Goal: Task Accomplishment & Management: Use online tool/utility

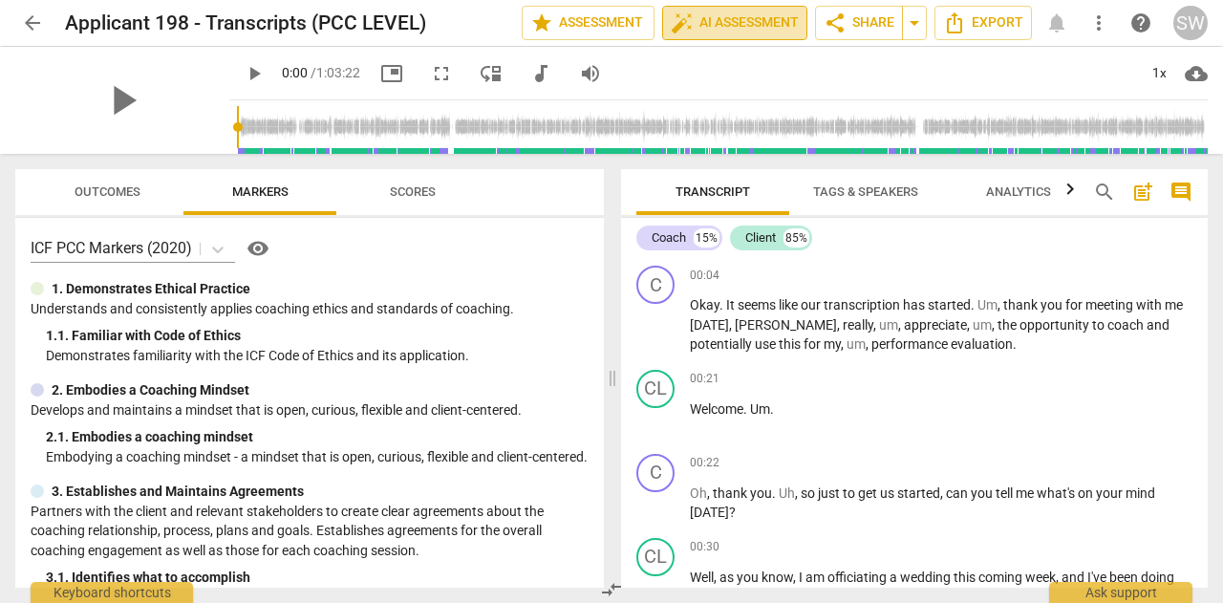
click at [730, 22] on span "auto_fix_high AI Assessment" at bounding box center [735, 22] width 128 height 23
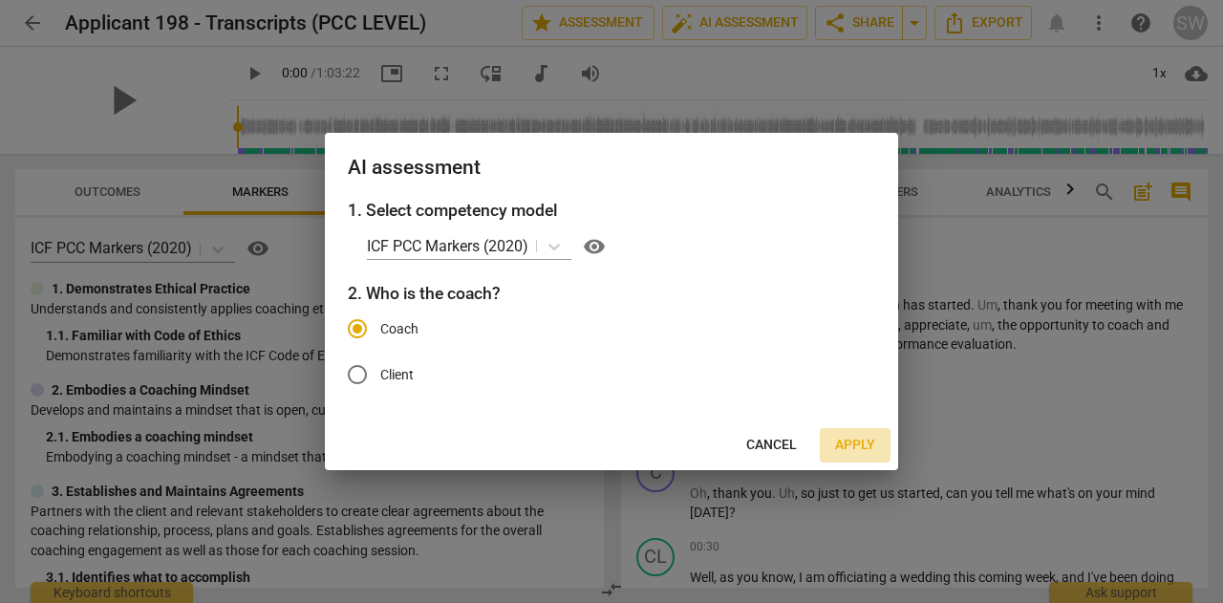
click at [856, 443] on span "Apply" at bounding box center [855, 445] width 40 height 19
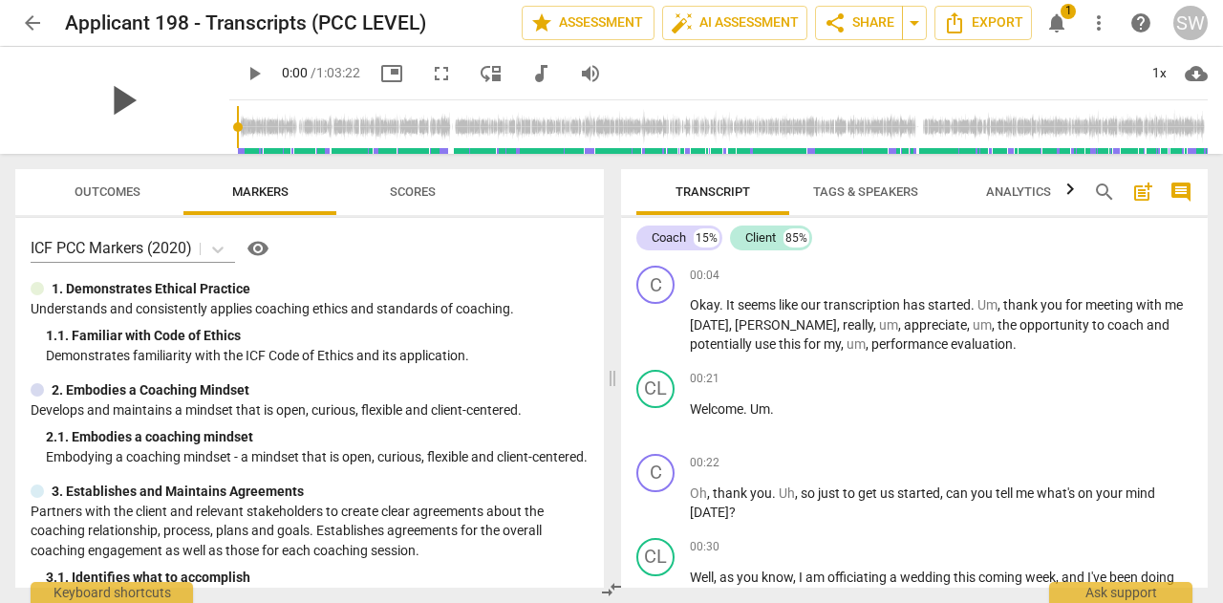
drag, startPoint x: 160, startPoint y: 96, endPoint x: 151, endPoint y: 91, distance: 10.3
click at [147, 91] on span "play_arrow" at bounding box center [122, 100] width 50 height 50
click at [671, 233] on div "Coach" at bounding box center [669, 237] width 34 height 19
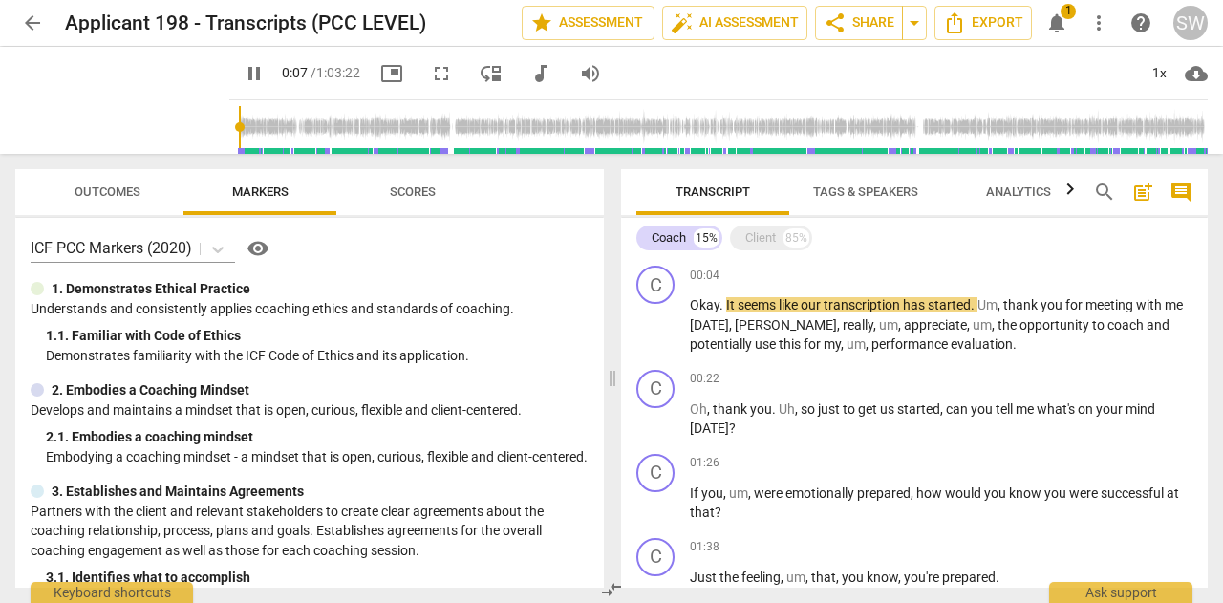
scroll to position [27, 0]
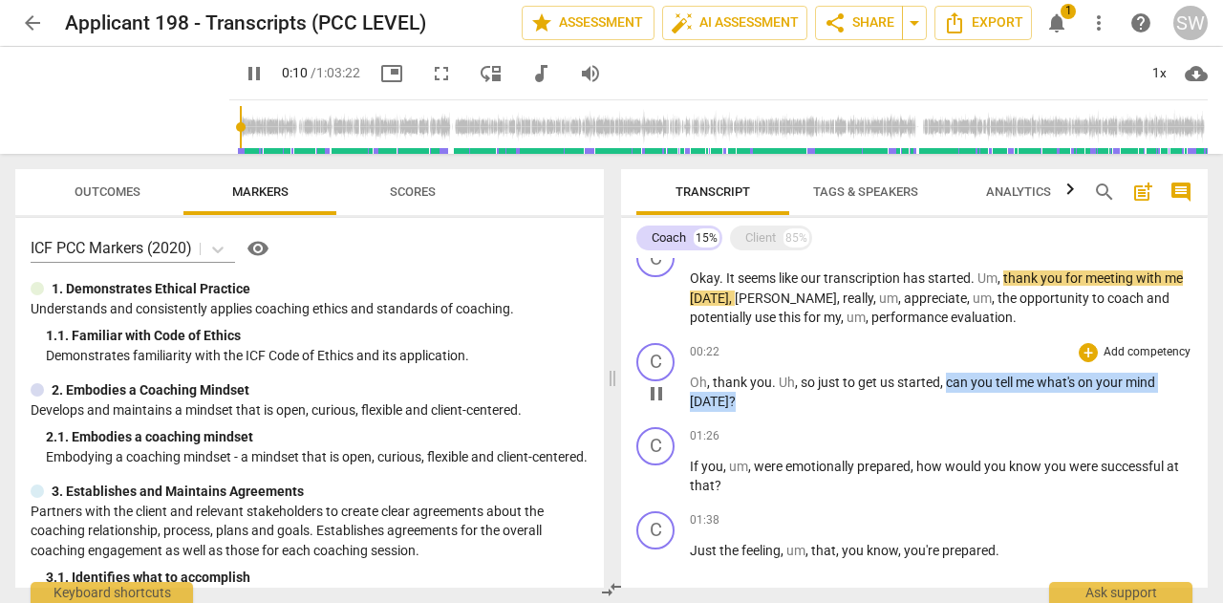
drag, startPoint x: 944, startPoint y: 382, endPoint x: 734, endPoint y: 404, distance: 211.3
click at [734, 404] on p "Oh , thank you . Uh , so just to get us started , can you tell me what's on you…" at bounding box center [941, 392] width 503 height 39
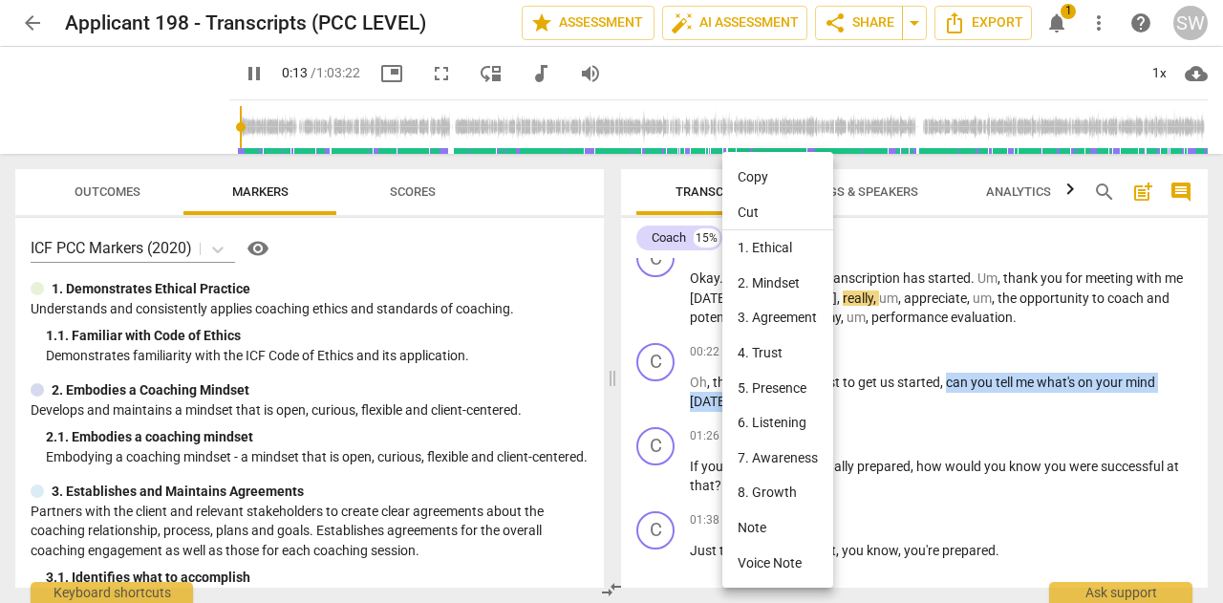
click at [779, 170] on li "Copy" at bounding box center [777, 177] width 111 height 35
copy p "can you tell me what's on your mind [DATE] ?"
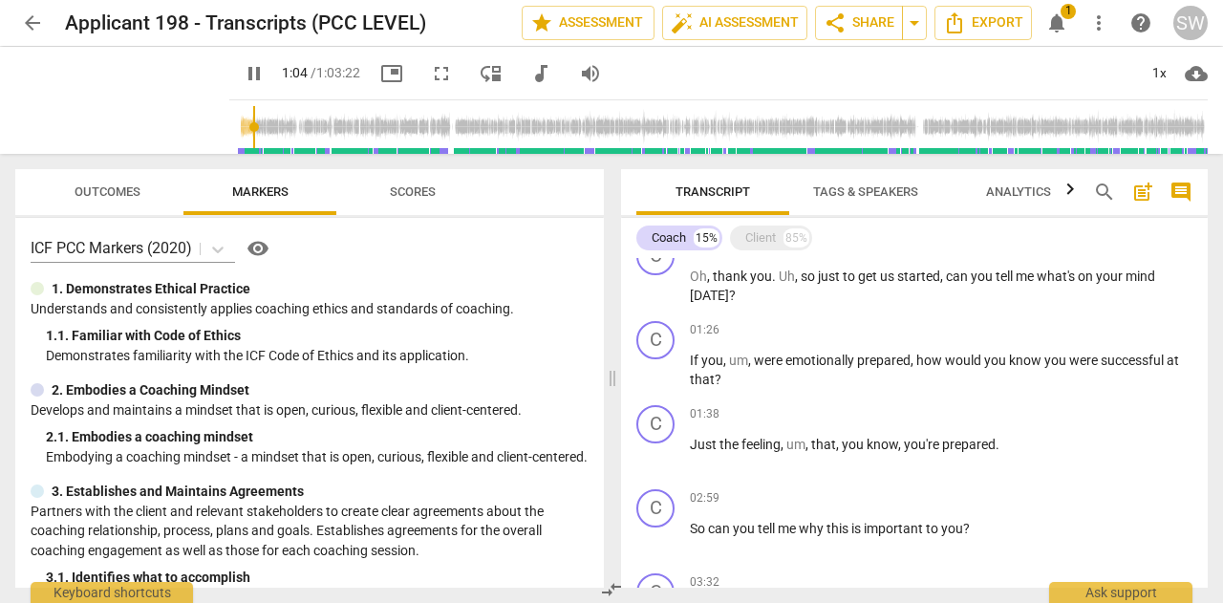
scroll to position [147, 0]
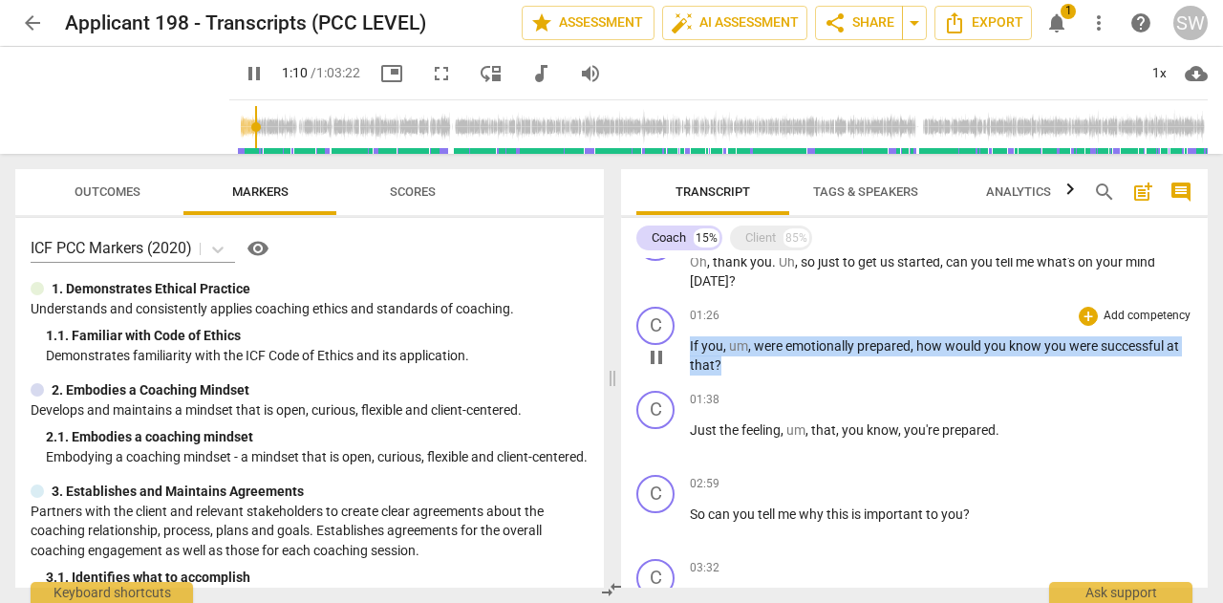
drag, startPoint x: 691, startPoint y: 342, endPoint x: 745, endPoint y: 375, distance: 63.4
click at [745, 375] on p "If you , um , were emotionally prepared , how would you know you were successfu…" at bounding box center [941, 355] width 503 height 39
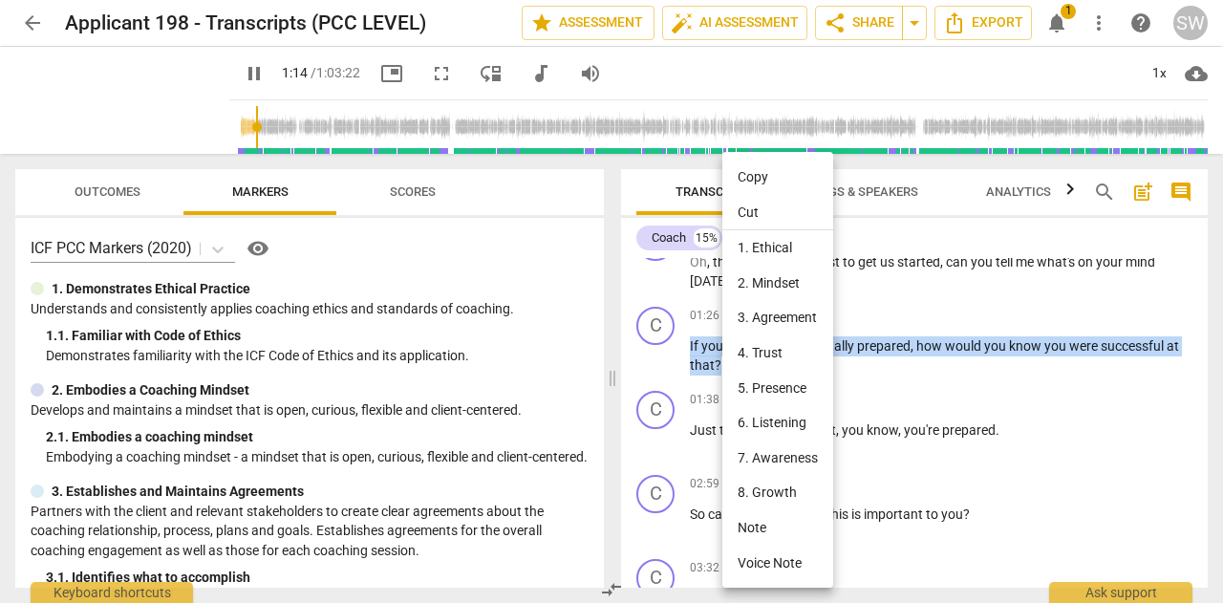
click at [768, 178] on li "Copy" at bounding box center [777, 177] width 111 height 35
copy p "If you , um , were emotionally prepared , how would you know you were successfu…"
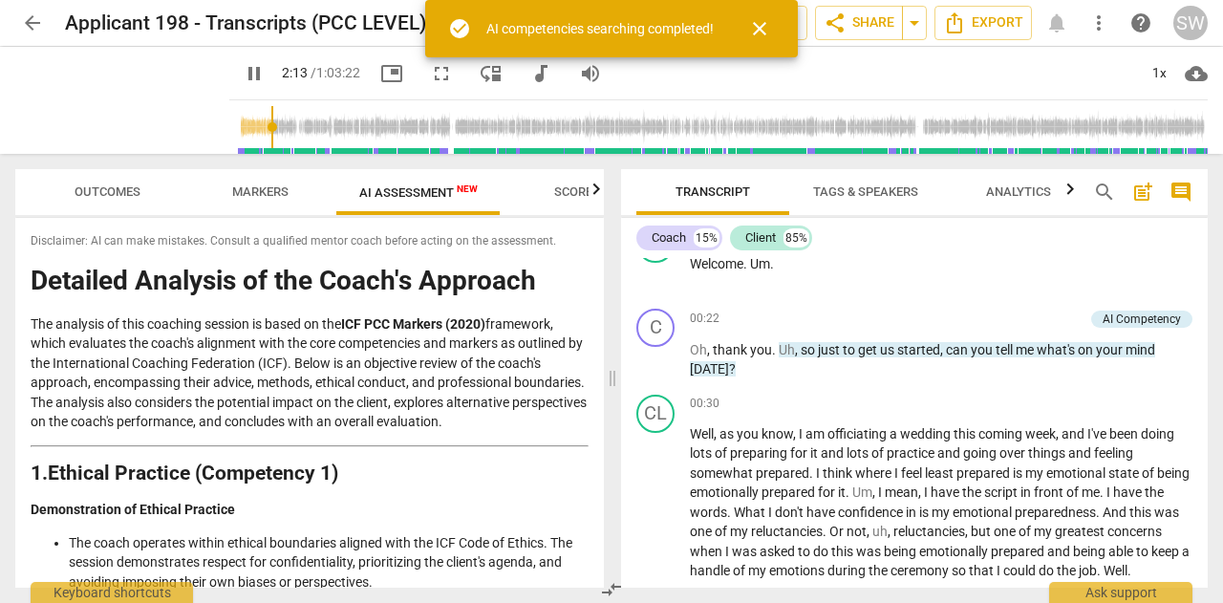
scroll to position [822, 0]
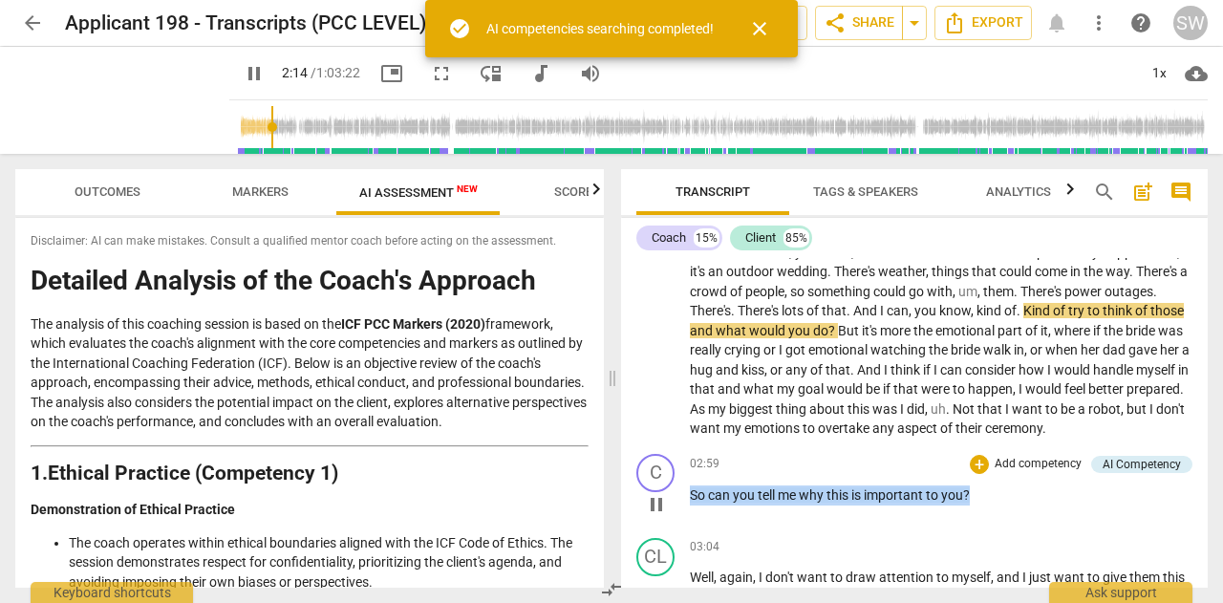
drag, startPoint x: 692, startPoint y: 511, endPoint x: 976, endPoint y: 505, distance: 284.8
click at [976, 505] on p "So can you tell me why this is important to you ?" at bounding box center [941, 495] width 503 height 20
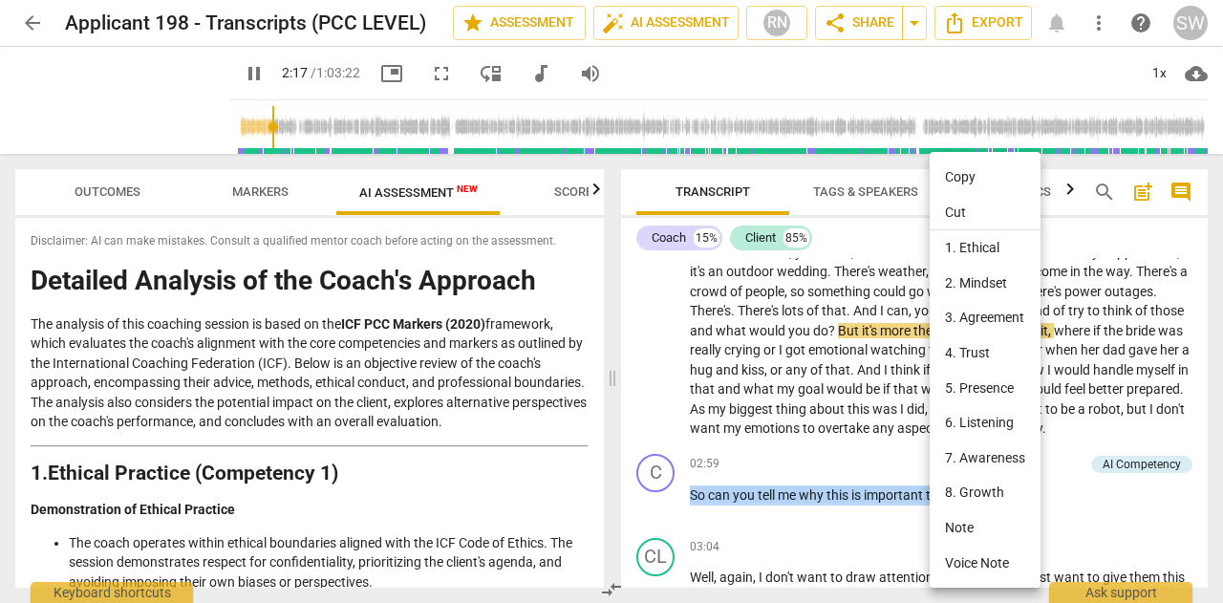
click at [957, 175] on li "Copy" at bounding box center [985, 177] width 111 height 35
copy p "So can you tell me why this is important to you ?"
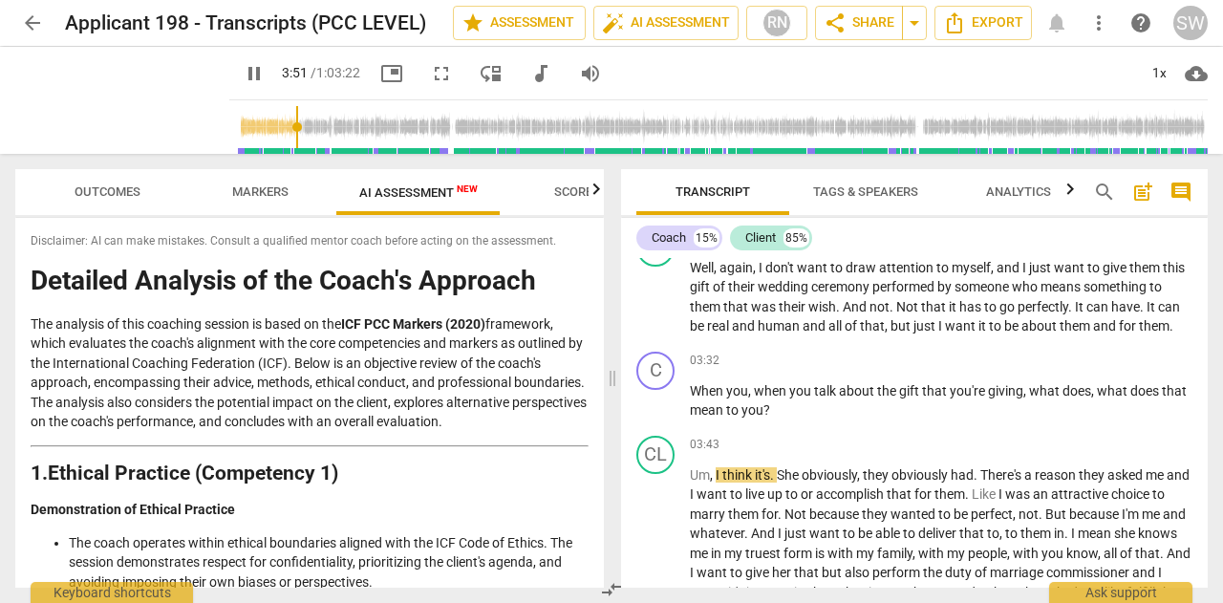
scroll to position [1170, 0]
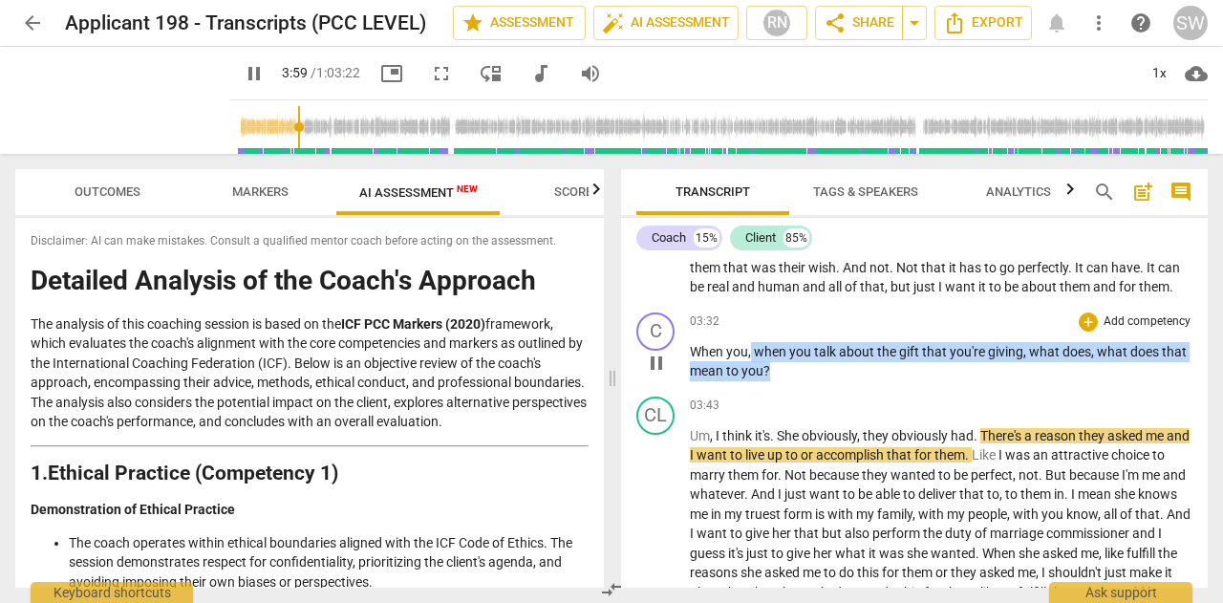
drag, startPoint x: 752, startPoint y: 369, endPoint x: 780, endPoint y: 392, distance: 36.0
click at [780, 381] on p "When you , when you talk about the gift that you're giving , what does , what d…" at bounding box center [941, 361] width 503 height 39
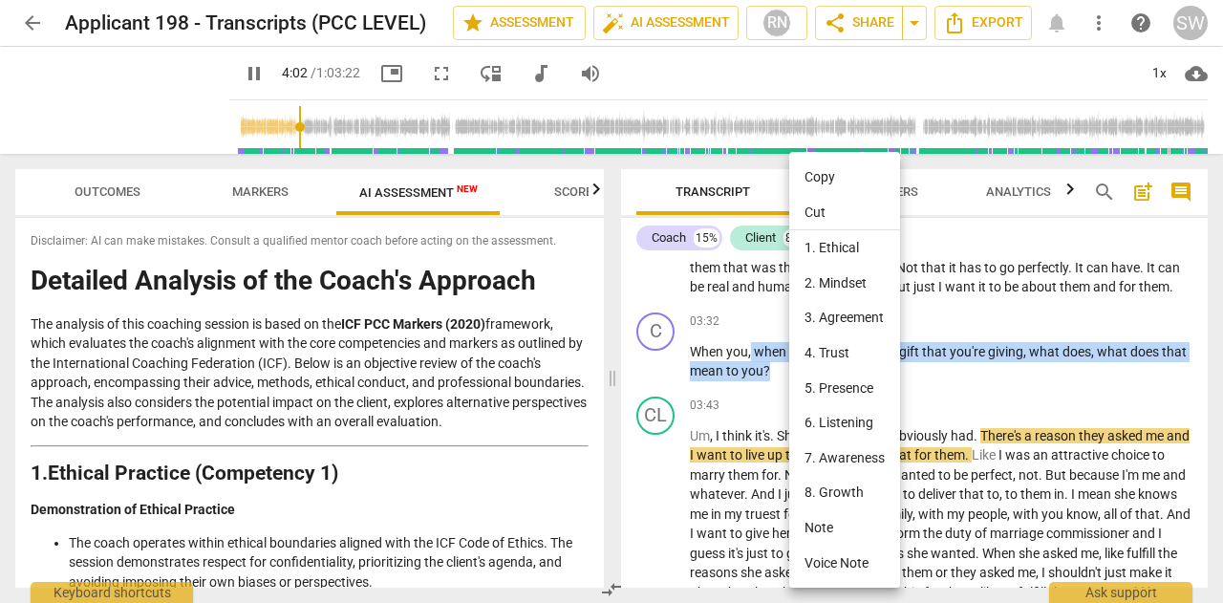
click at [807, 176] on li "Copy" at bounding box center [844, 177] width 111 height 35
copy p "when you talk about the gift that you're giving , what does , what does that me…"
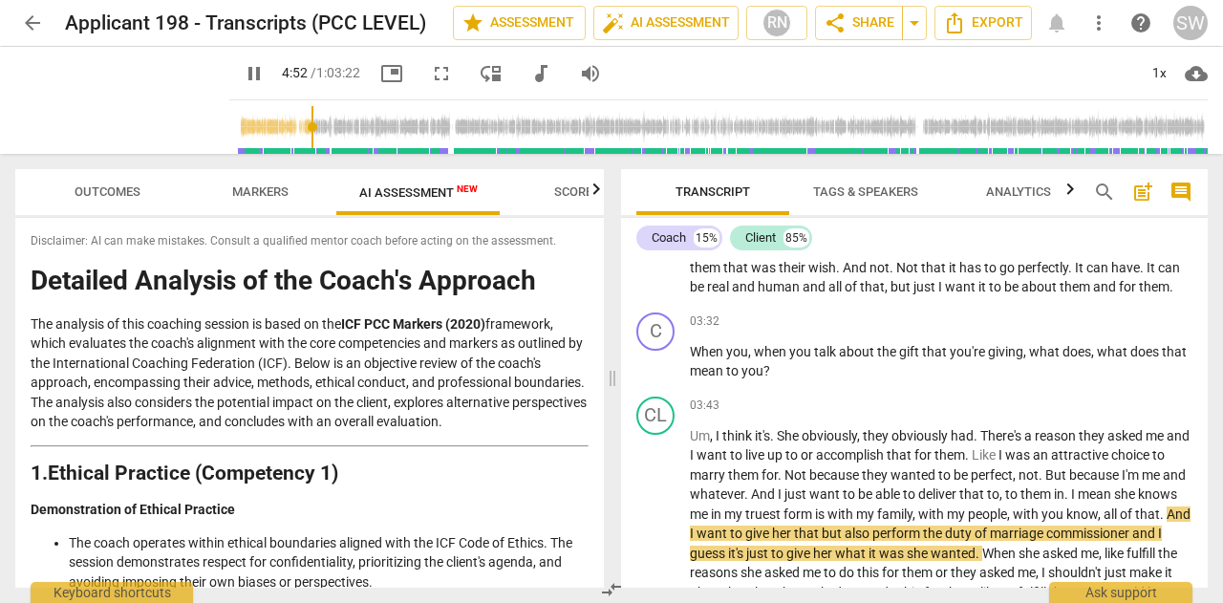
drag, startPoint x: 1200, startPoint y: 281, endPoint x: 1202, endPoint y: 294, distance: 13.5
click at [1202, 294] on div "C play_arrow pause 00:04 + Add competency AI Competency keyboard_arrow_right Ok…" at bounding box center [914, 423] width 587 height 330
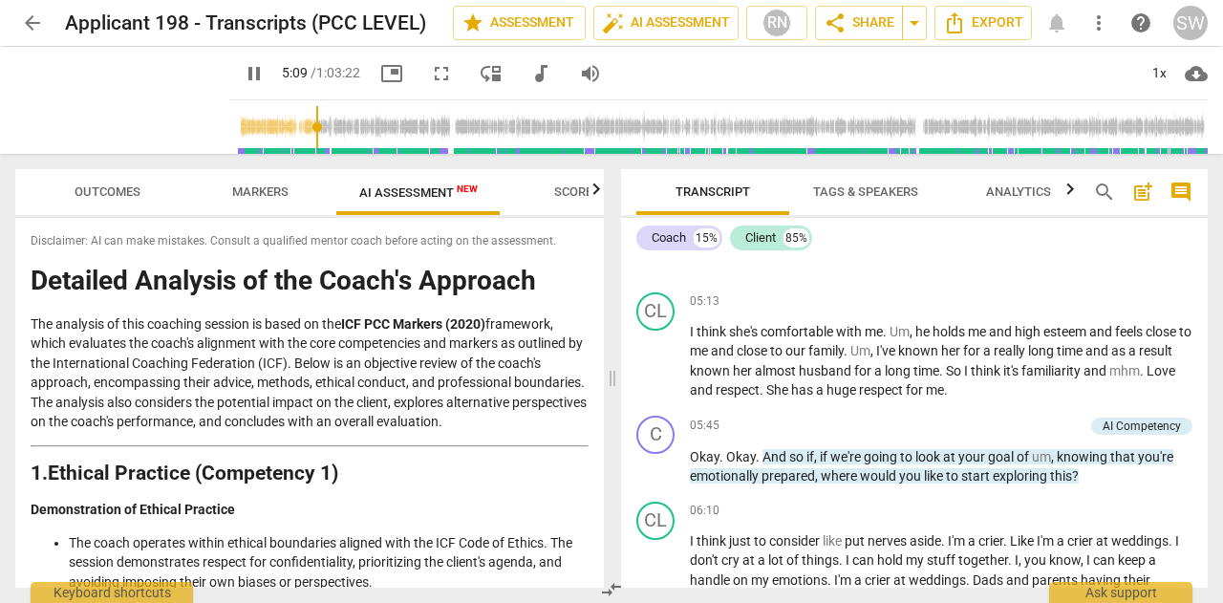
scroll to position [1716, 0]
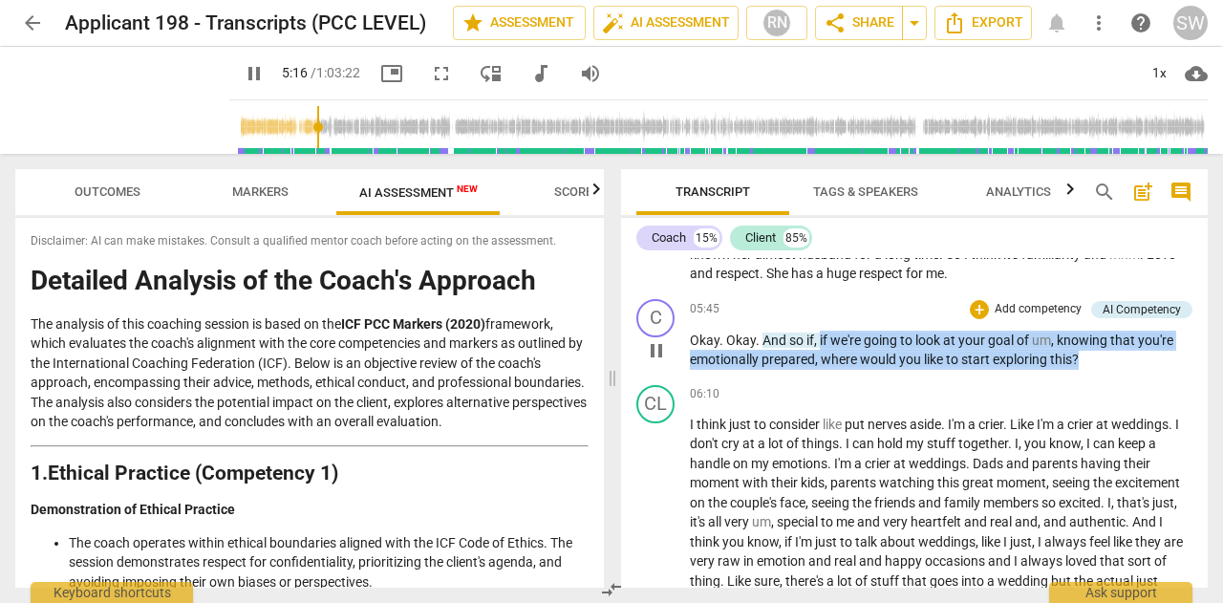
drag, startPoint x: 820, startPoint y: 356, endPoint x: 1115, endPoint y: 383, distance: 296.4
click at [1115, 370] on p "Okay . Okay . And so if , if we're going to look at your goal of um , knowing t…" at bounding box center [941, 350] width 503 height 39
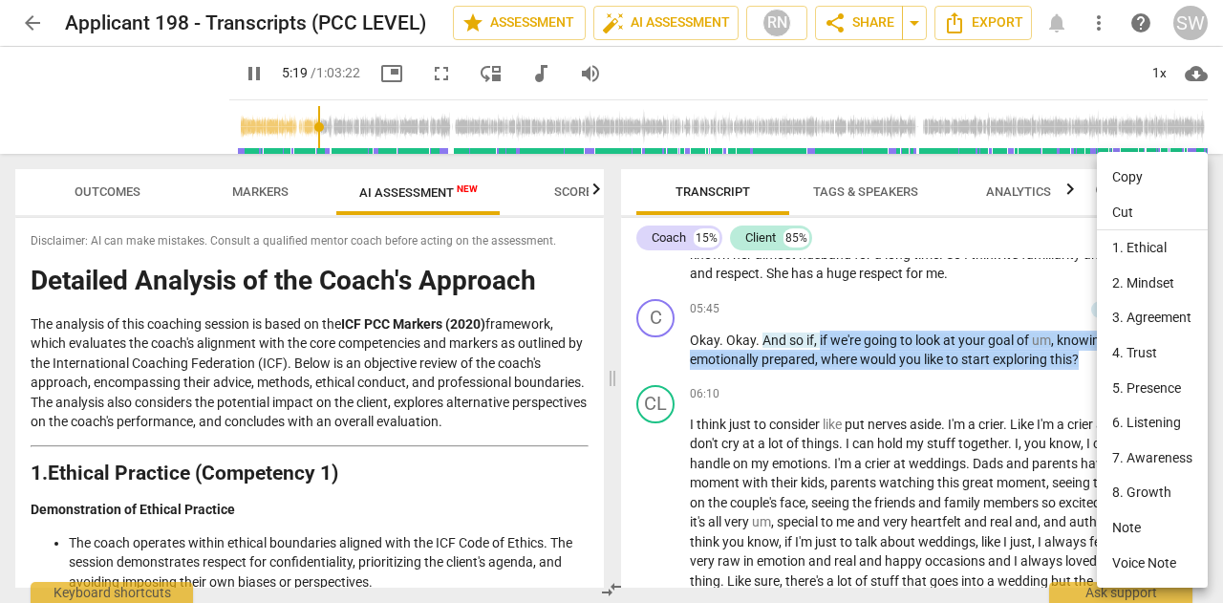
click at [1122, 175] on li "Copy" at bounding box center [1152, 177] width 111 height 35
copy p "if we're going to look at your goal of um , knowing that you're emotionally pre…"
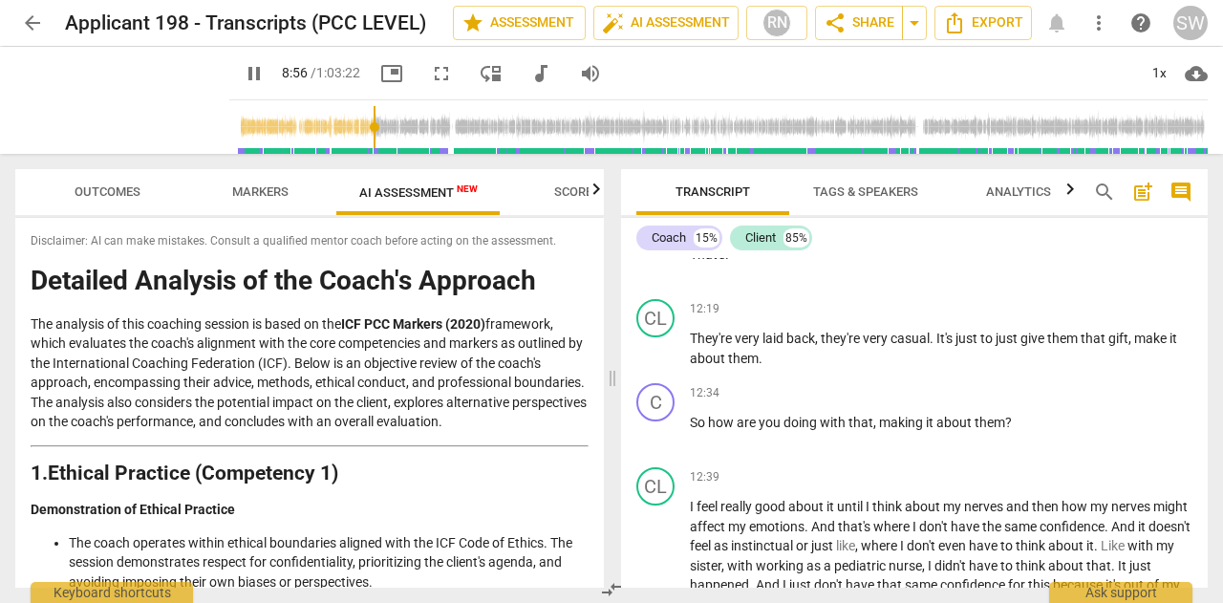
scroll to position [3315, 0]
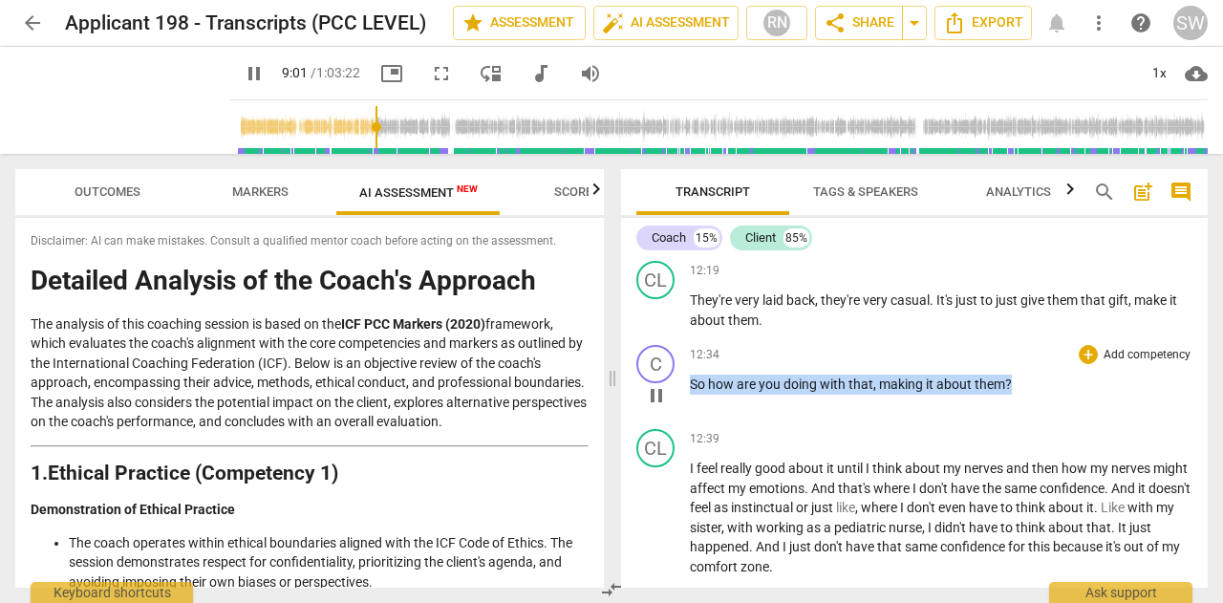
drag, startPoint x: 690, startPoint y: 440, endPoint x: 1019, endPoint y: 429, distance: 329.8
click at [1019, 414] on div "12:34 + Add competency keyboard_arrow_right So how are you doing with that , ma…" at bounding box center [941, 379] width 503 height 69
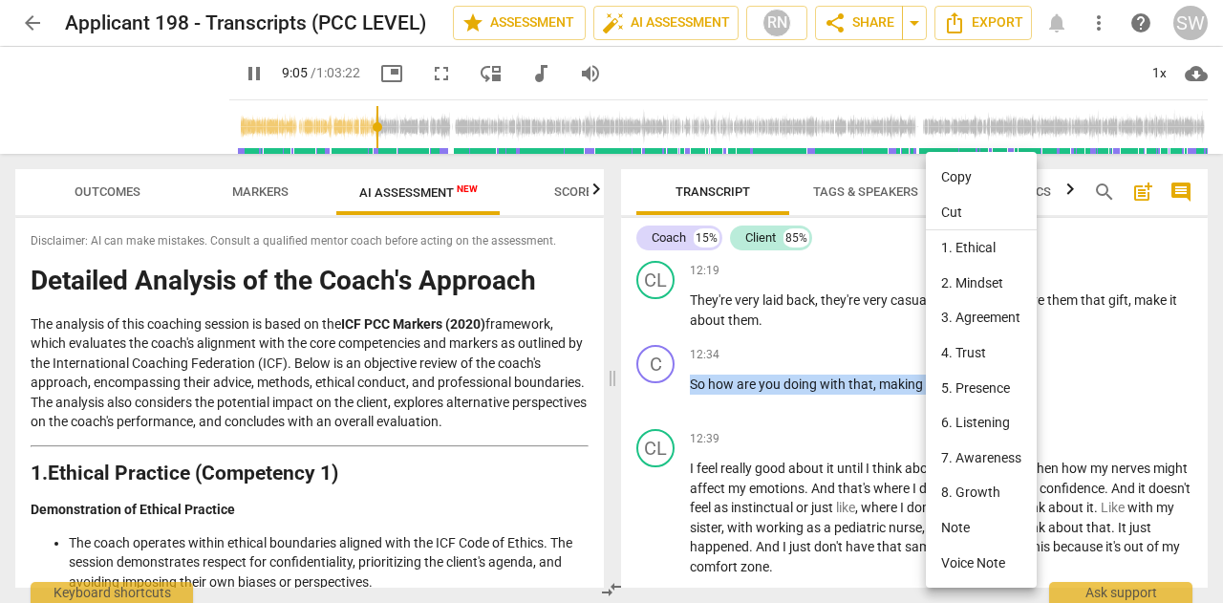
click at [955, 174] on li "Copy" at bounding box center [981, 177] width 111 height 35
copy p "So how are you doing with that , making it about them ?"
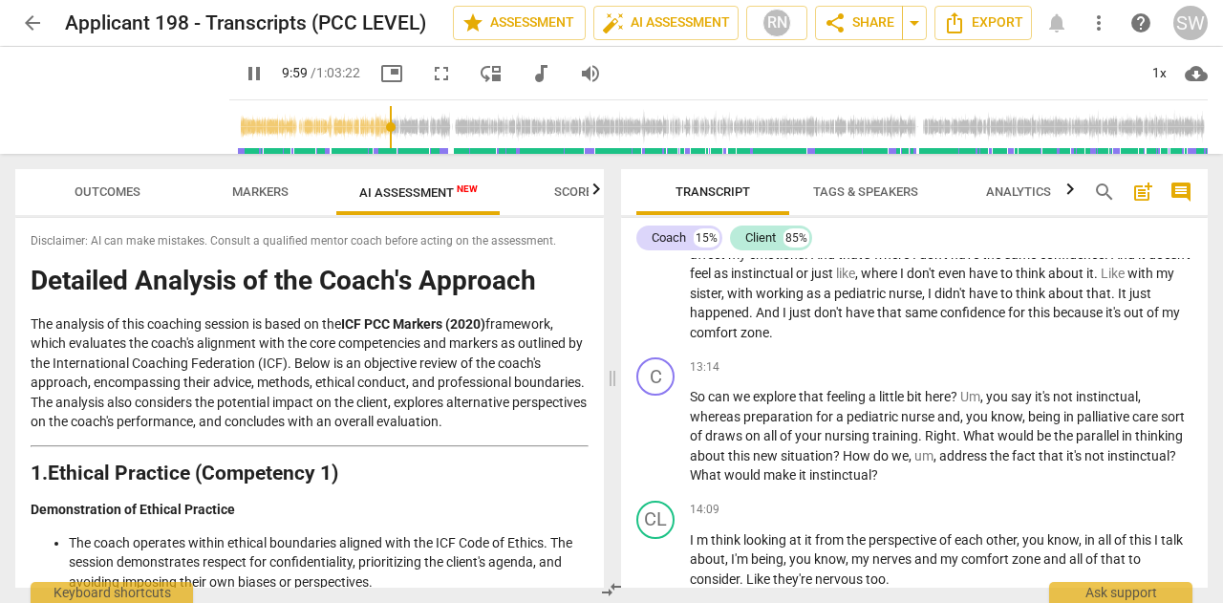
scroll to position [3588, 0]
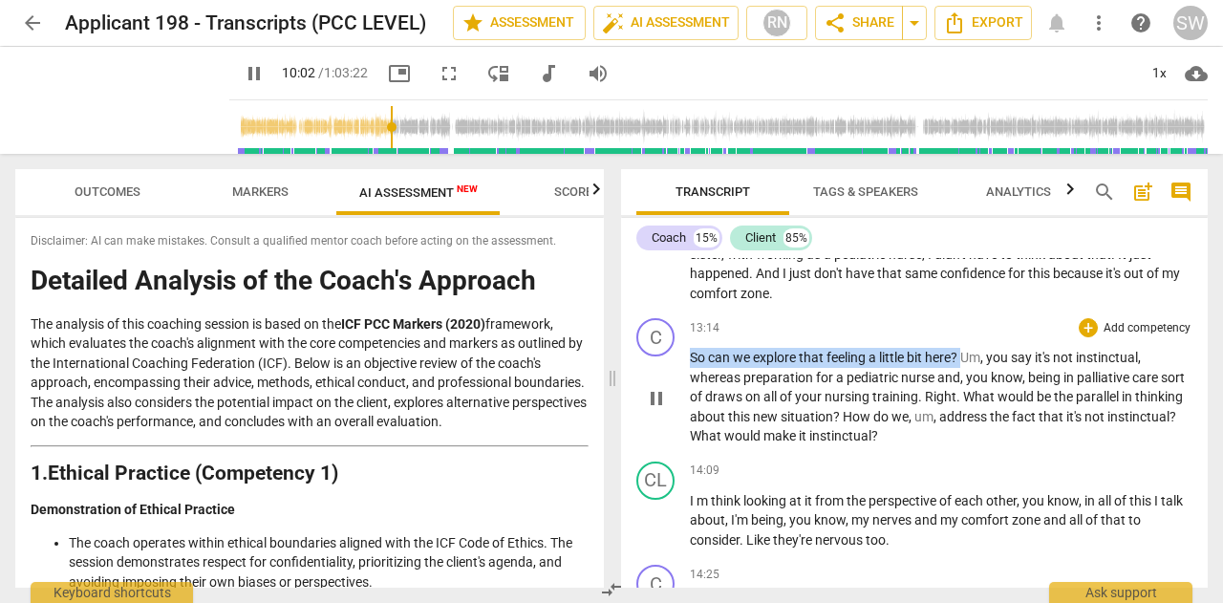
drag, startPoint x: 692, startPoint y: 414, endPoint x: 963, endPoint y: 404, distance: 271.5
click at [963, 404] on div "13:14 + Add competency keyboard_arrow_right So can we explore that feeling a li…" at bounding box center [941, 382] width 503 height 128
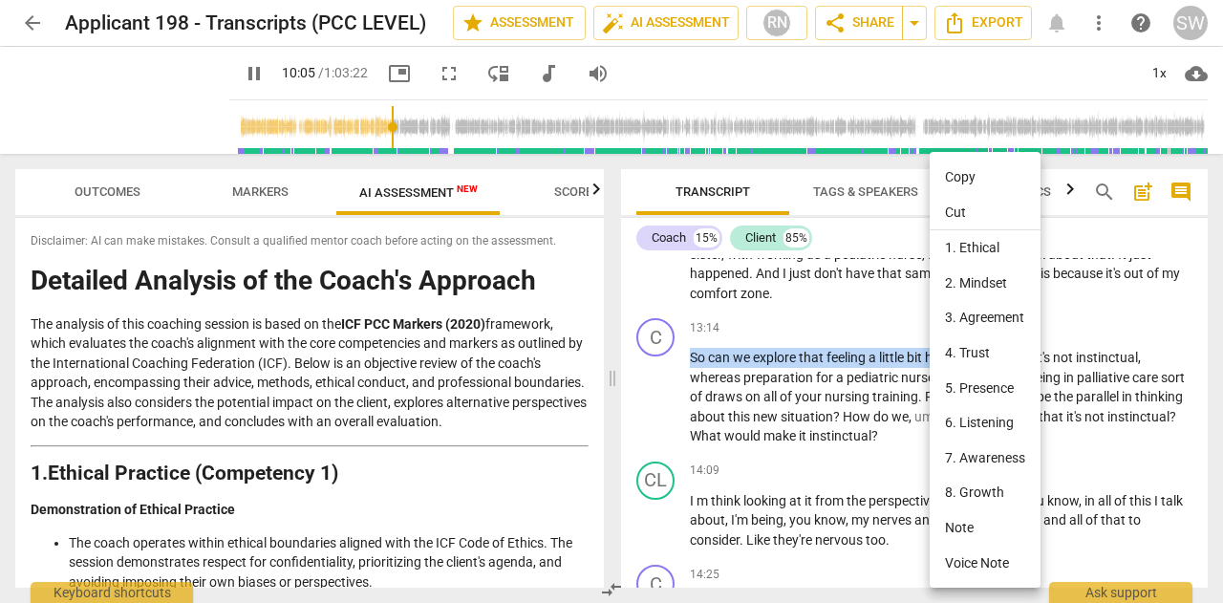
click at [980, 179] on li "Copy" at bounding box center [985, 177] width 111 height 35
copy p "So can we explore that feeling a little bit here ?"
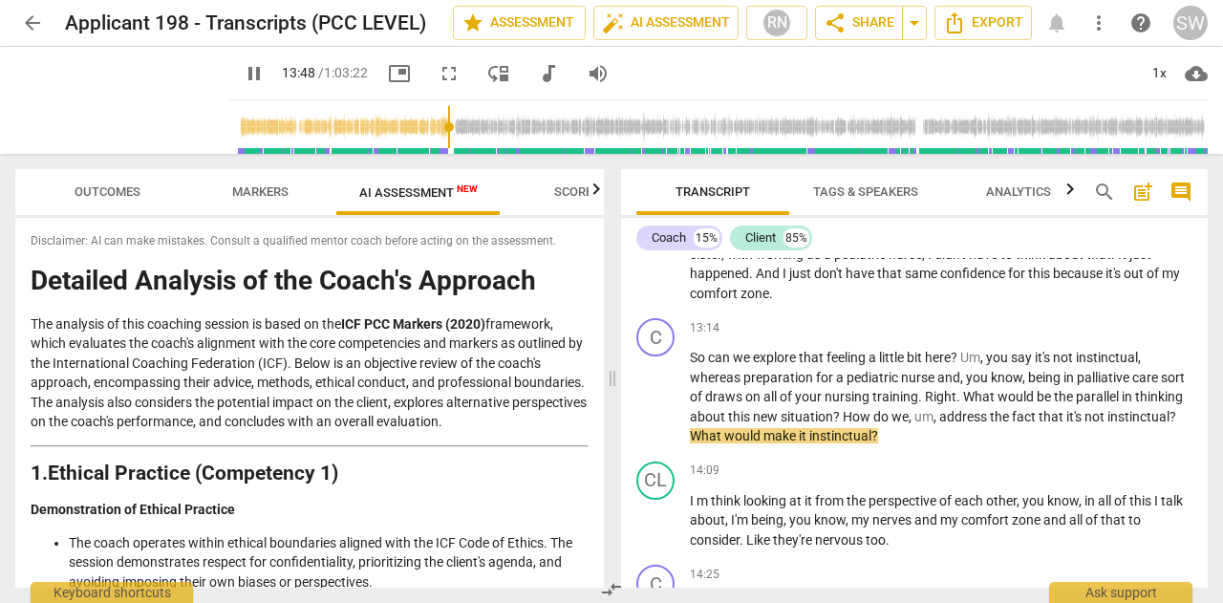
click at [505, 126] on input "range" at bounding box center [722, 126] width 971 height 61
click at [147, 96] on span "pause" at bounding box center [122, 100] width 50 height 50
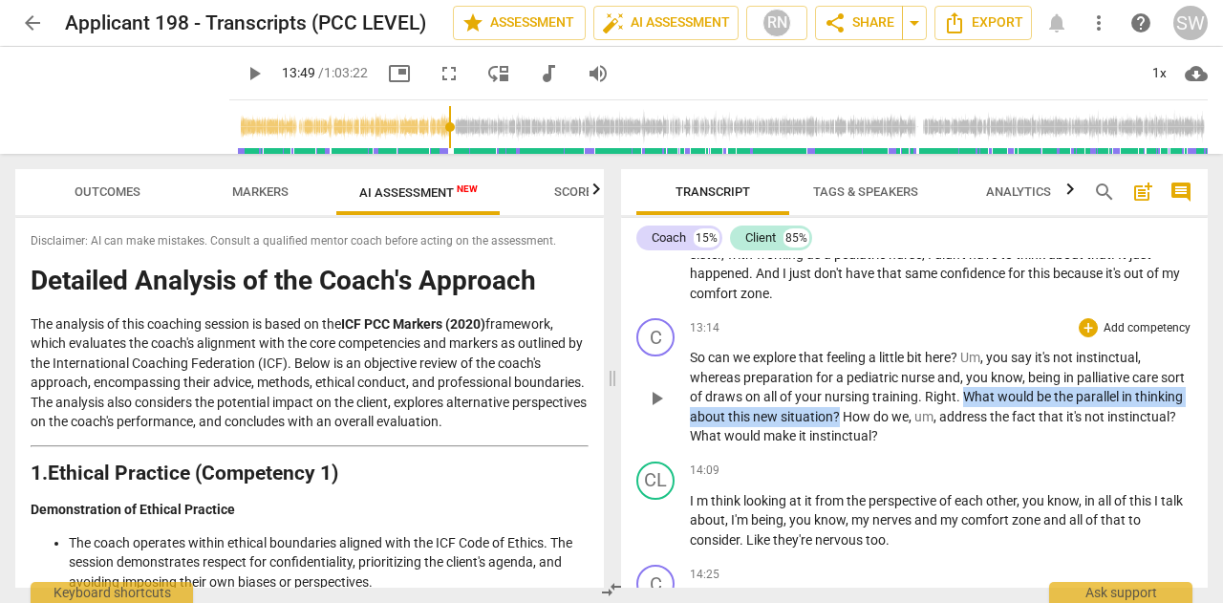
drag, startPoint x: 990, startPoint y: 452, endPoint x: 889, endPoint y: 477, distance: 103.3
click at [889, 446] on p "So can we explore that feeling a little bit here ? Um , you say it's not instin…" at bounding box center [941, 397] width 503 height 98
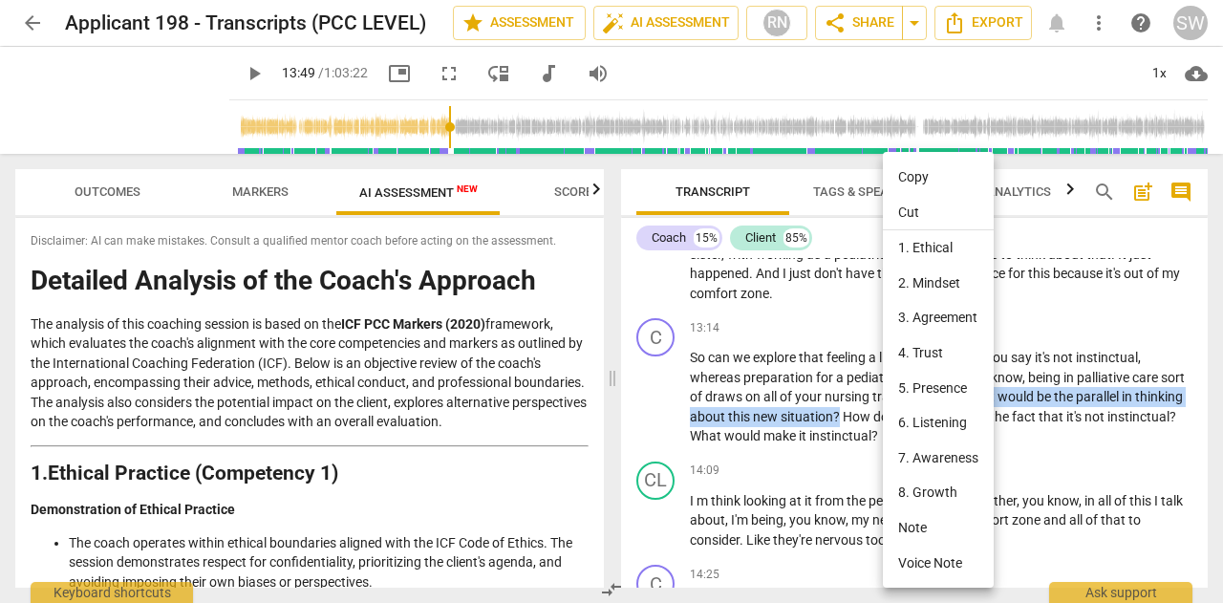
click at [931, 176] on li "Copy" at bounding box center [938, 177] width 111 height 35
copy p "What would be the parallel in thinking about this new situation ?"
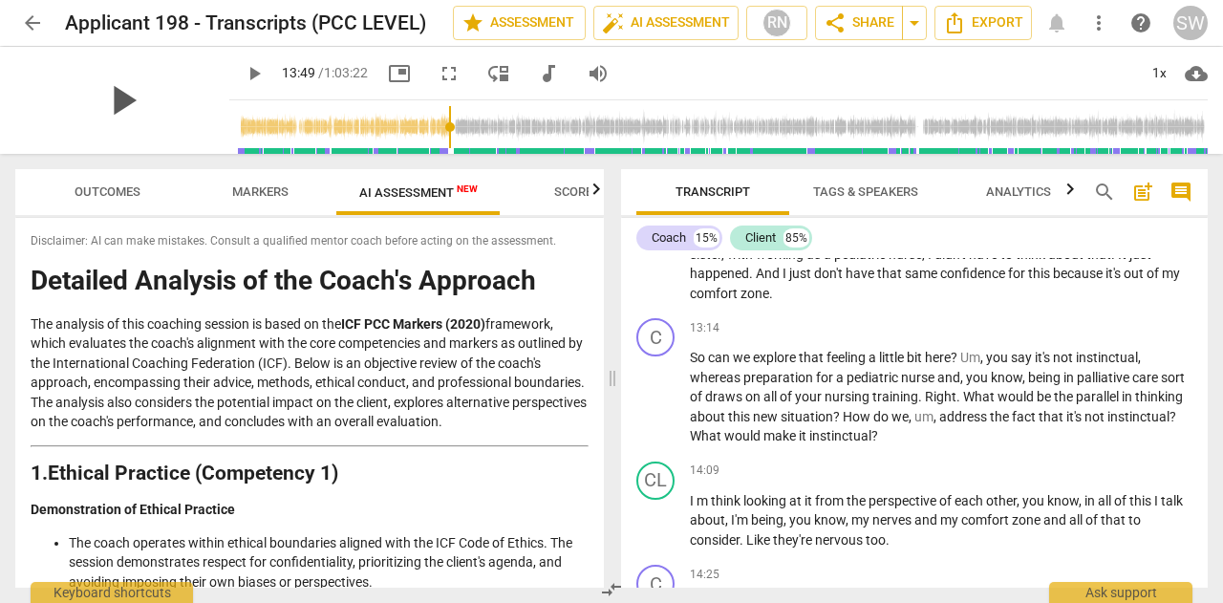
click at [147, 99] on span "play_arrow" at bounding box center [122, 100] width 50 height 50
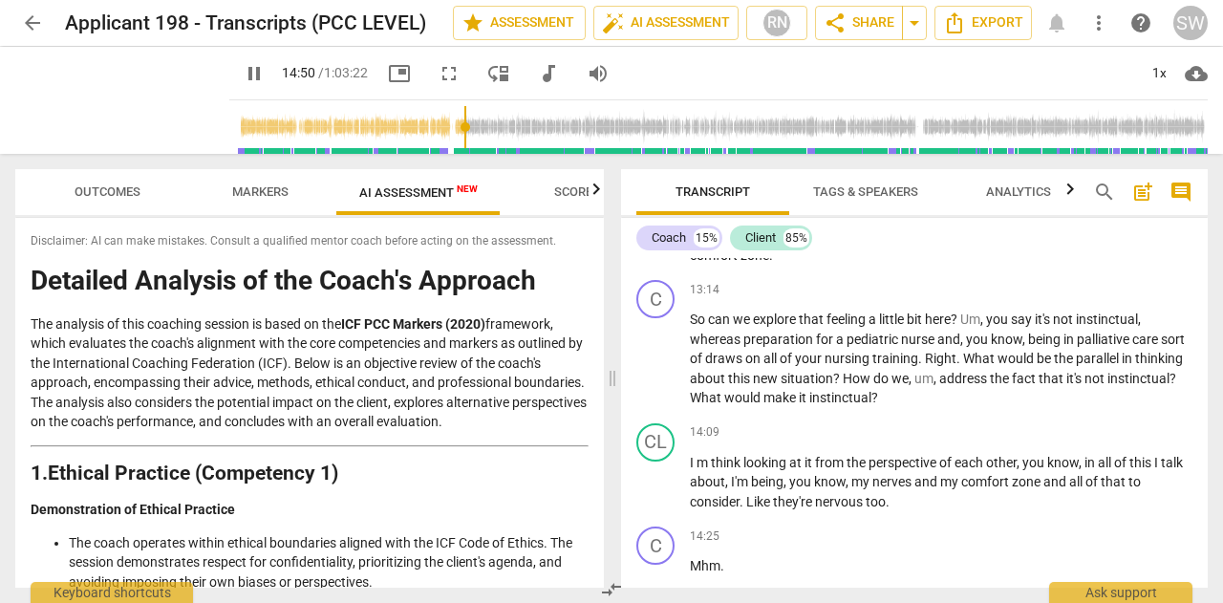
scroll to position [3984, 0]
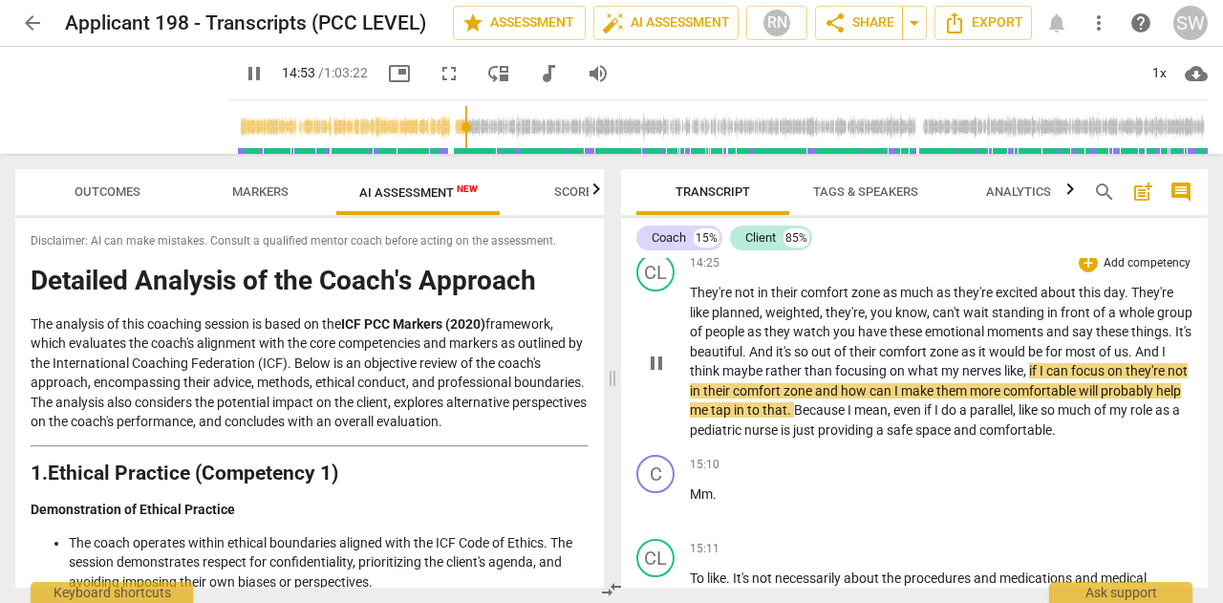
click at [1200, 325] on div "CL play_arrow pause 14:25 + Add competency keyboard_arrow_right They're not in …" at bounding box center [914, 347] width 587 height 202
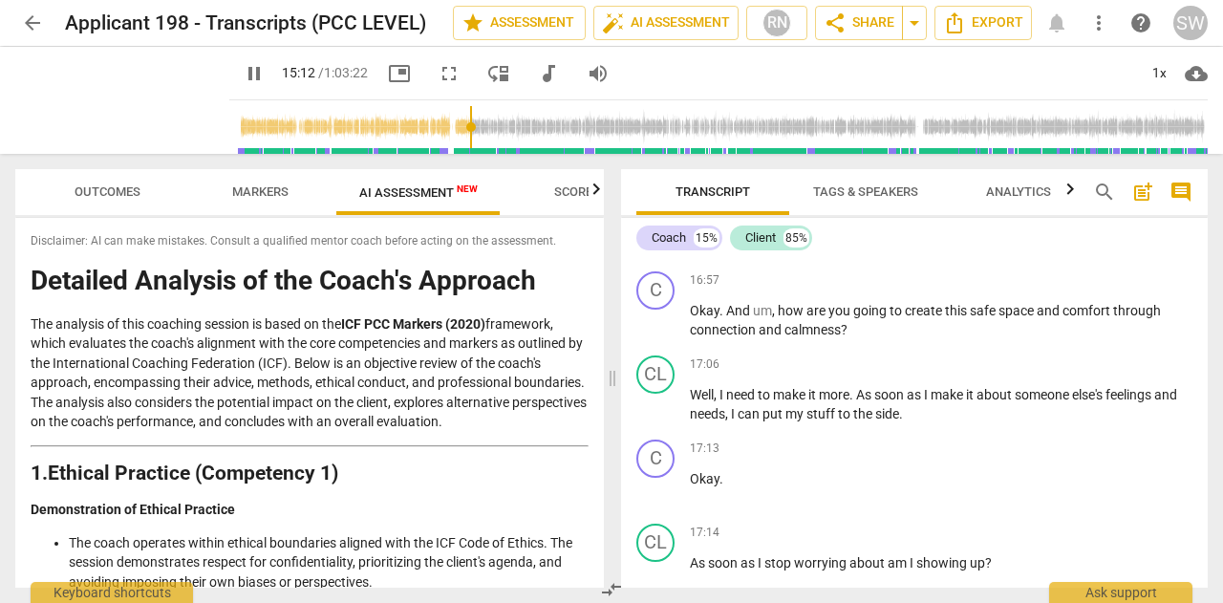
scroll to position [4759, 0]
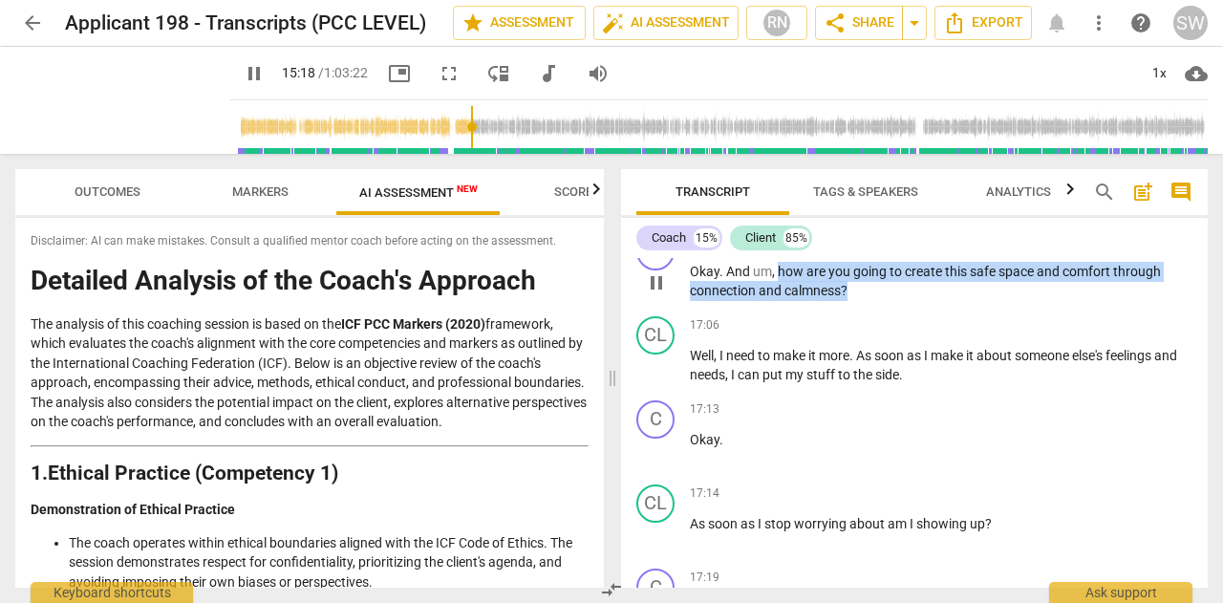
drag, startPoint x: 778, startPoint y: 329, endPoint x: 867, endPoint y: 351, distance: 92.5
click at [867, 301] on p "Okay . And um , how are you going to create this safe space and comfort through…" at bounding box center [941, 281] width 503 height 39
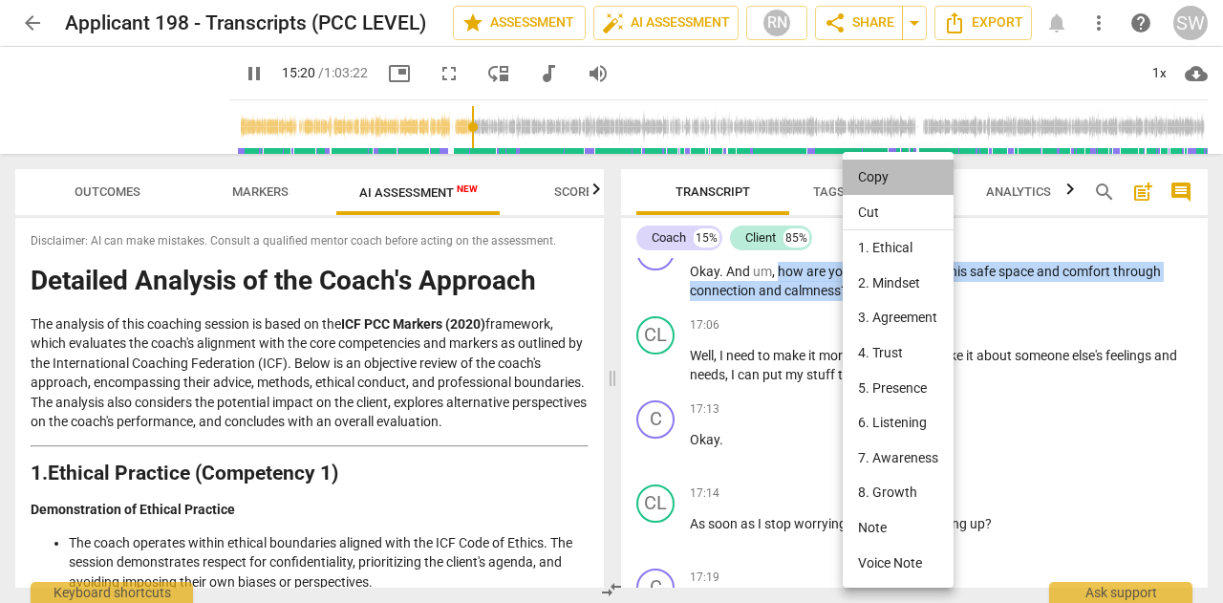
click at [888, 181] on li "Copy" at bounding box center [898, 177] width 111 height 35
copy p "how are you going to create this safe space and comfort through connection and …"
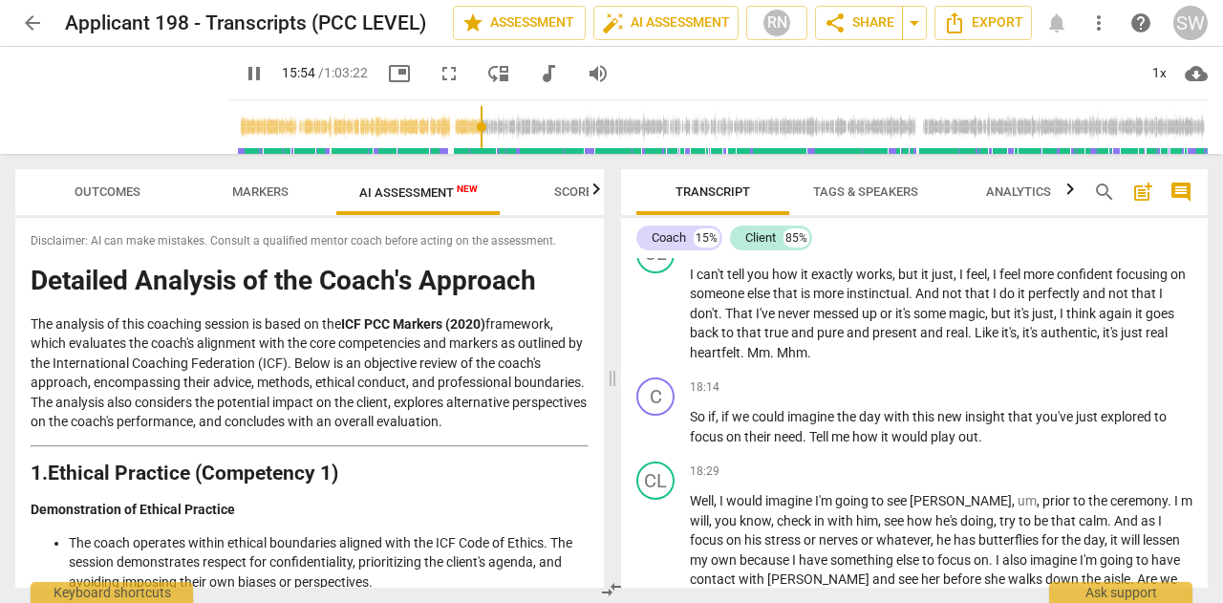
scroll to position [5382, 0]
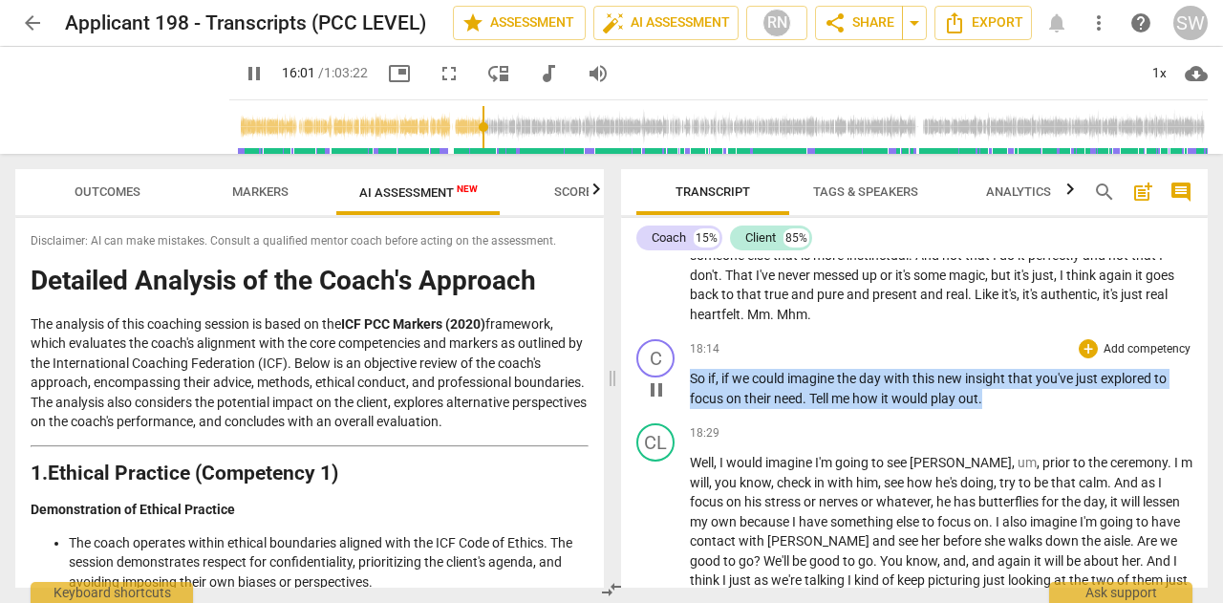
drag, startPoint x: 692, startPoint y: 434, endPoint x: 1021, endPoint y: 457, distance: 330.4
click at [1021, 408] on p "So if , if we could imagine the day with this new insight that you've just expl…" at bounding box center [941, 388] width 503 height 39
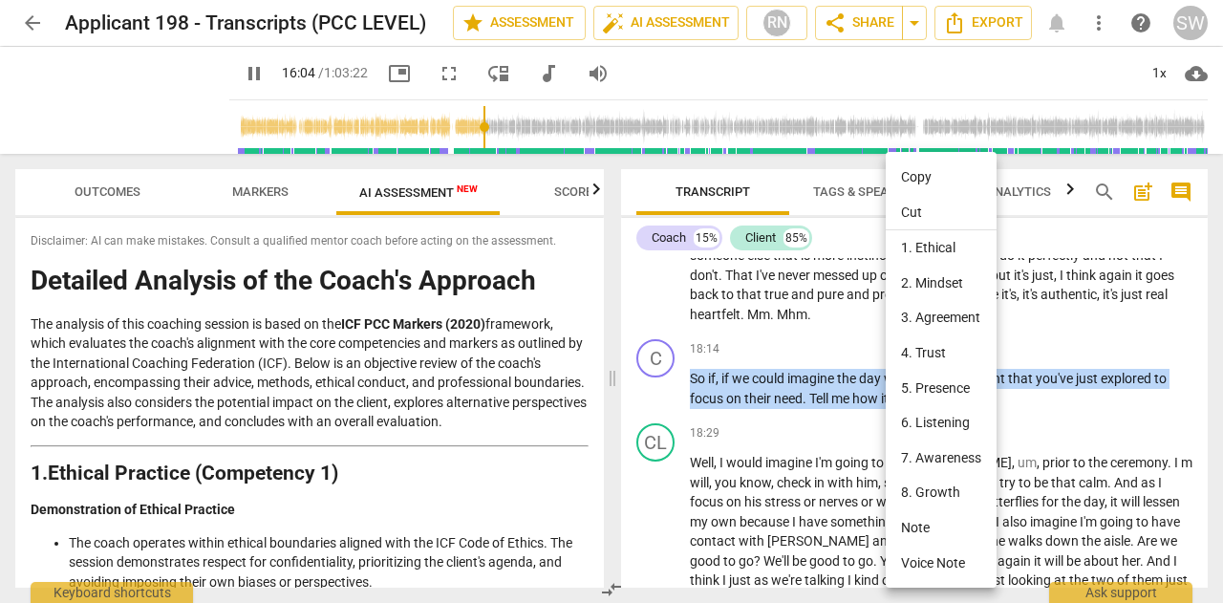
click at [924, 179] on li "Copy" at bounding box center [941, 177] width 111 height 35
copy p "So if , if we could imagine the day with this new insight that you've just expl…"
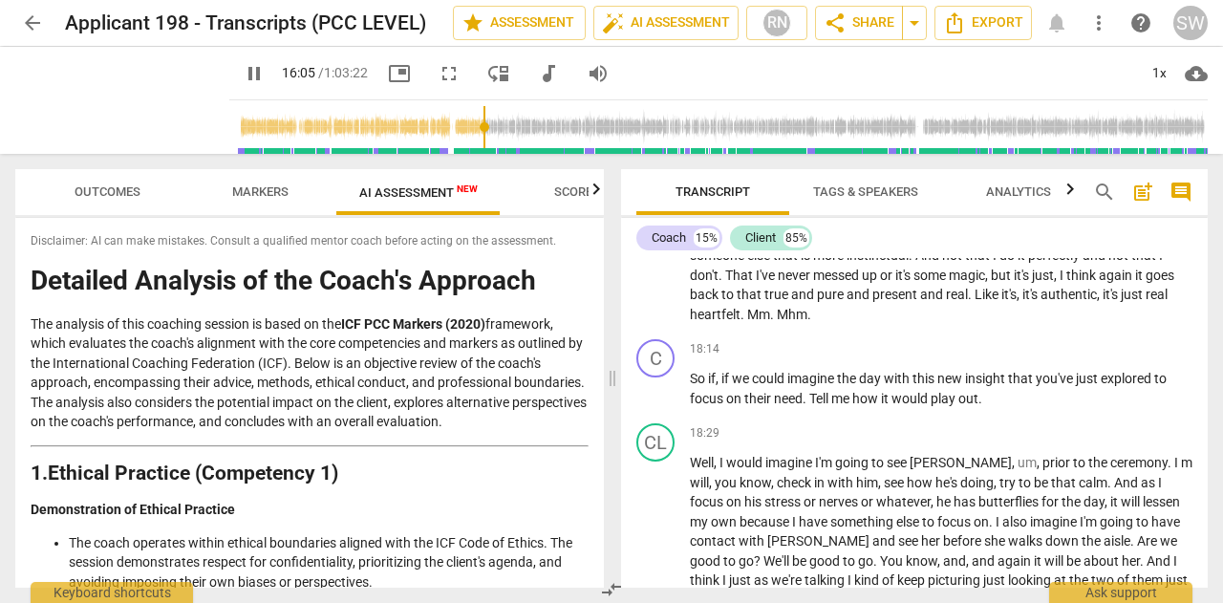
scroll to position [4491, 0]
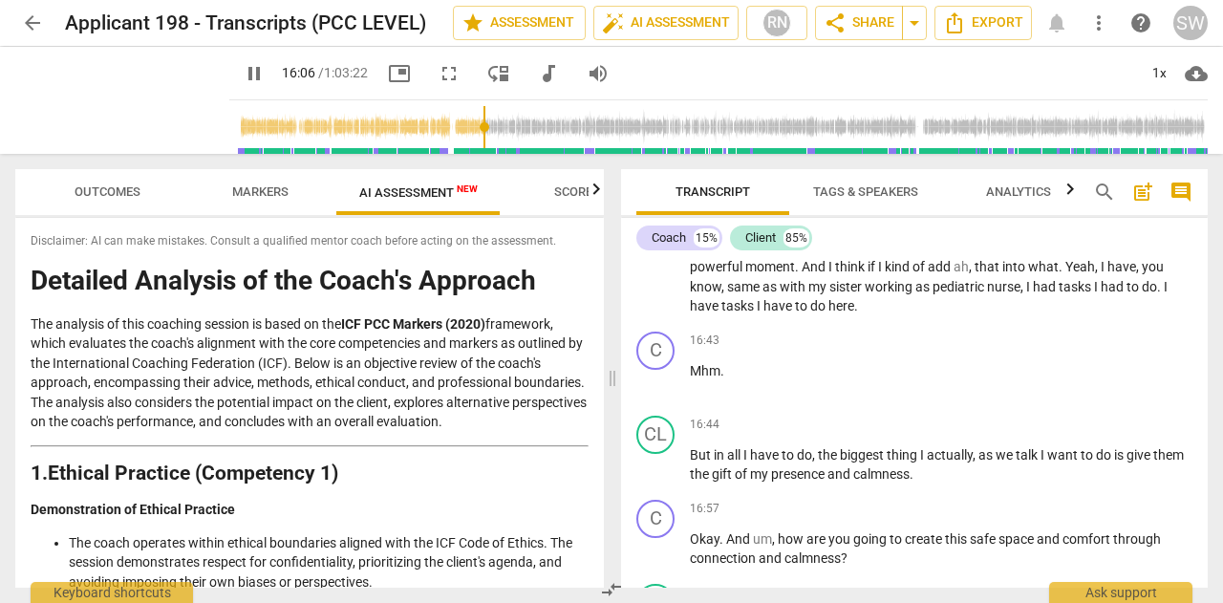
click at [566, 129] on input "range" at bounding box center [722, 126] width 971 height 61
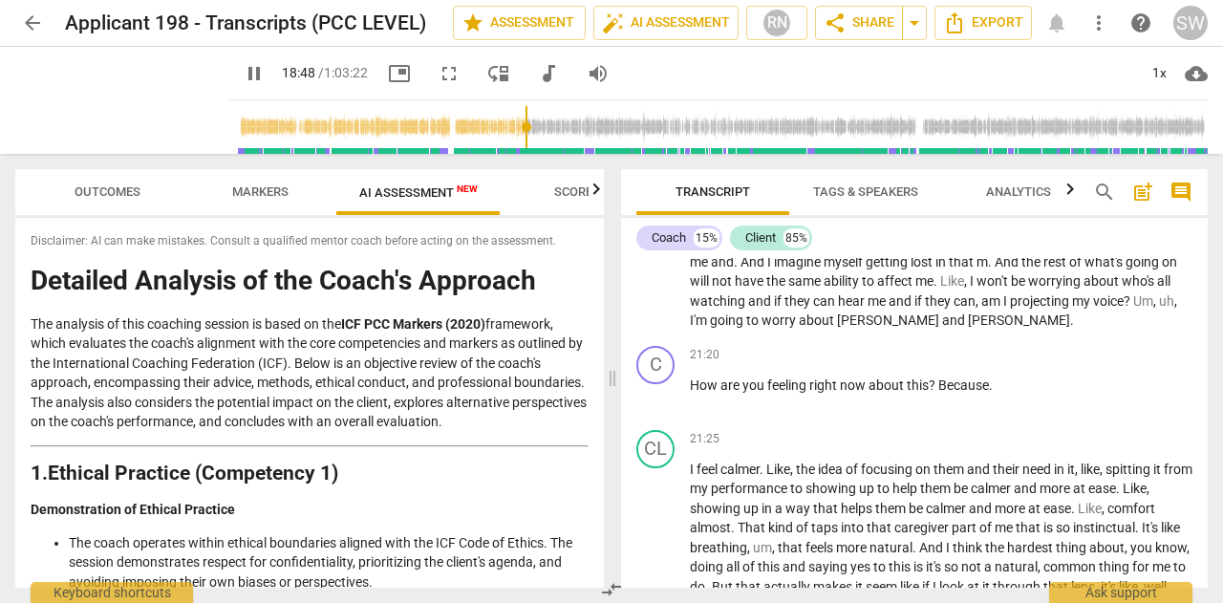
scroll to position [6202, 0]
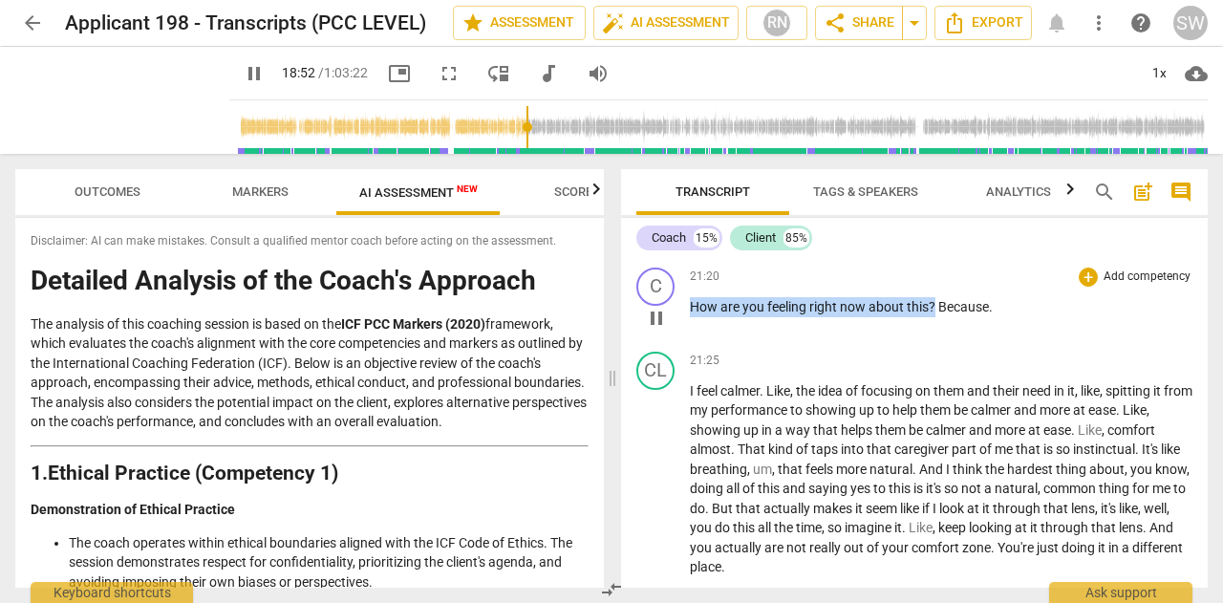
drag, startPoint x: 693, startPoint y: 368, endPoint x: 934, endPoint y: 359, distance: 241.9
click at [934, 317] on p "How are you feeling right now about this ? Because ." at bounding box center [941, 307] width 503 height 20
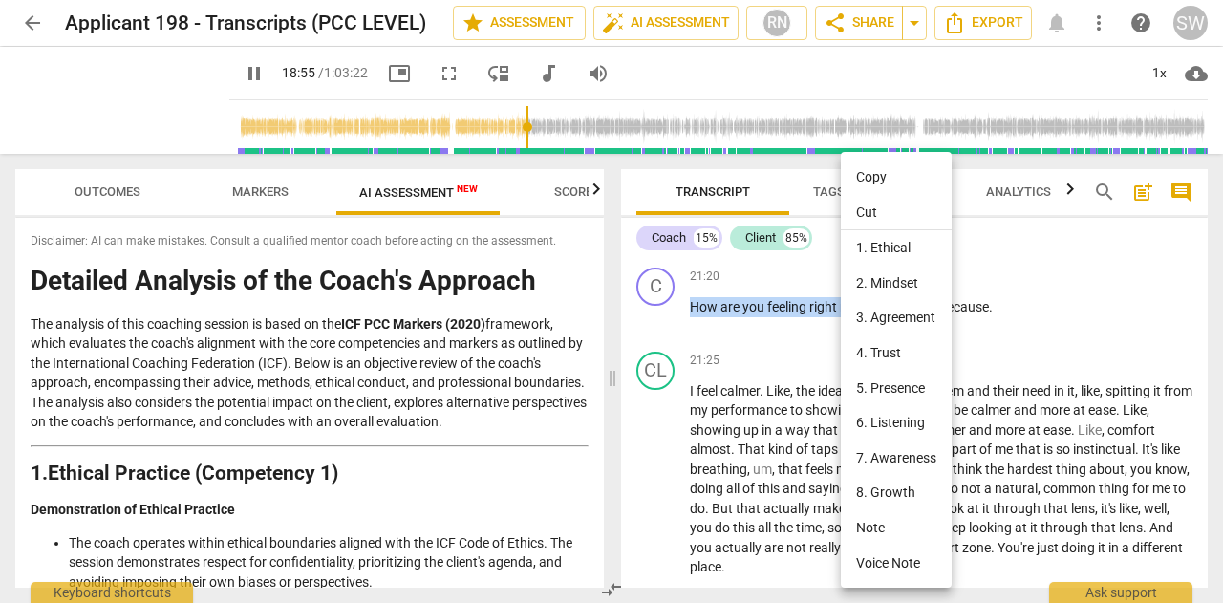
click at [881, 181] on li "Copy" at bounding box center [896, 177] width 111 height 35
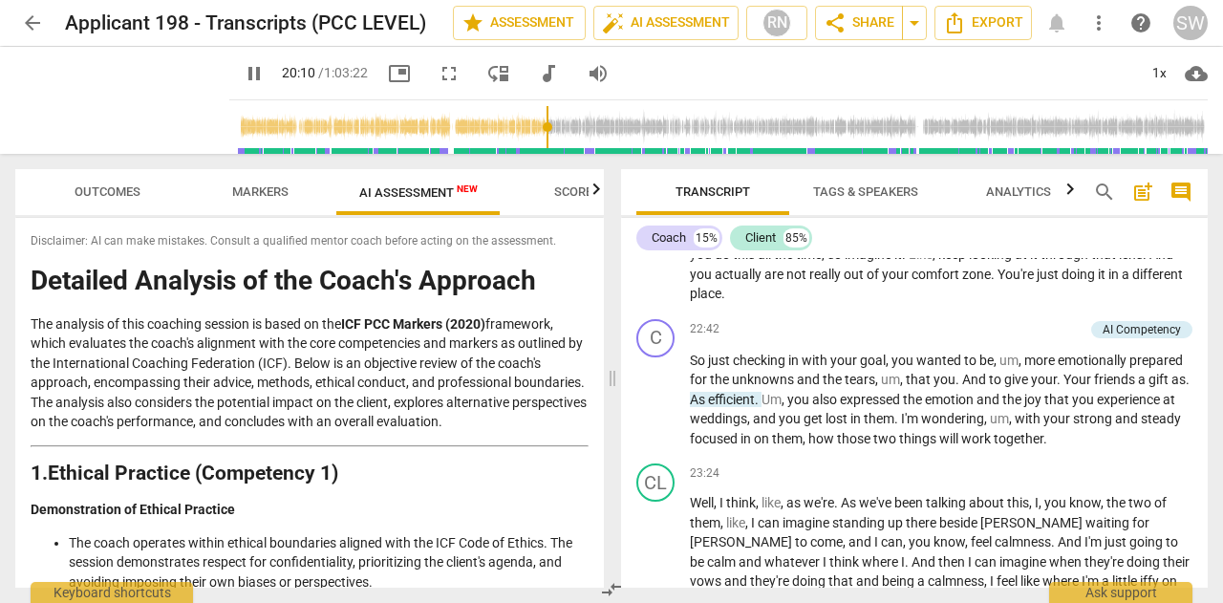
scroll to position [6515, 0]
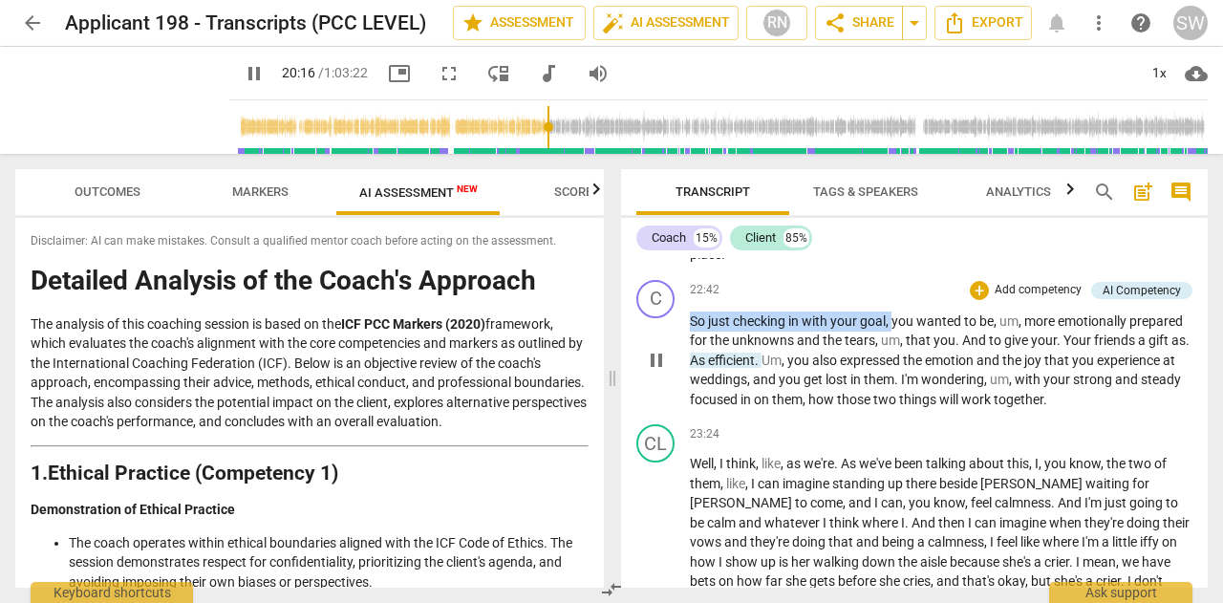
drag, startPoint x: 690, startPoint y: 375, endPoint x: 894, endPoint y: 379, distance: 204.5
click at [894, 379] on p "So just checking in with your goal , you wanted to be , um , more emotionally p…" at bounding box center [941, 360] width 503 height 98
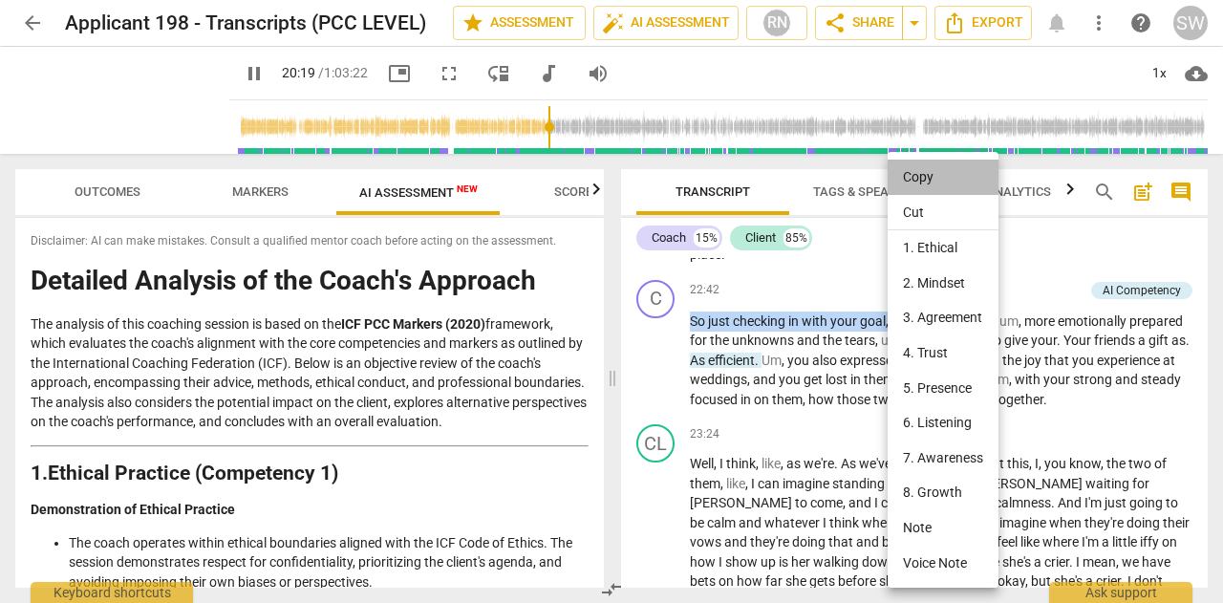
click at [927, 181] on li "Copy" at bounding box center [943, 177] width 111 height 35
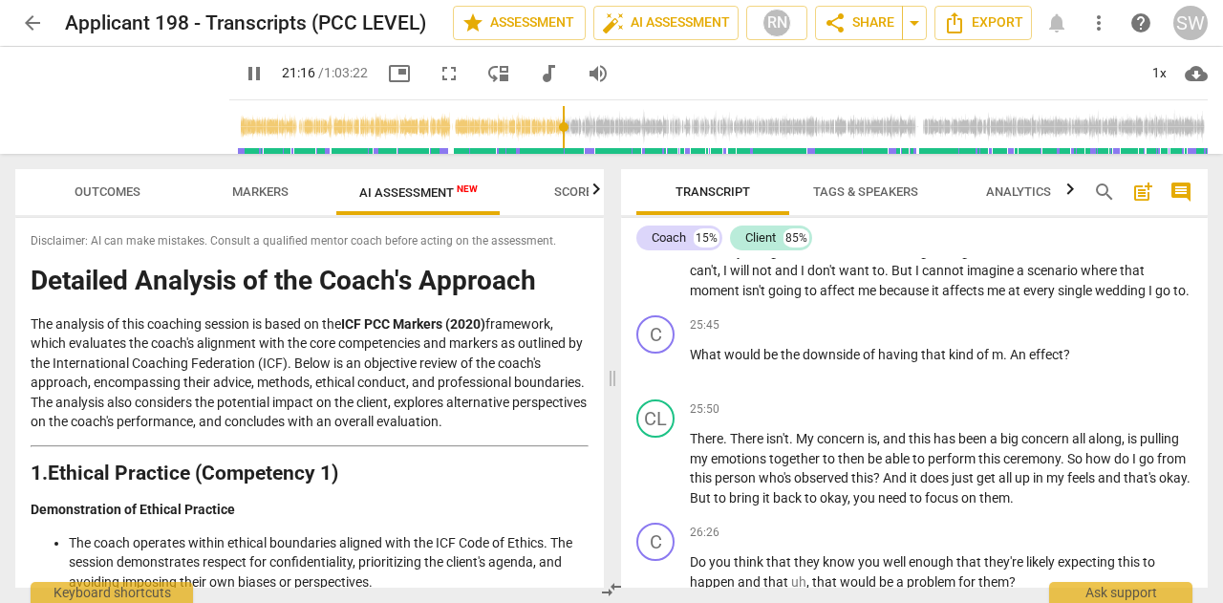
scroll to position [7138, 0]
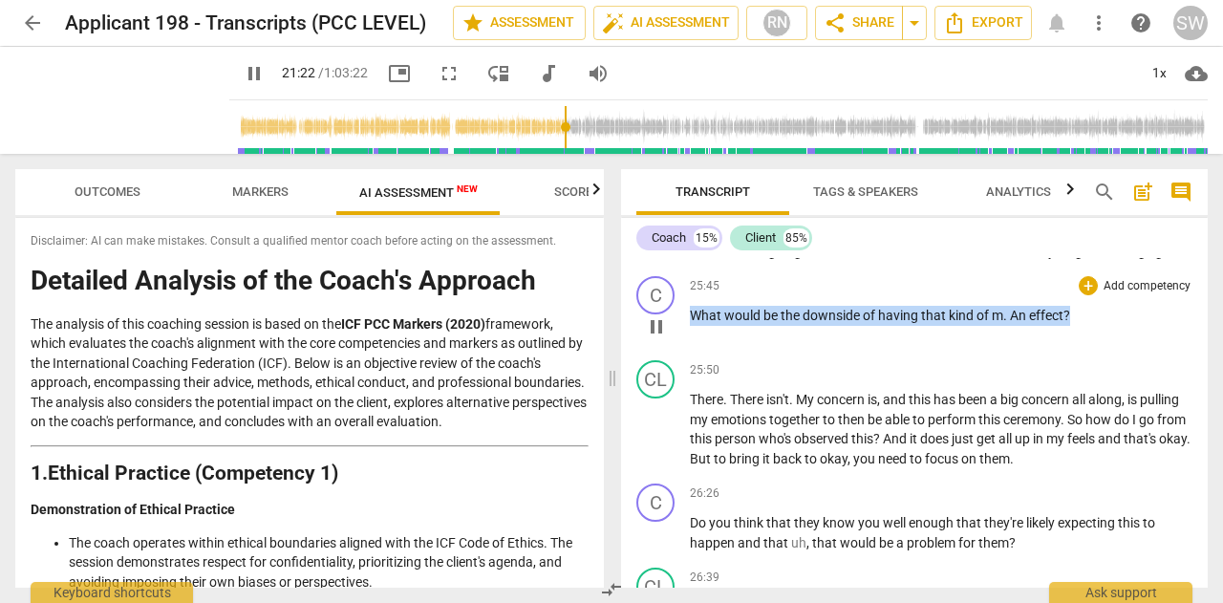
drag, startPoint x: 694, startPoint y: 391, endPoint x: 1085, endPoint y: 393, distance: 391.7
click at [1085, 326] on p "What would be the downside of having that kind of m . An effect ?" at bounding box center [941, 316] width 503 height 20
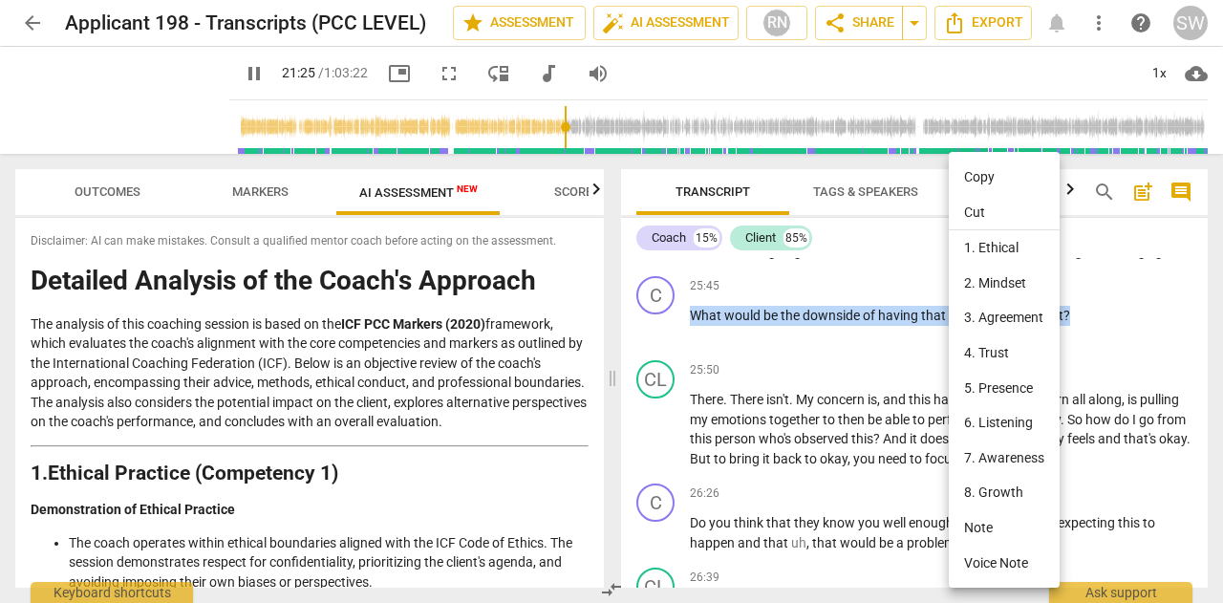
click at [1005, 171] on li "Copy" at bounding box center [1004, 177] width 111 height 35
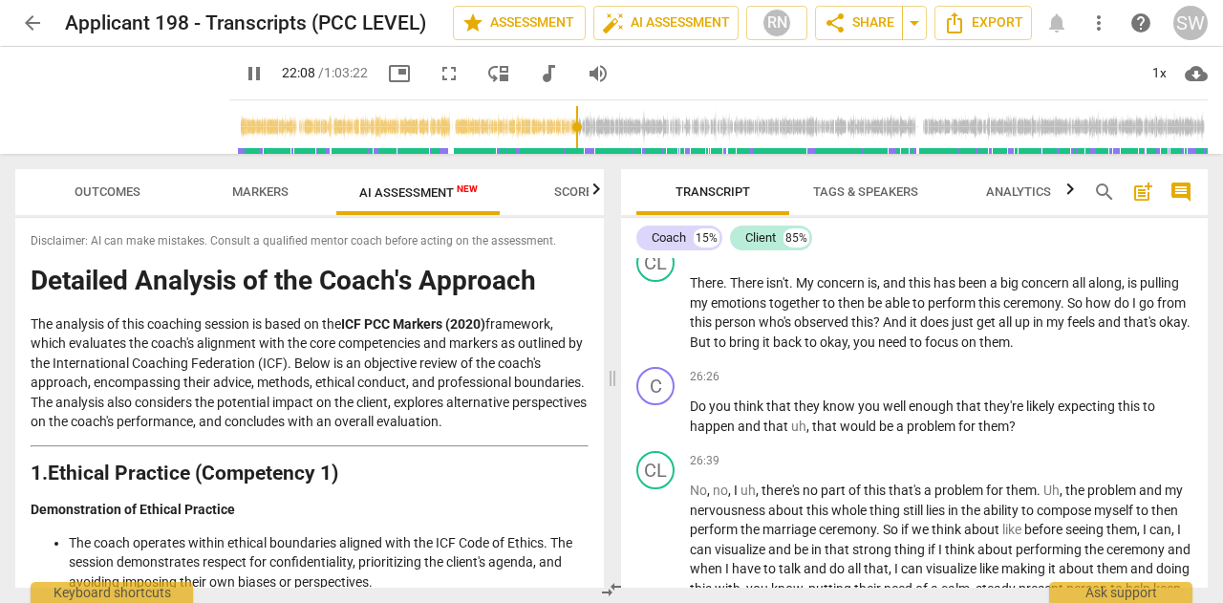
scroll to position [7333, 0]
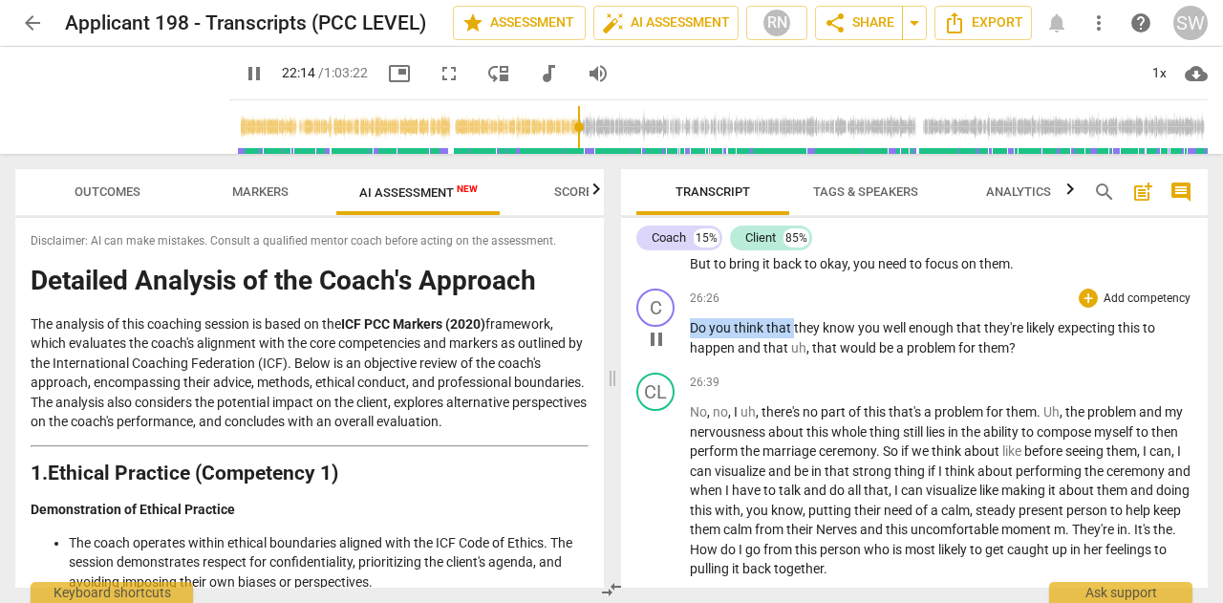
drag, startPoint x: 690, startPoint y: 402, endPoint x: 793, endPoint y: 408, distance: 103.3
click at [793, 357] on p "Do you think that they know you well enough that they're likely expecting this …" at bounding box center [941, 337] width 503 height 39
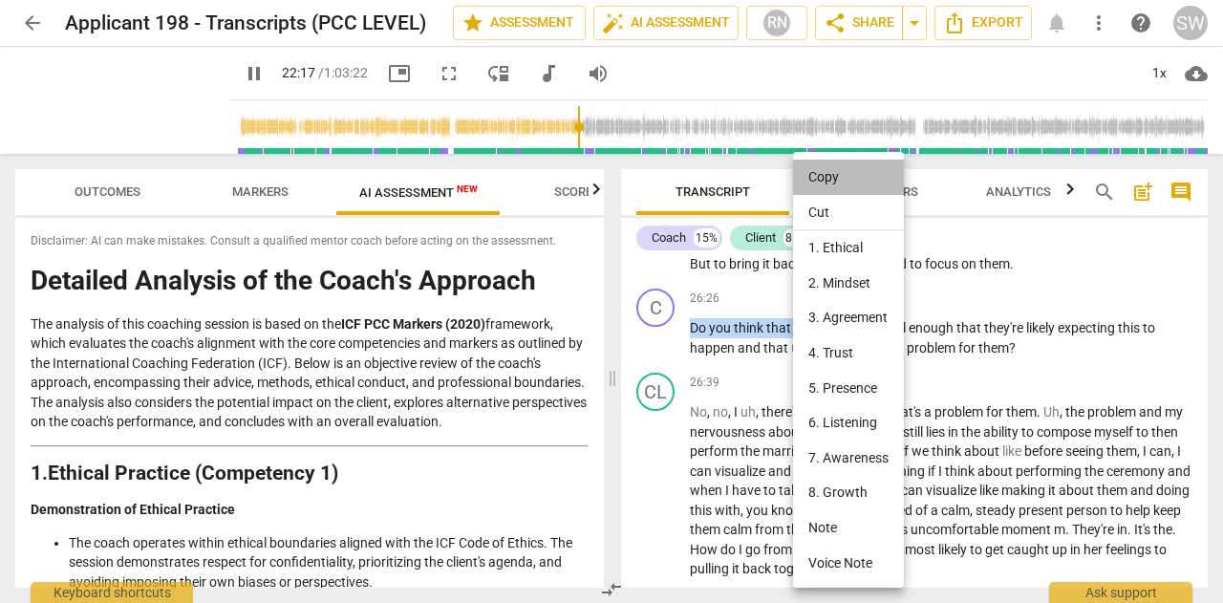
click at [834, 176] on li "Copy" at bounding box center [848, 177] width 111 height 35
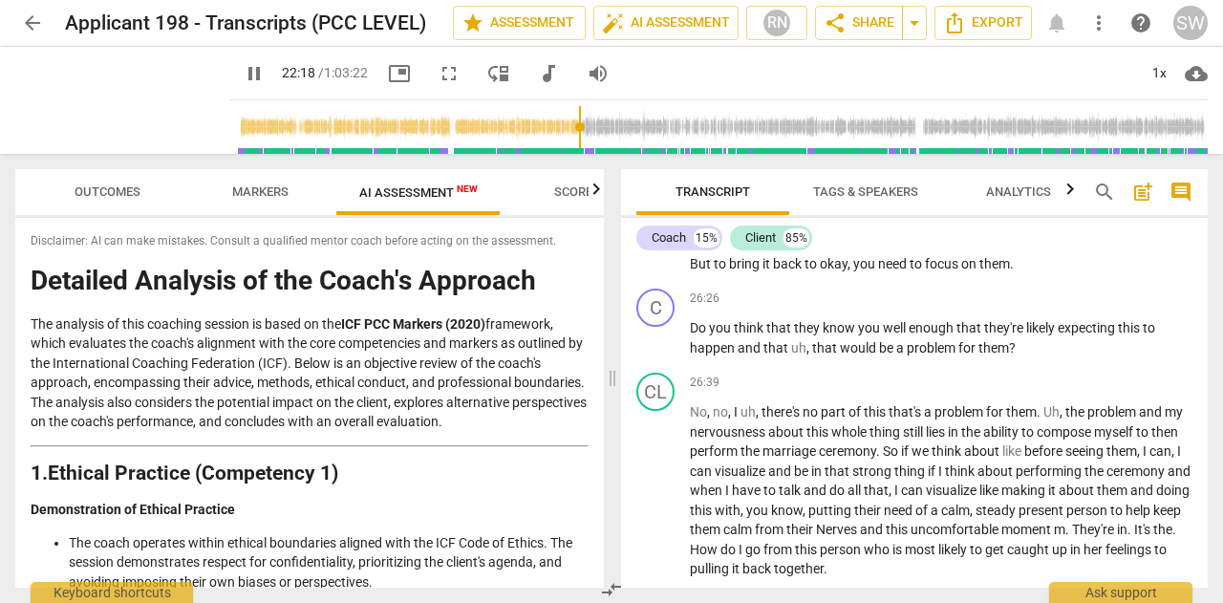
scroll to position [6502, 0]
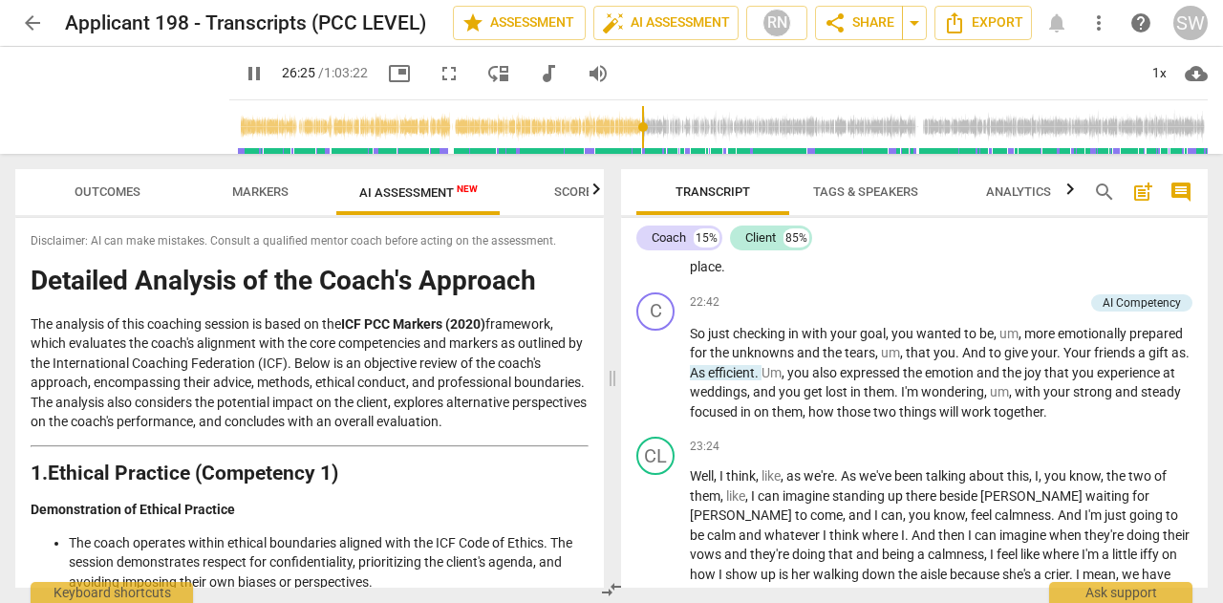
click at [684, 127] on input "range" at bounding box center [722, 126] width 971 height 61
click at [147, 104] on span "pause" at bounding box center [122, 100] width 50 height 50
click at [147, 101] on span "play_arrow" at bounding box center [122, 100] width 50 height 50
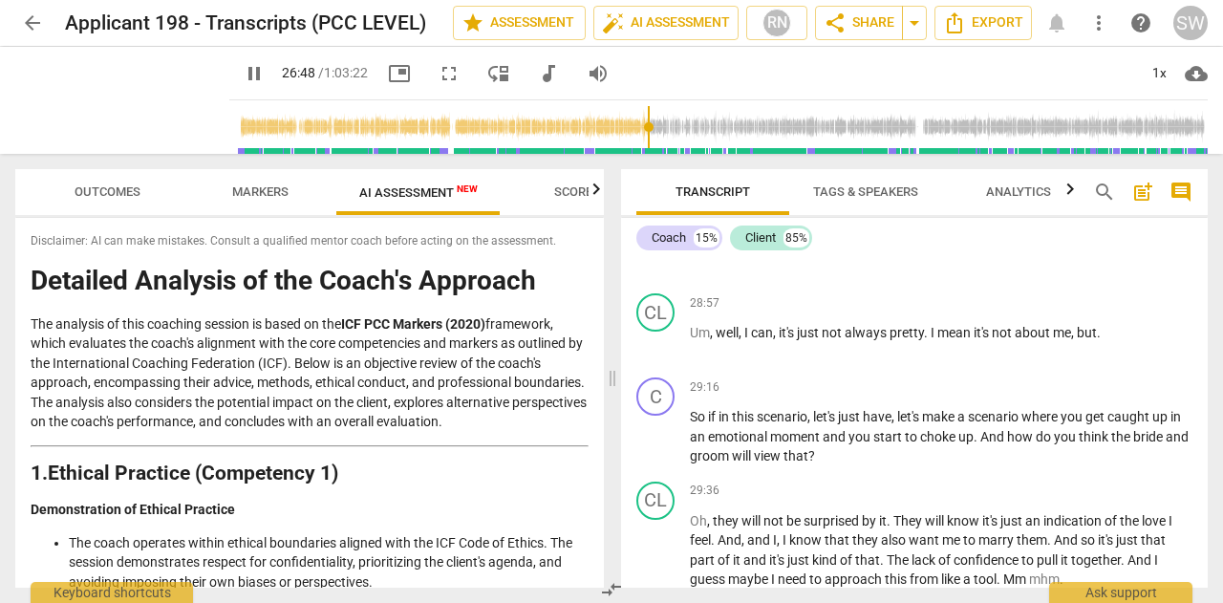
scroll to position [8114, 0]
drag, startPoint x: 724, startPoint y: 328, endPoint x: 1057, endPoint y: 326, distance: 332.5
click at [1057, 258] on p "How , how , how um , capable are you of speaking through ?" at bounding box center [941, 248] width 503 height 20
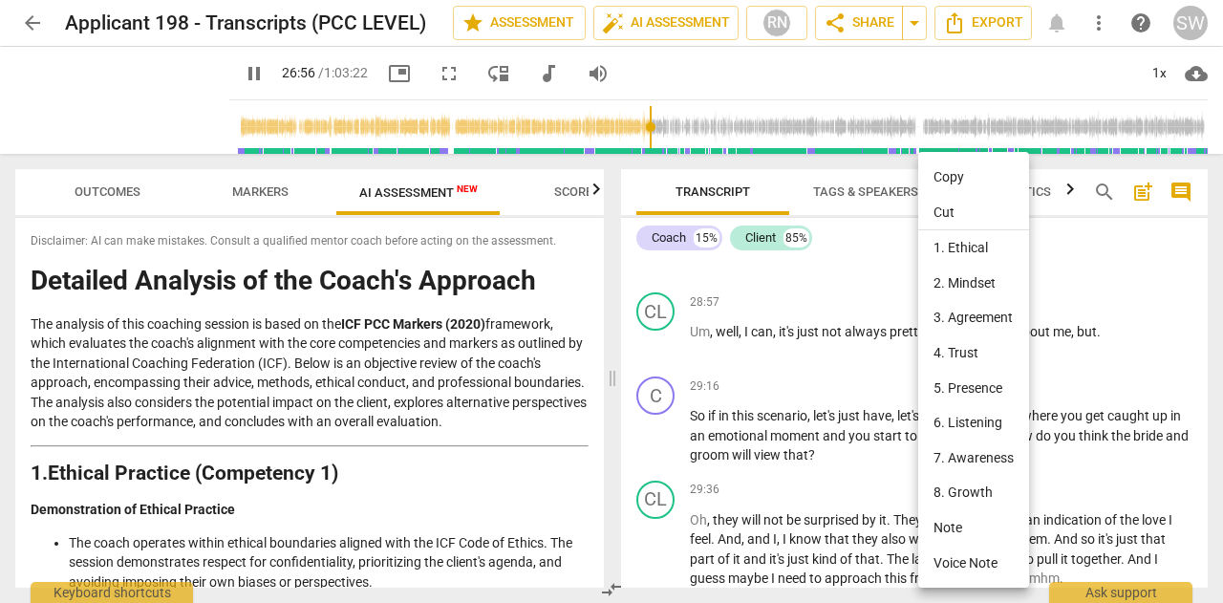
click at [941, 177] on li "Copy" at bounding box center [973, 177] width 111 height 35
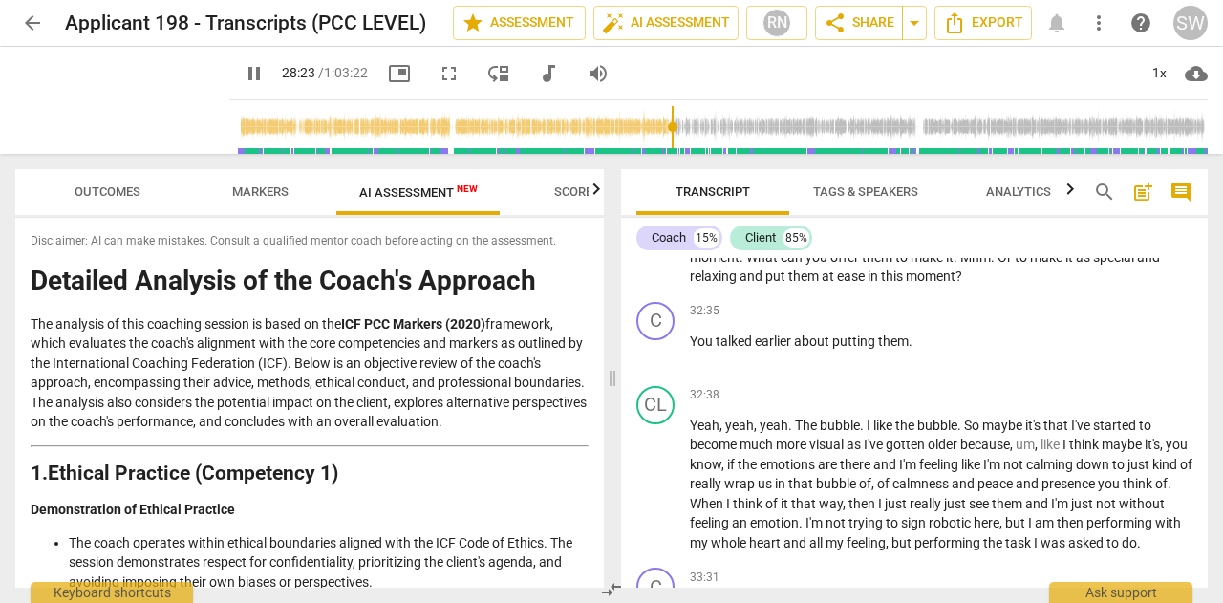
scroll to position [9245, 0]
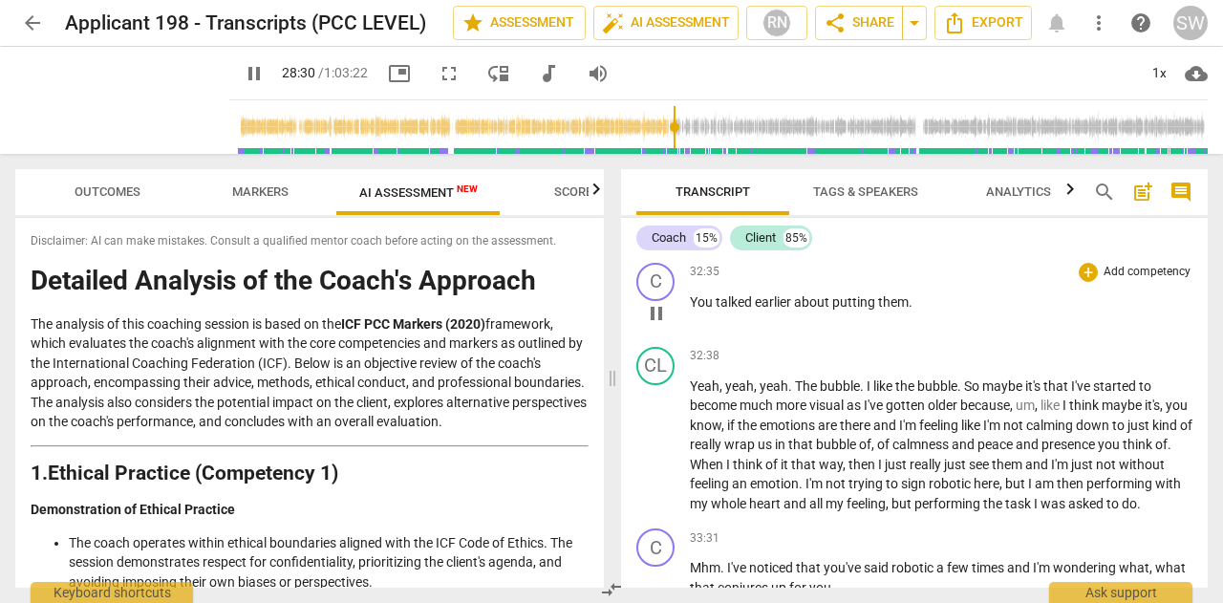
click at [694, 310] on span "You" at bounding box center [703, 301] width 26 height 15
drag, startPoint x: 691, startPoint y: 377, endPoint x: 919, endPoint y: 374, distance: 228.4
click at [942, 312] on p "You talked earlier about putting them ." at bounding box center [941, 302] width 503 height 20
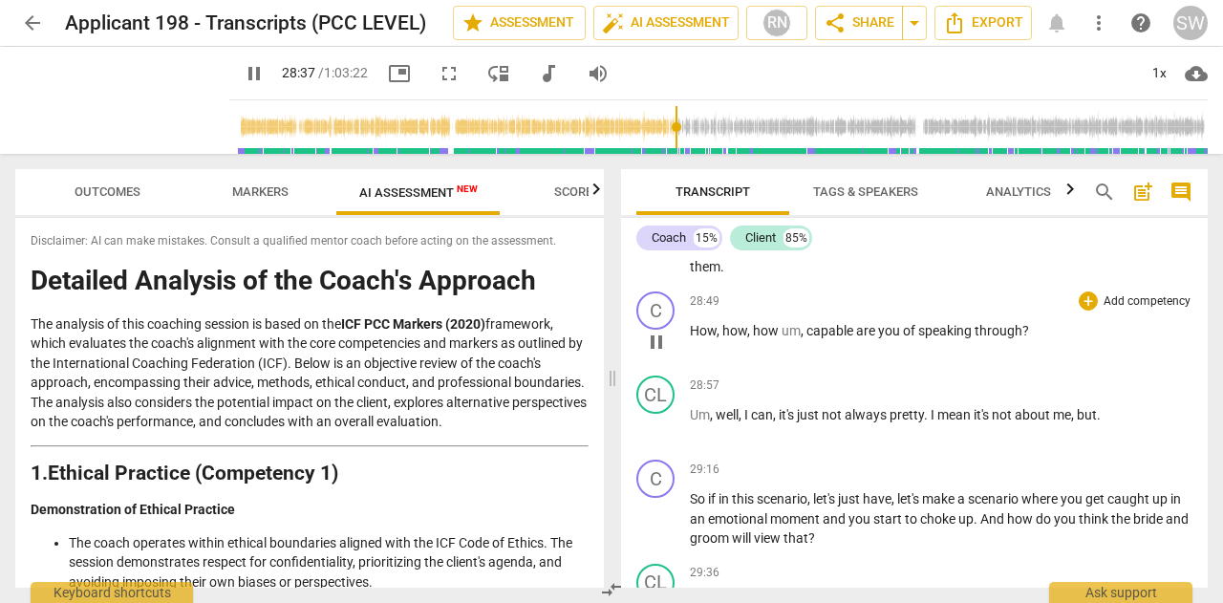
drag, startPoint x: 812, startPoint y: 387, endPoint x: 760, endPoint y: 439, distance: 73.6
click at [760, 368] on div "C play_arrow pause 28:49 + Add competency keyboard_arrow_right How , how , how …" at bounding box center [914, 326] width 587 height 84
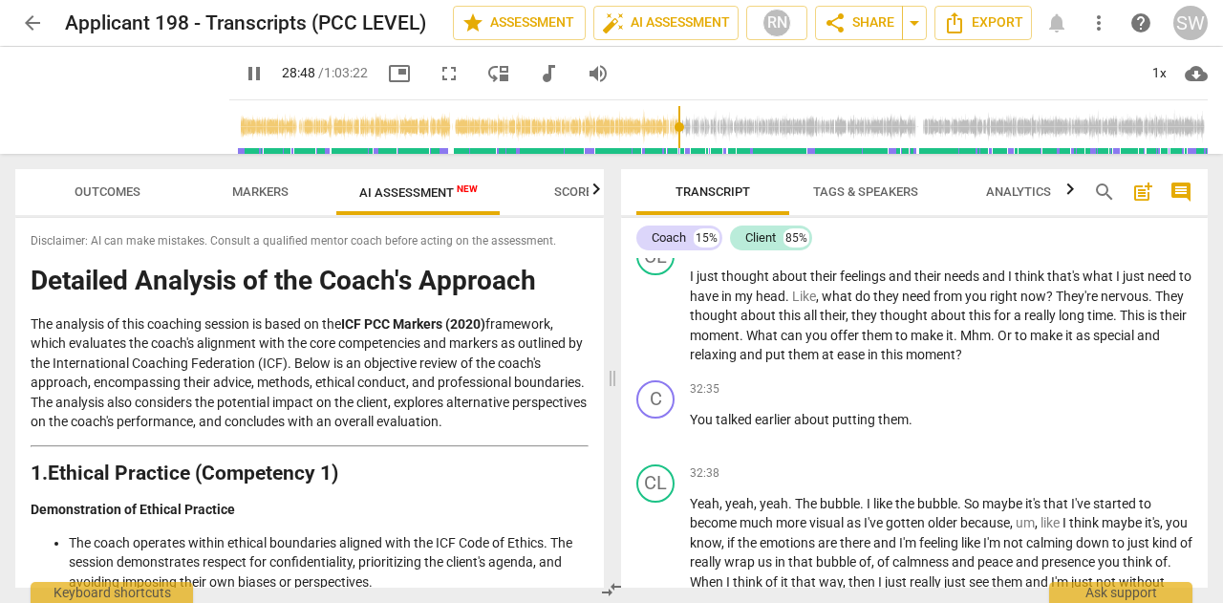
scroll to position [9167, 0]
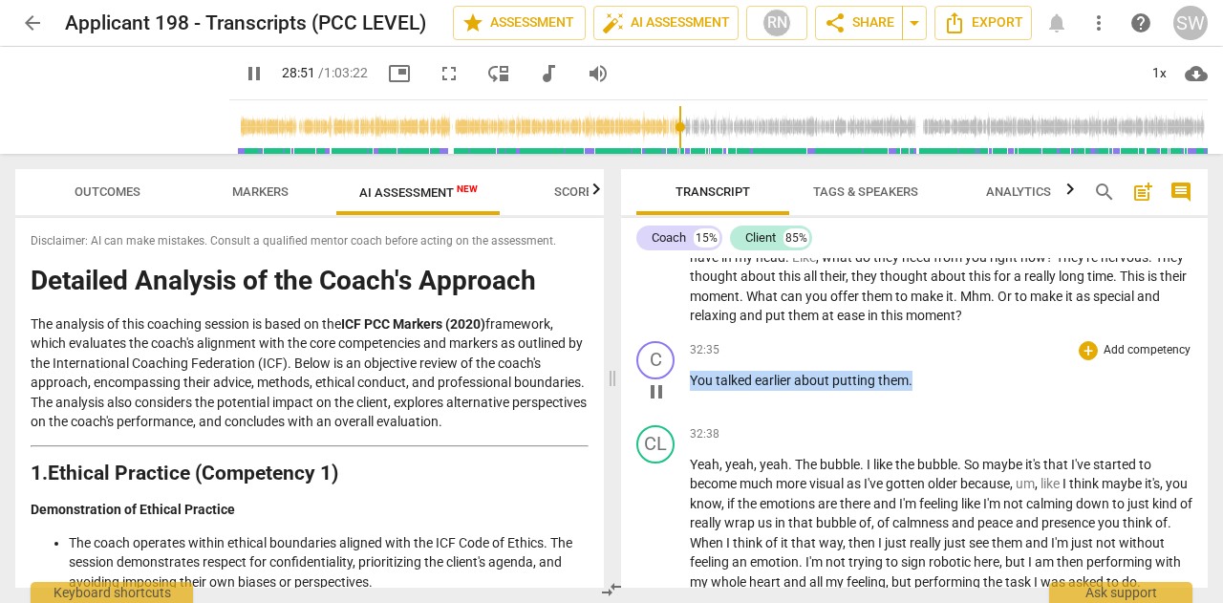
drag, startPoint x: 691, startPoint y: 456, endPoint x: 921, endPoint y: 458, distance: 230.2
click at [921, 391] on p "You talked earlier about putting them ." at bounding box center [941, 381] width 503 height 20
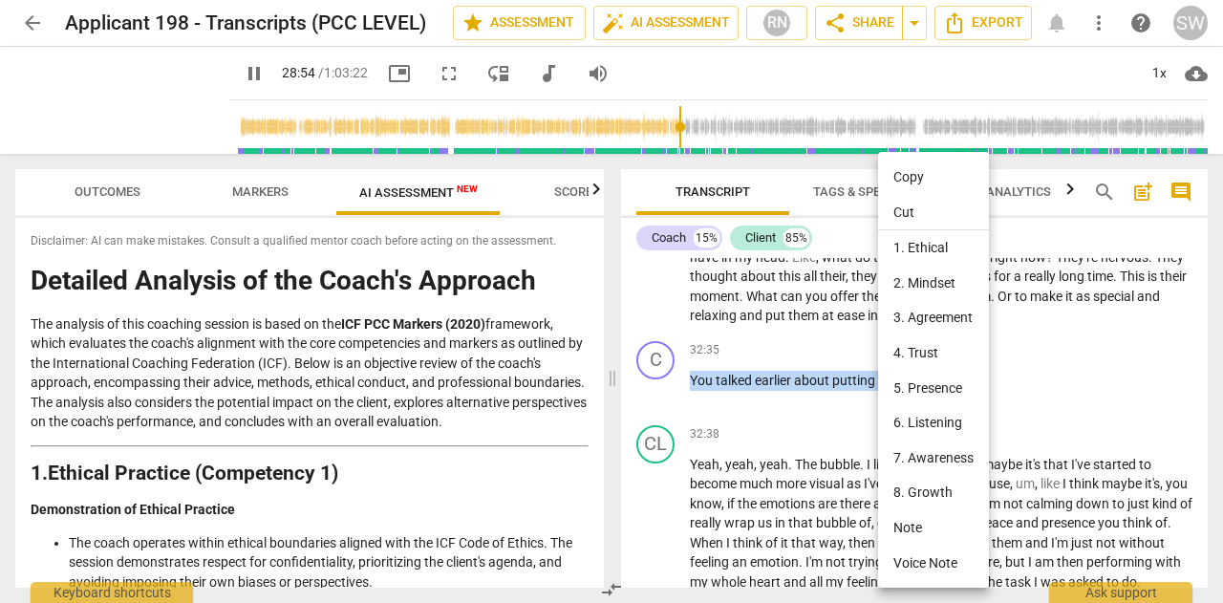
click at [924, 173] on li "Copy" at bounding box center [933, 177] width 111 height 35
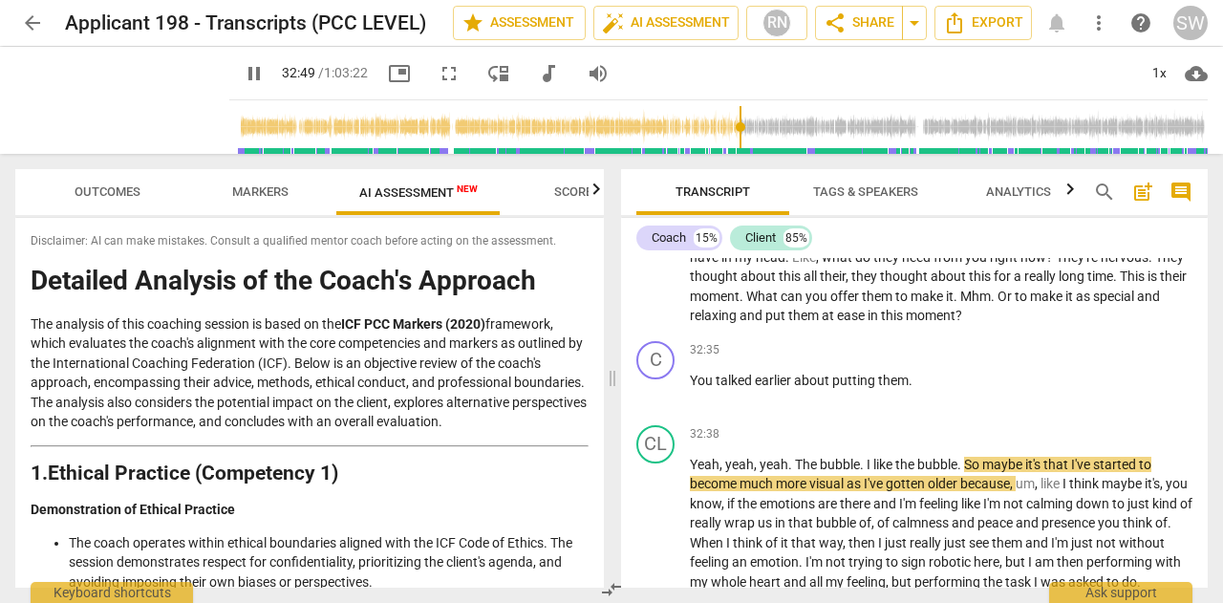
click at [774, 131] on input "range" at bounding box center [722, 126] width 971 height 61
click at [147, 100] on span "pause" at bounding box center [122, 100] width 50 height 50
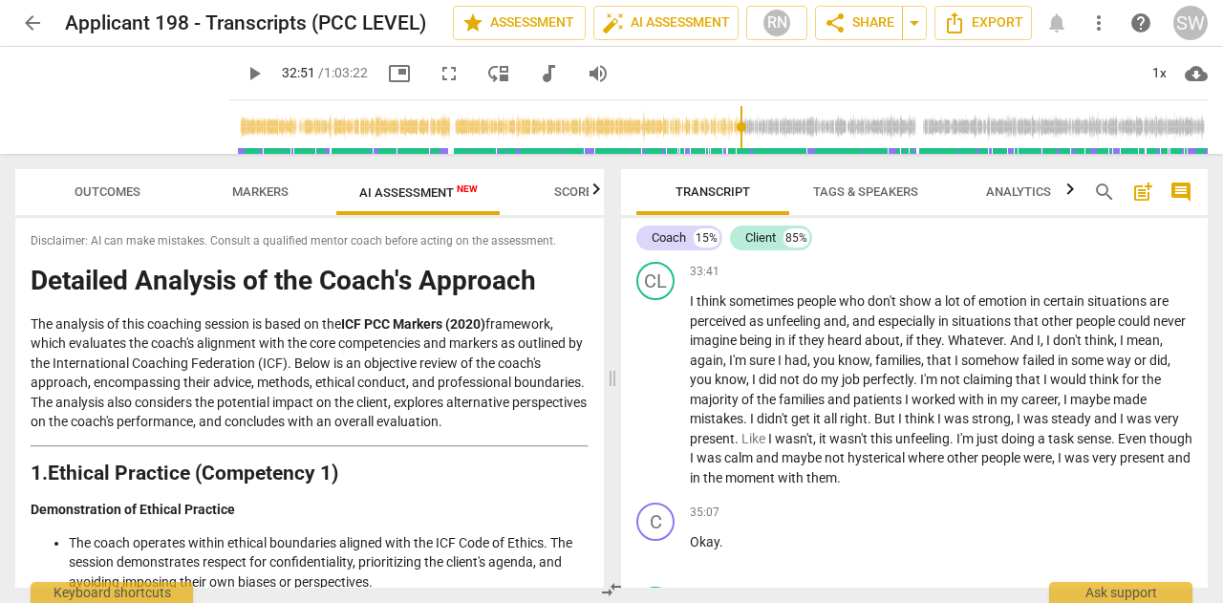
scroll to position [9479, 0]
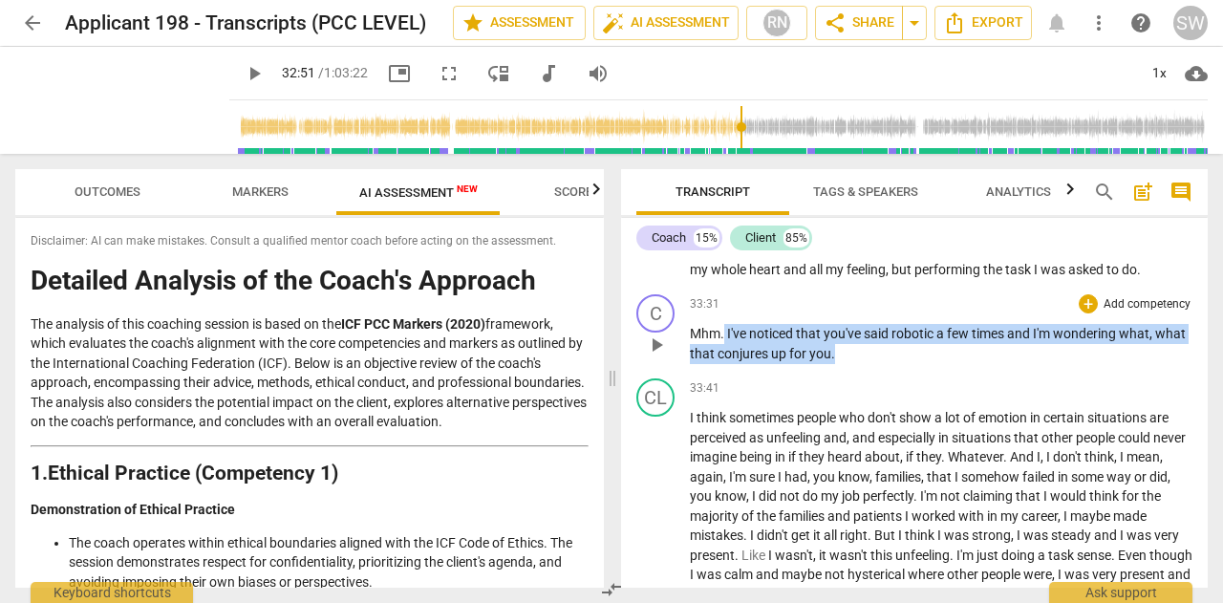
drag, startPoint x: 724, startPoint y: 429, endPoint x: 893, endPoint y: 452, distance: 170.6
click at [893, 363] on p "Mhm . I've noticed that you've said robotic a few times and I'm wondering what …" at bounding box center [941, 343] width 503 height 39
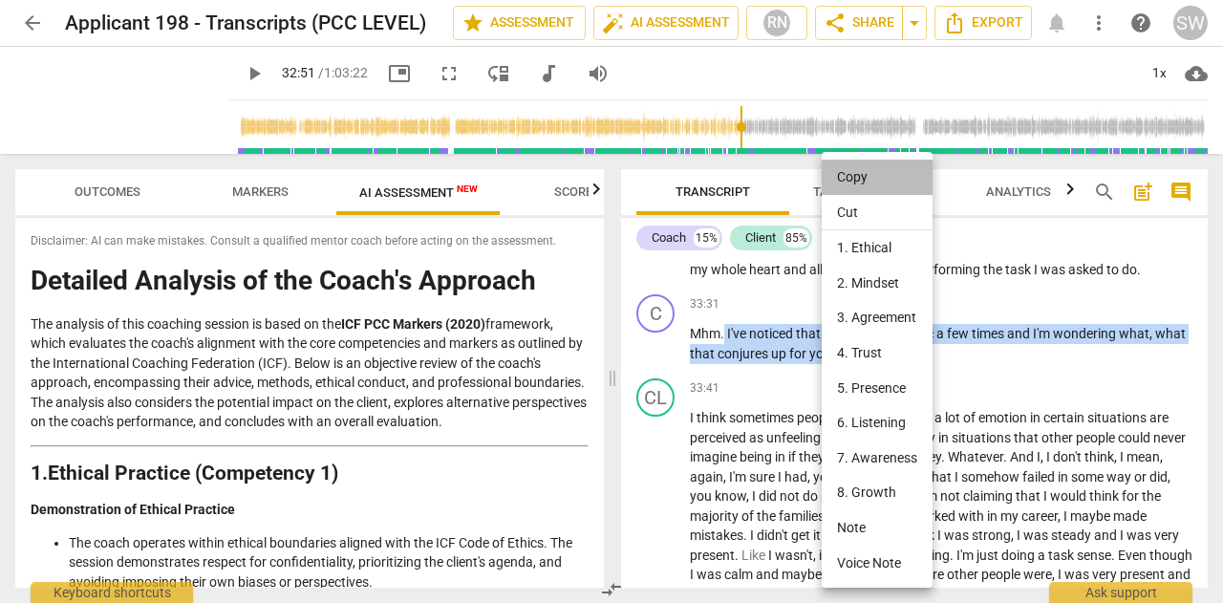
click at [864, 179] on li "Copy" at bounding box center [877, 177] width 111 height 35
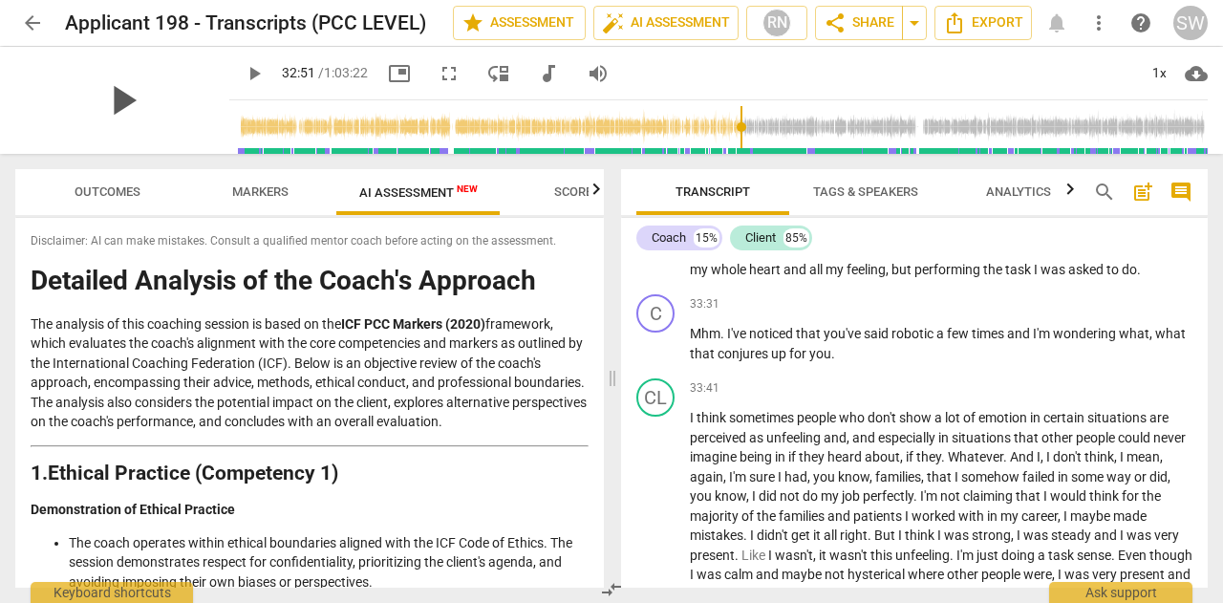
click at [147, 100] on span "play_arrow" at bounding box center [122, 100] width 50 height 50
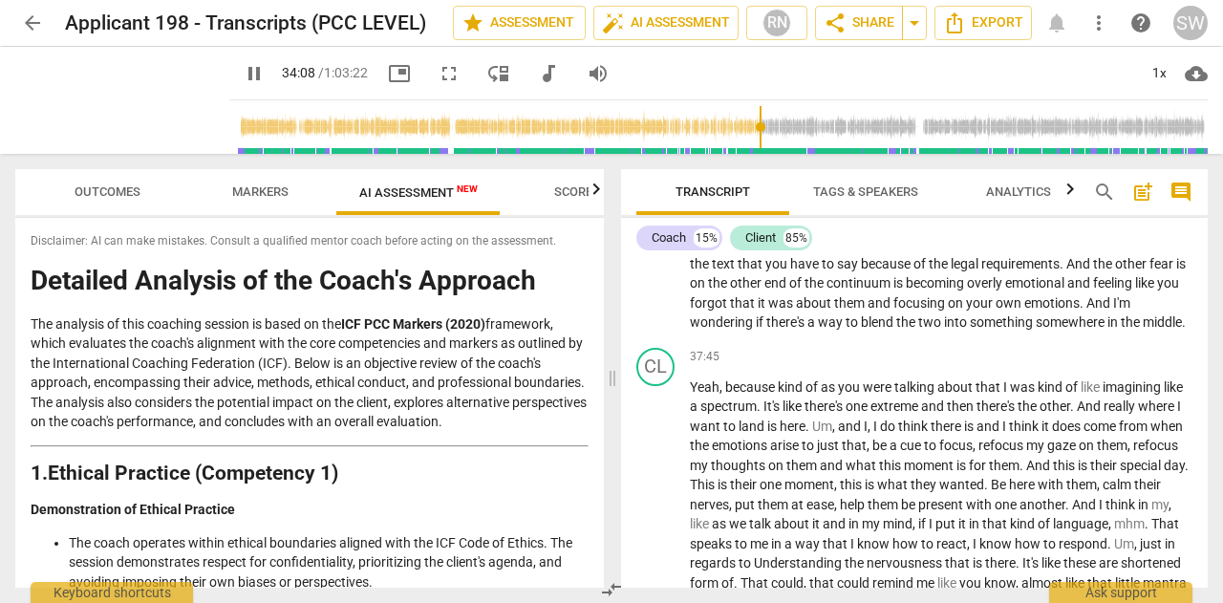
scroll to position [10376, 0]
click at [147, 103] on span "pause" at bounding box center [122, 100] width 50 height 50
click at [834, 129] on input "range" at bounding box center [722, 126] width 971 height 61
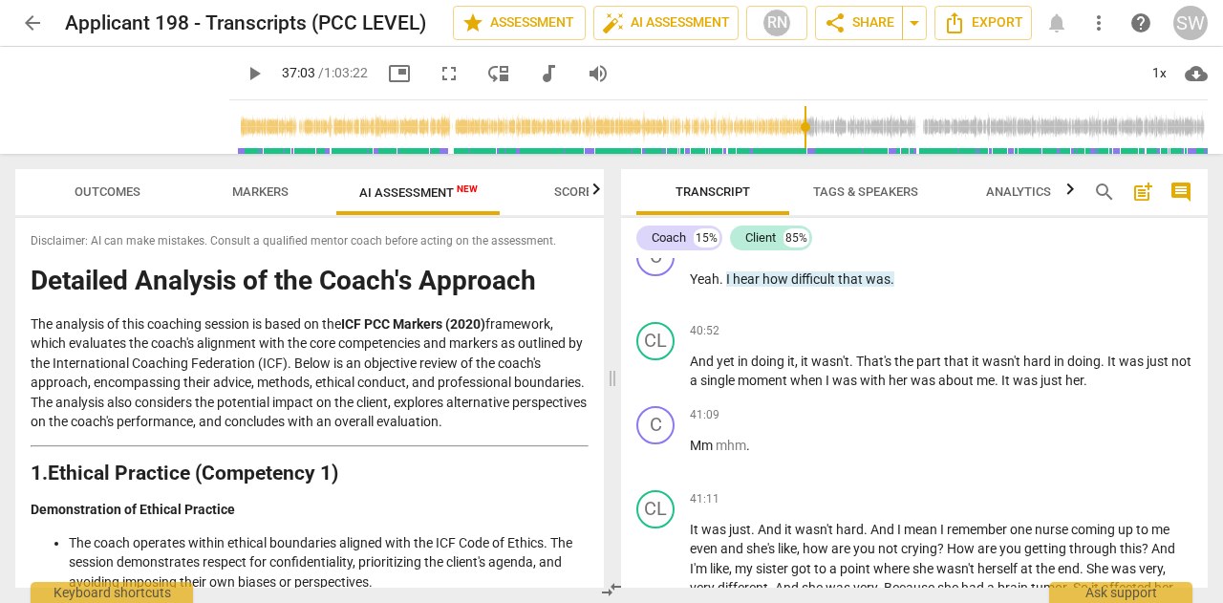
scroll to position [11039, 0]
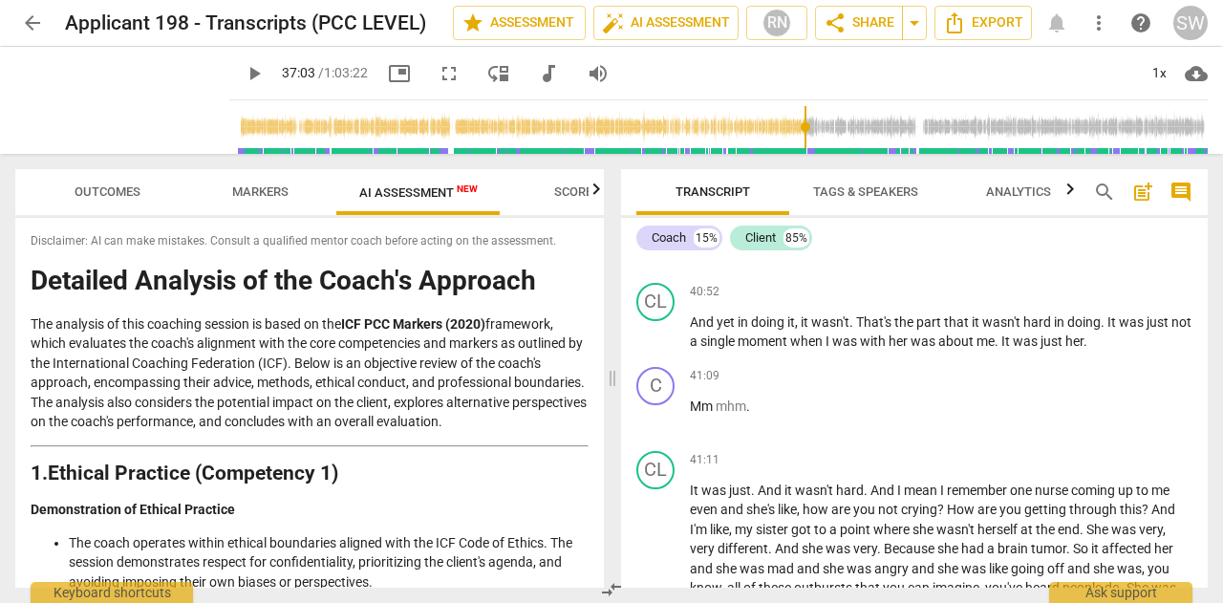
drag, startPoint x: 724, startPoint y: 361, endPoint x: 910, endPoint y: 363, distance: 185.3
click at [910, 250] on p "Yeah . I hear how difficult that was ." at bounding box center [941, 240] width 503 height 20
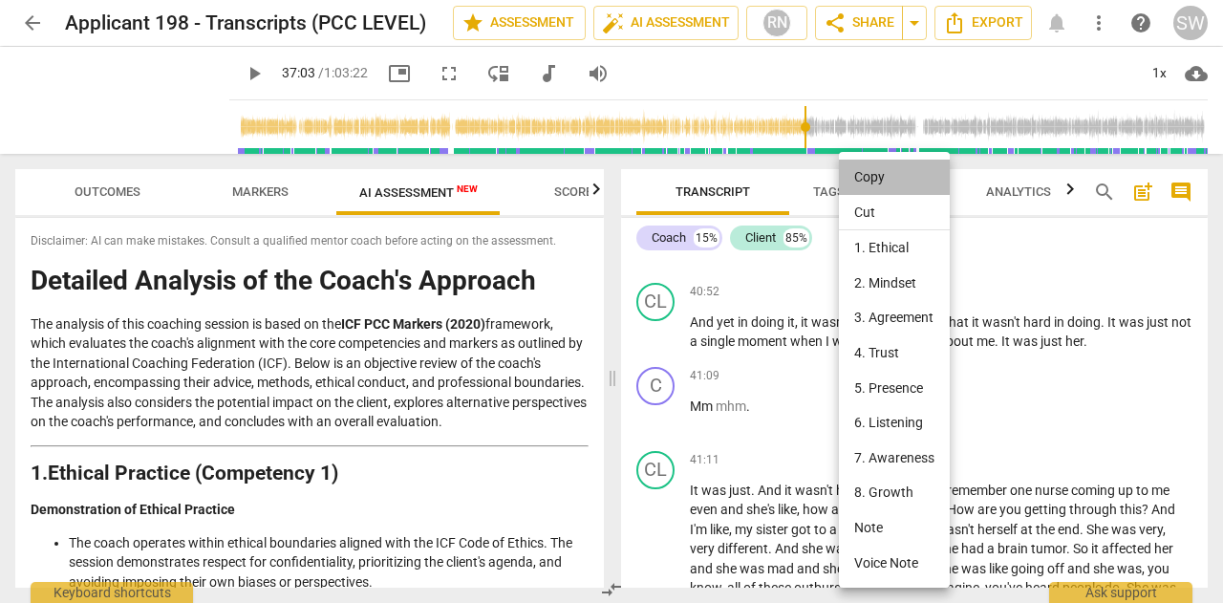
click at [886, 177] on li "Copy" at bounding box center [894, 177] width 111 height 35
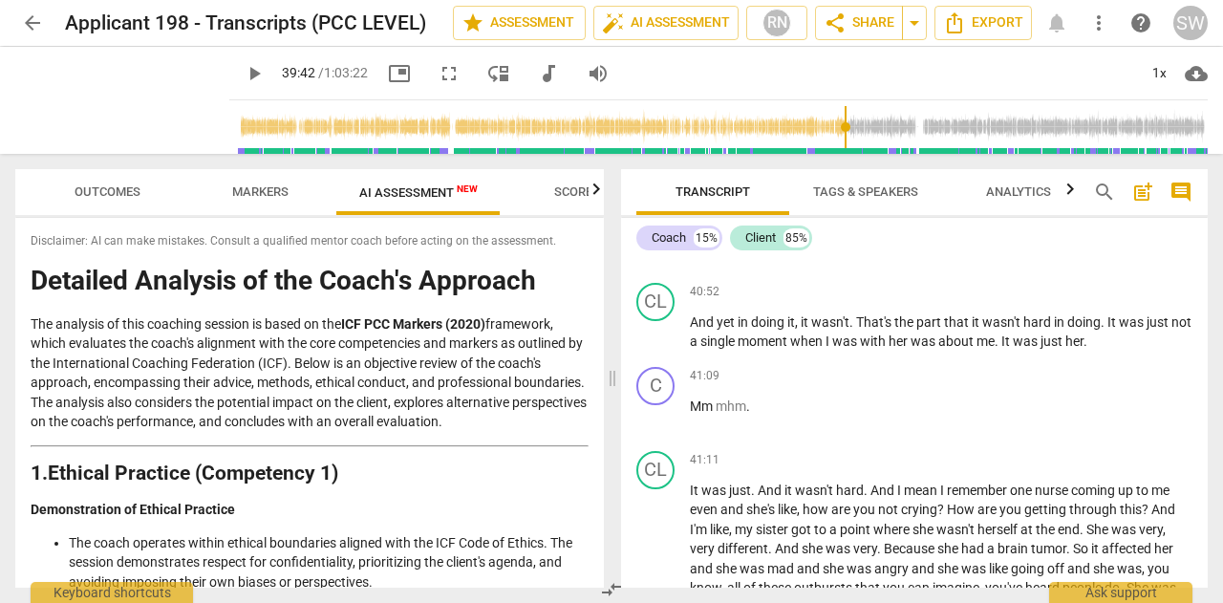
click at [871, 126] on input "range" at bounding box center [722, 126] width 971 height 61
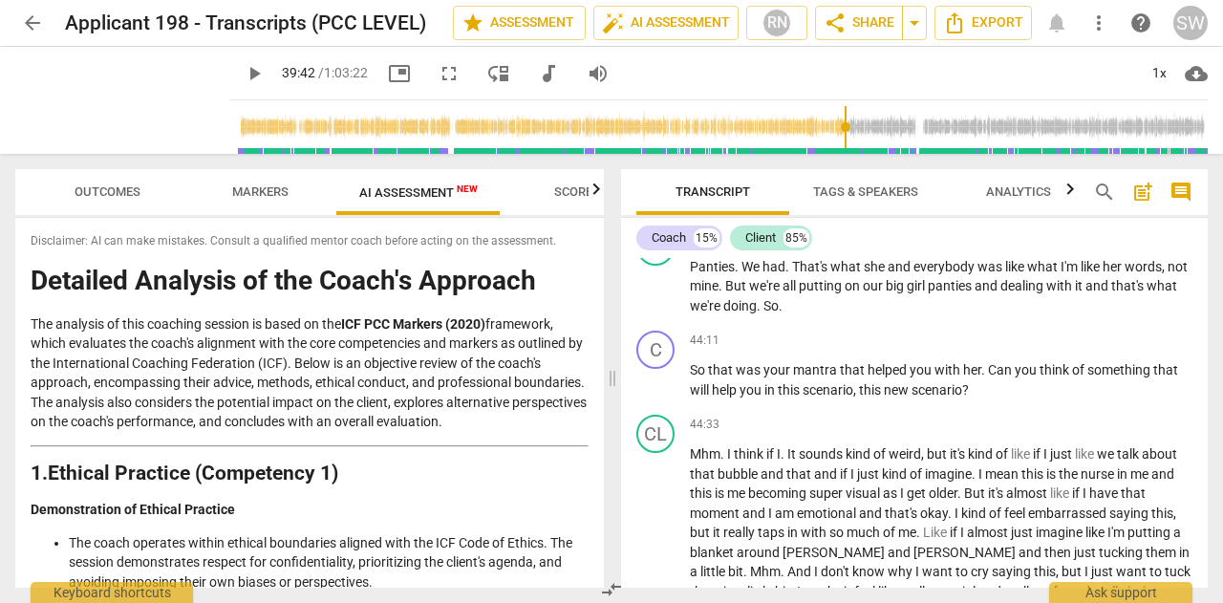
scroll to position [12288, 0]
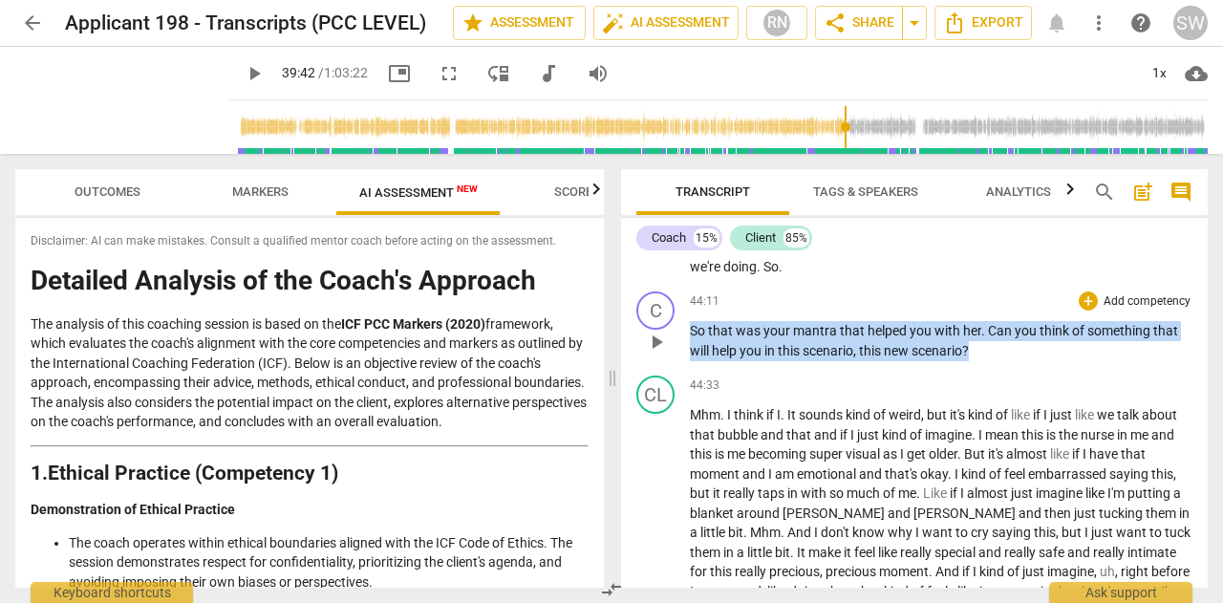
drag, startPoint x: 692, startPoint y: 446, endPoint x: 1006, endPoint y: 474, distance: 315.5
click at [1006, 360] on p "So that was your mantra that helped you with her . Can you think of something t…" at bounding box center [941, 340] width 503 height 39
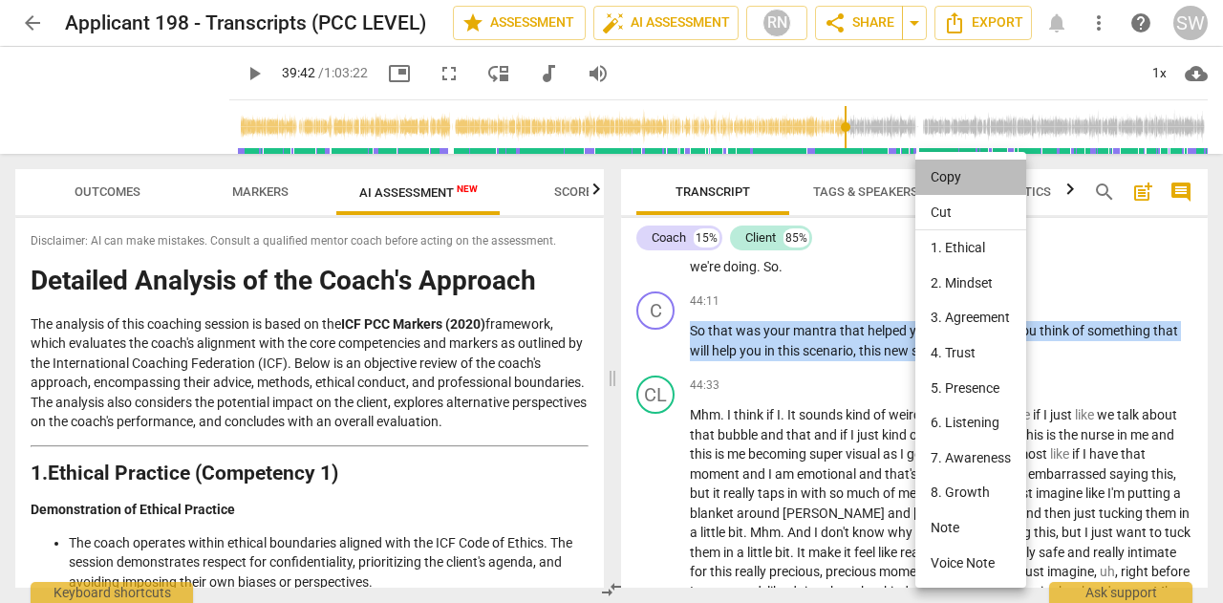
click at [948, 171] on li "Copy" at bounding box center [970, 177] width 111 height 35
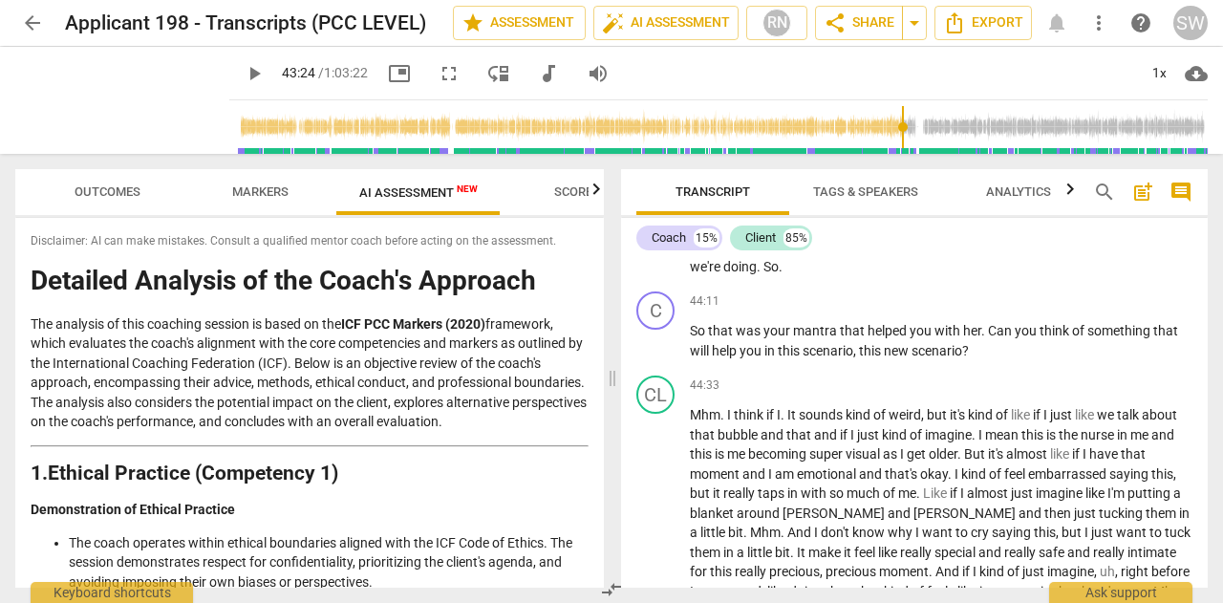
click at [924, 125] on input "range" at bounding box center [722, 126] width 971 height 61
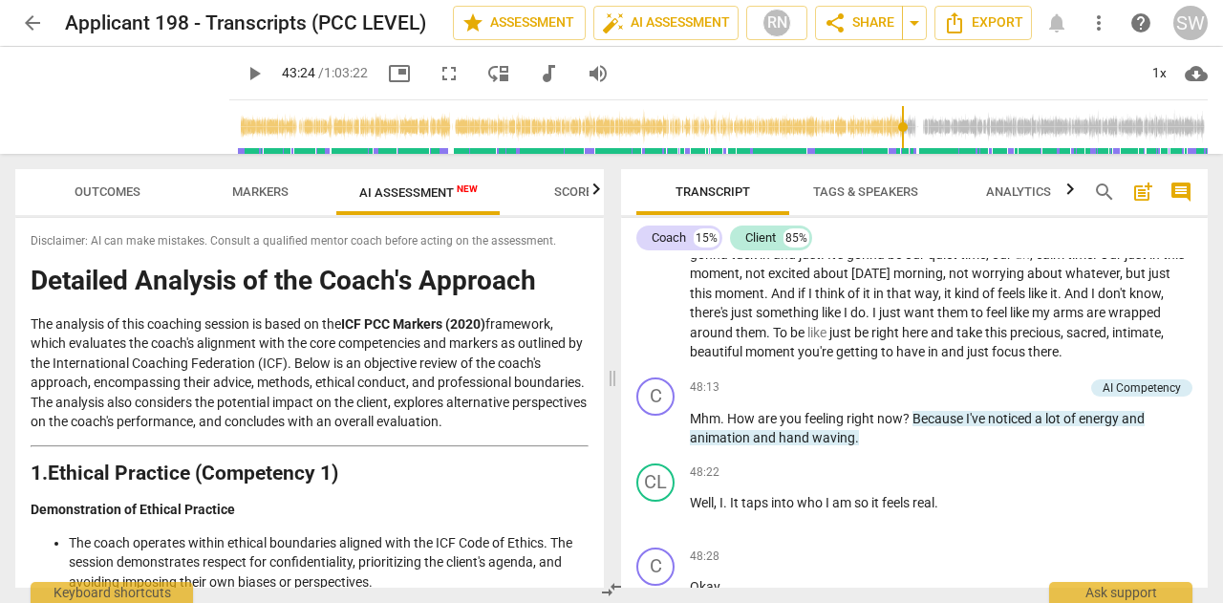
scroll to position [13146, 0]
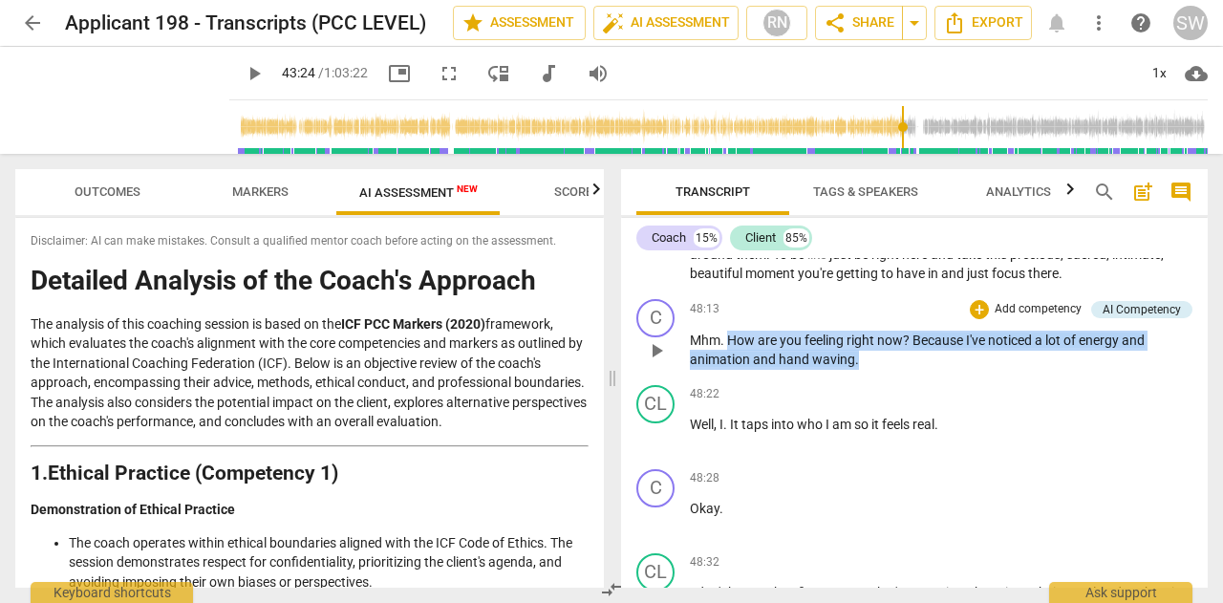
drag, startPoint x: 728, startPoint y: 454, endPoint x: 894, endPoint y: 473, distance: 167.3
click at [894, 370] on p "Mhm . How are you feeling right now ? Because I've noticed a lot of energy and …" at bounding box center [941, 350] width 503 height 39
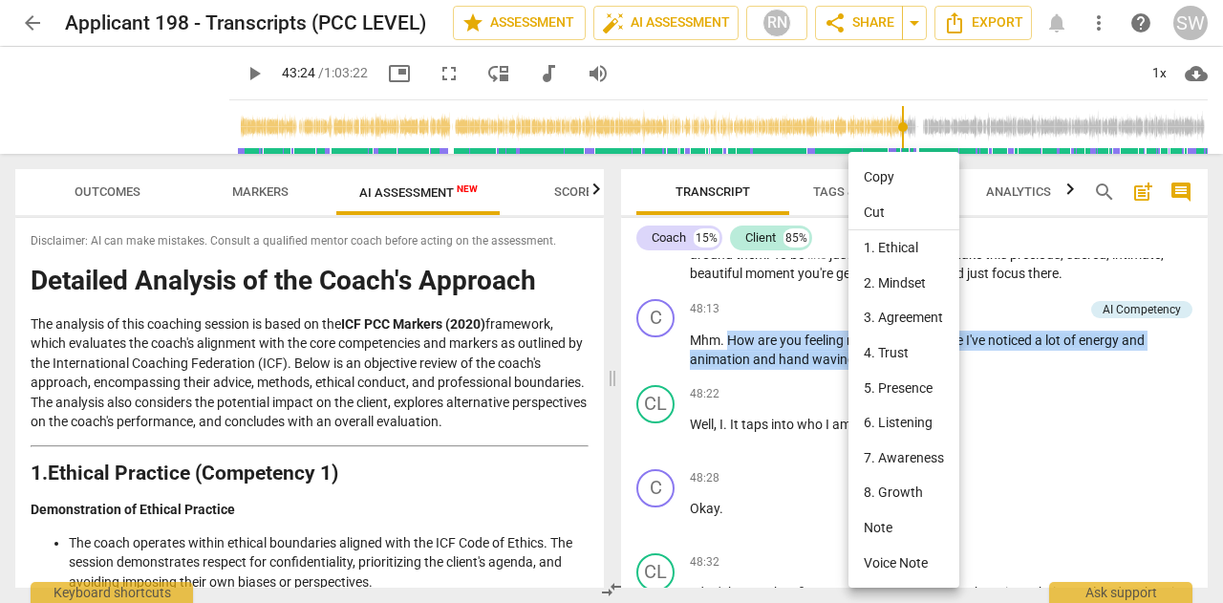
click at [878, 180] on li "Copy" at bounding box center [903, 177] width 111 height 35
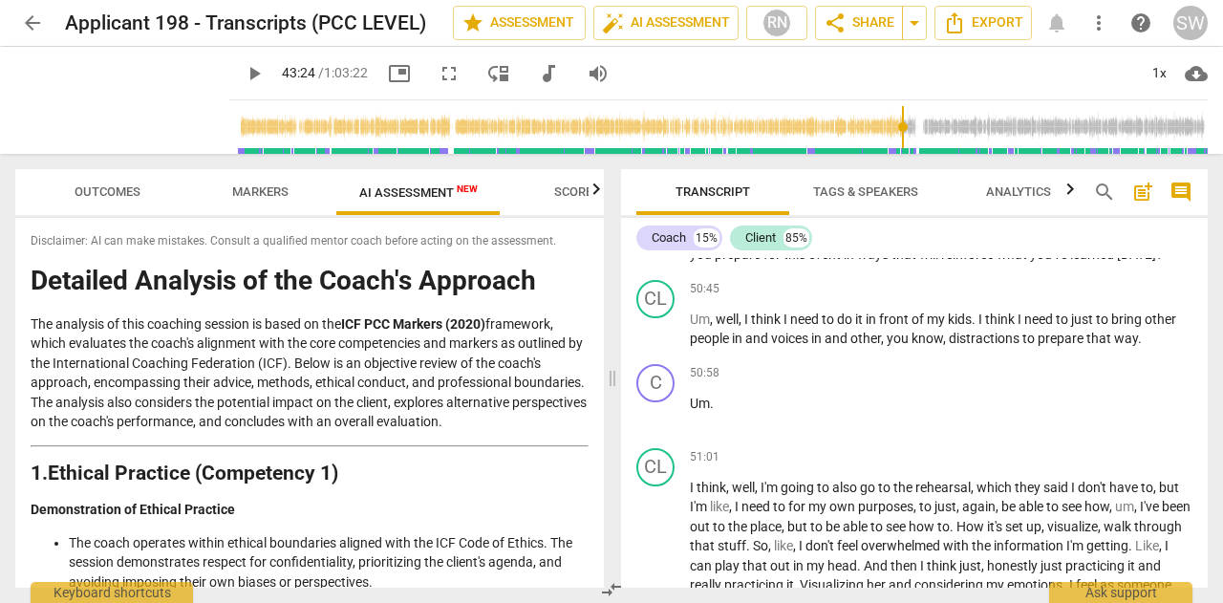
scroll to position [14042, 0]
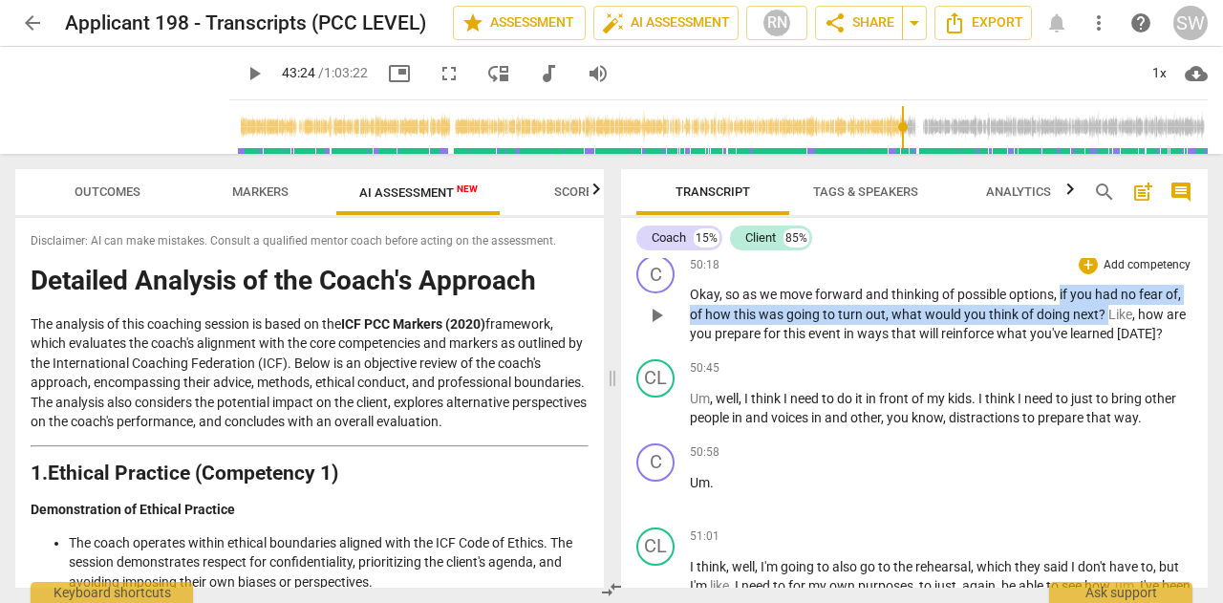
drag, startPoint x: 1060, startPoint y: 425, endPoint x: 1105, endPoint y: 454, distance: 53.3
click at [1105, 344] on p "Okay , so as we move forward and thinking of possible options , if you had no f…" at bounding box center [941, 314] width 503 height 59
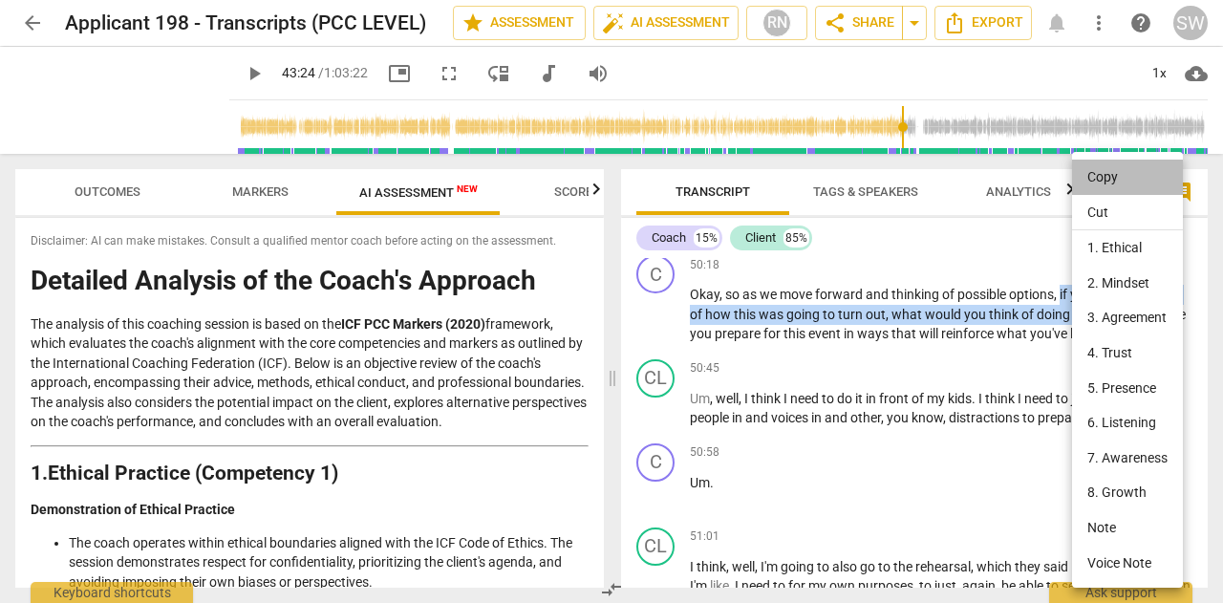
click at [1106, 180] on li "Copy" at bounding box center [1127, 177] width 111 height 35
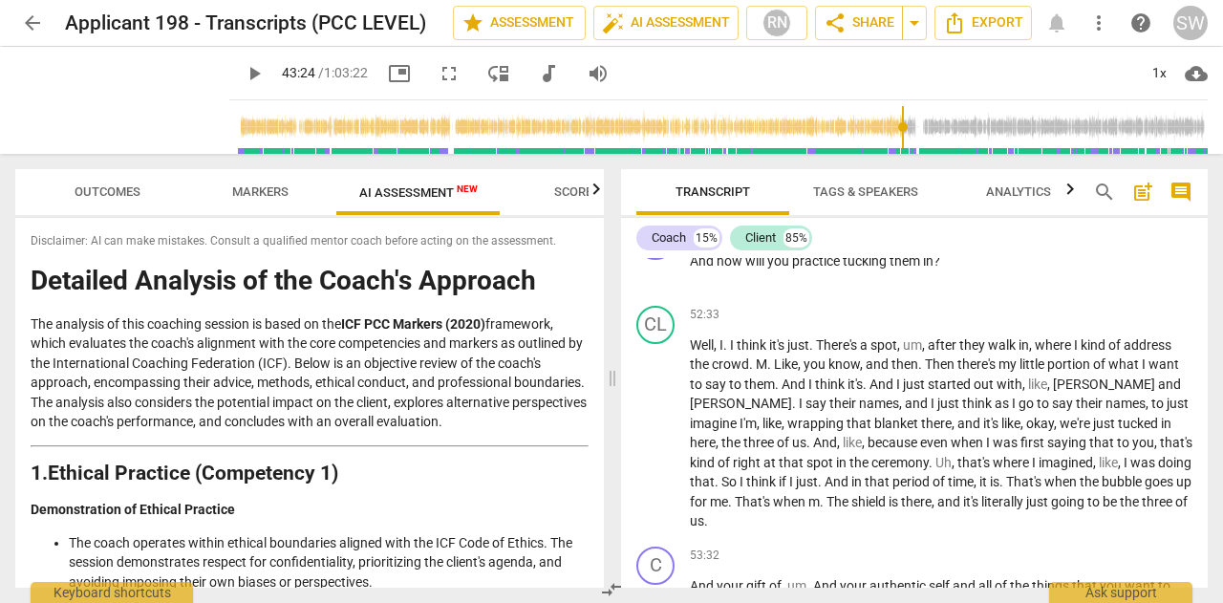
scroll to position [14706, 0]
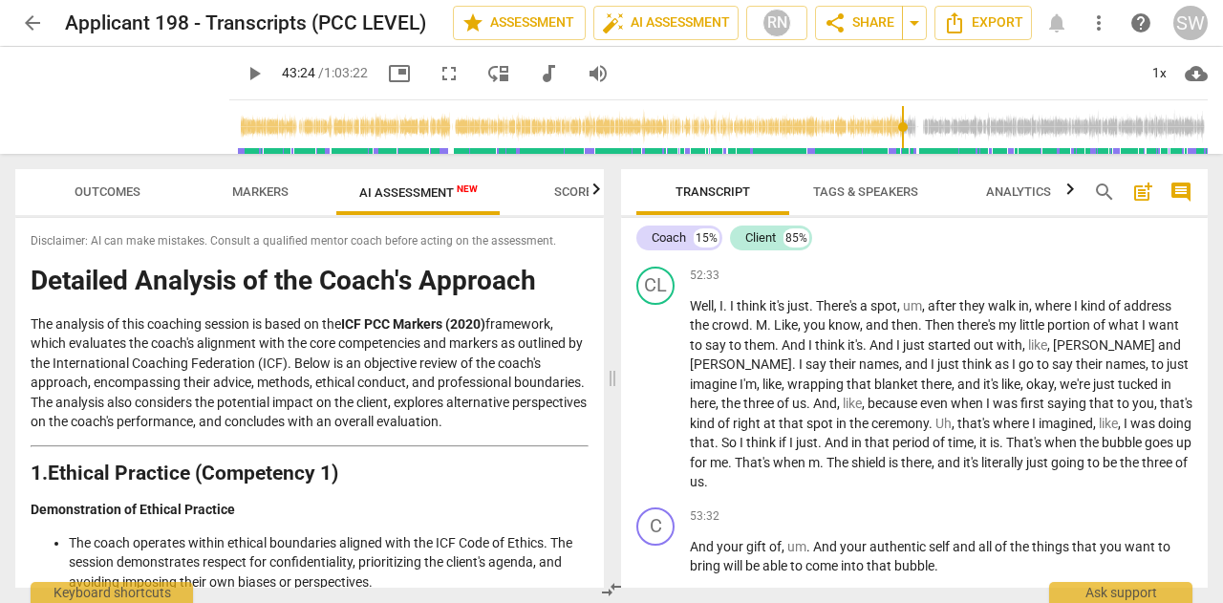
click at [717, 229] on span "how" at bounding box center [731, 221] width 29 height 15
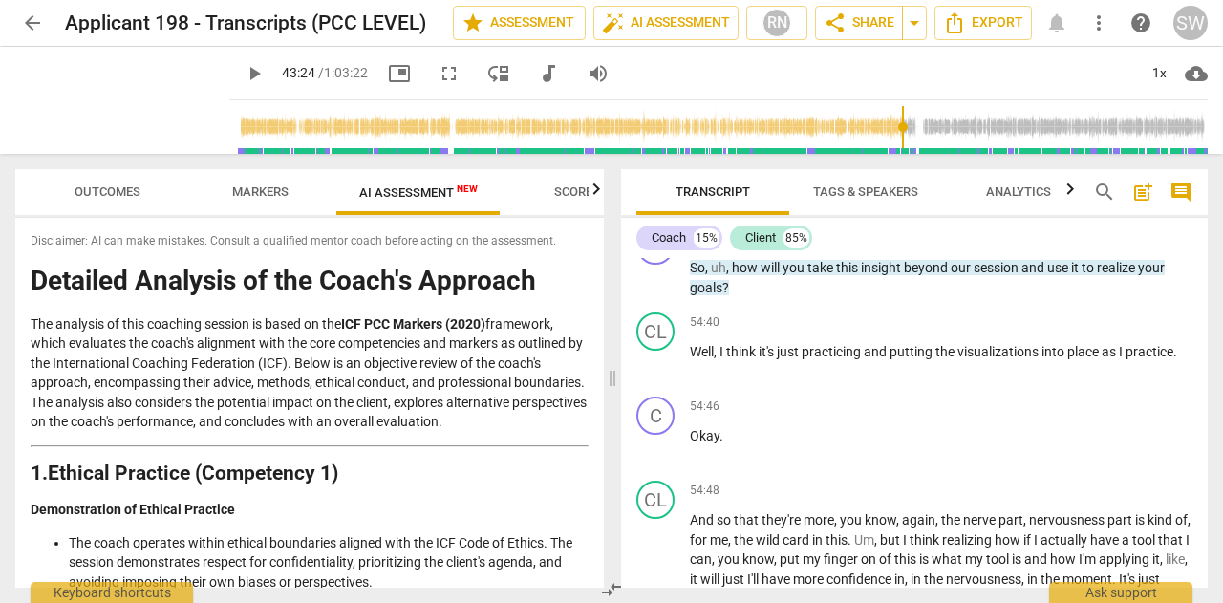
scroll to position [15291, 0]
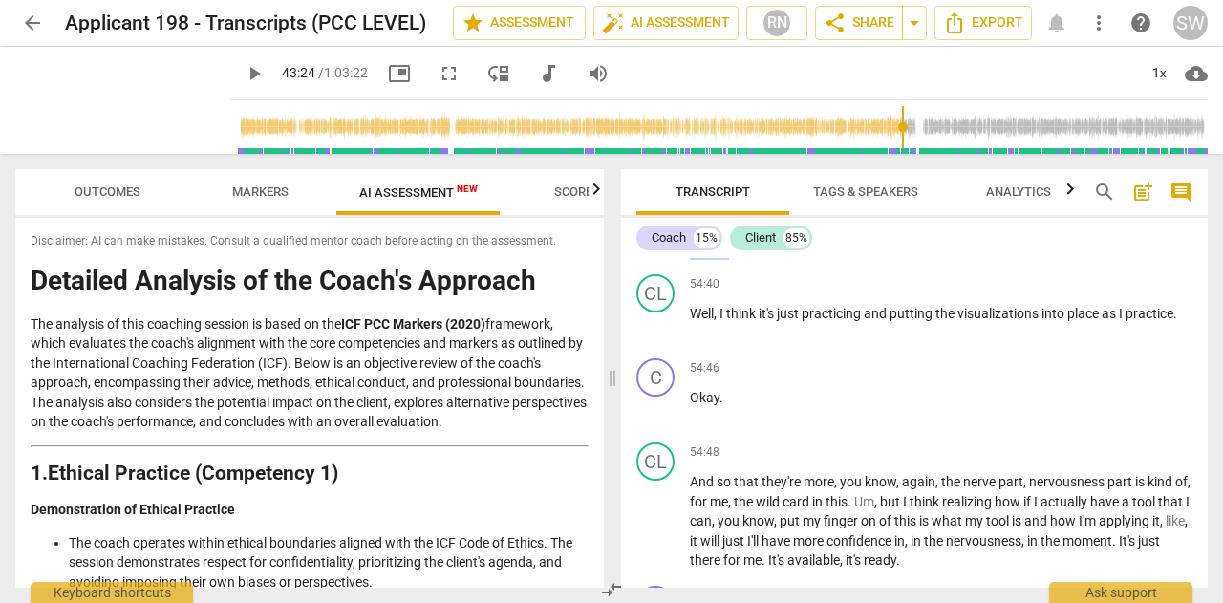
drag, startPoint x: 732, startPoint y: 385, endPoint x: 734, endPoint y: 412, distance: 26.8
click at [734, 259] on p "So , uh , how will you take this insight beyond our session and use it to reali…" at bounding box center [941, 239] width 503 height 39
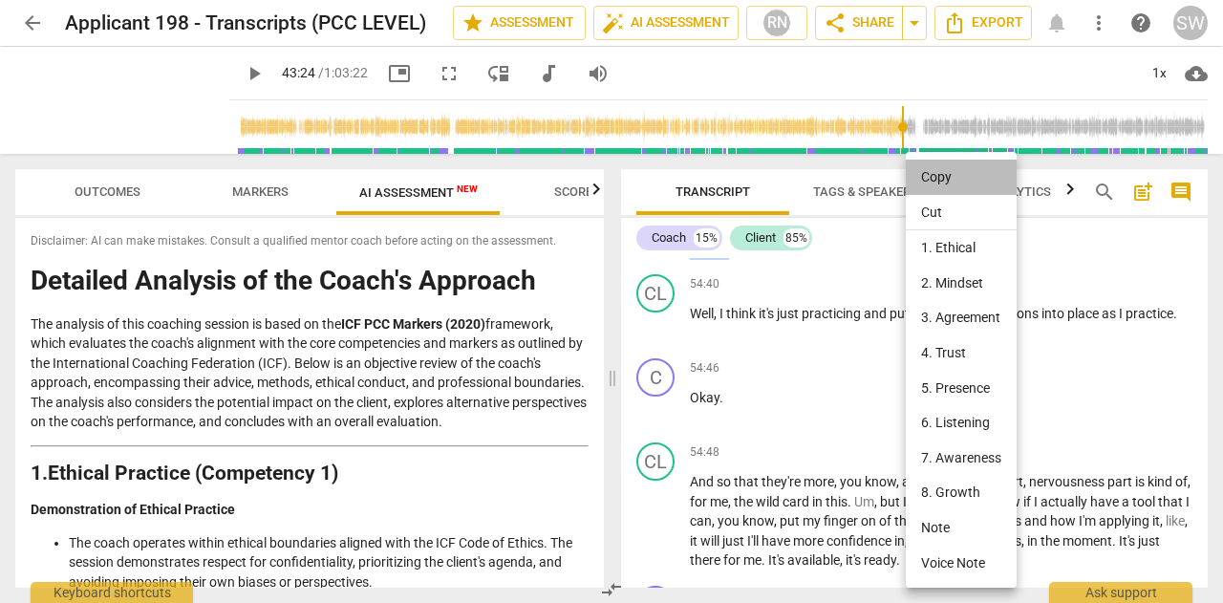
click at [927, 181] on li "Copy" at bounding box center [961, 177] width 111 height 35
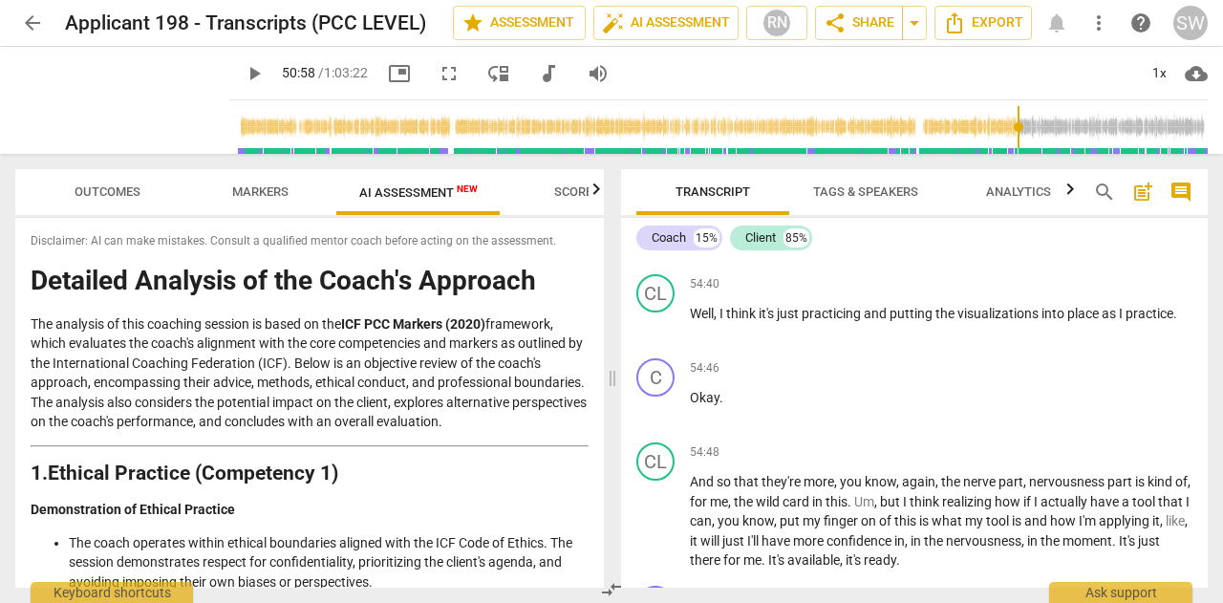
click at [1031, 128] on input "range" at bounding box center [722, 126] width 971 height 61
click at [1102, 127] on input "range" at bounding box center [722, 126] width 971 height 61
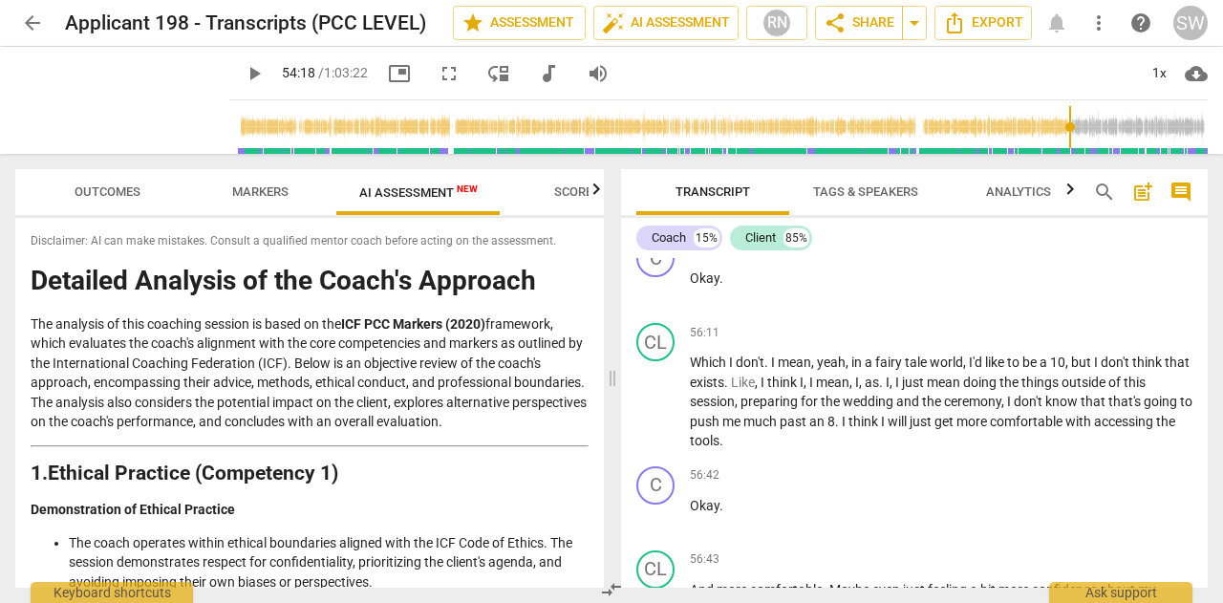
type input "3258"
click at [1078, 130] on input "range" at bounding box center [722, 126] width 971 height 61
click at [933, 224] on div "56:06 + Add competency keyboard_arrow_right Oh . I feel like I'm like at an eig…" at bounding box center [941, 189] width 503 height 69
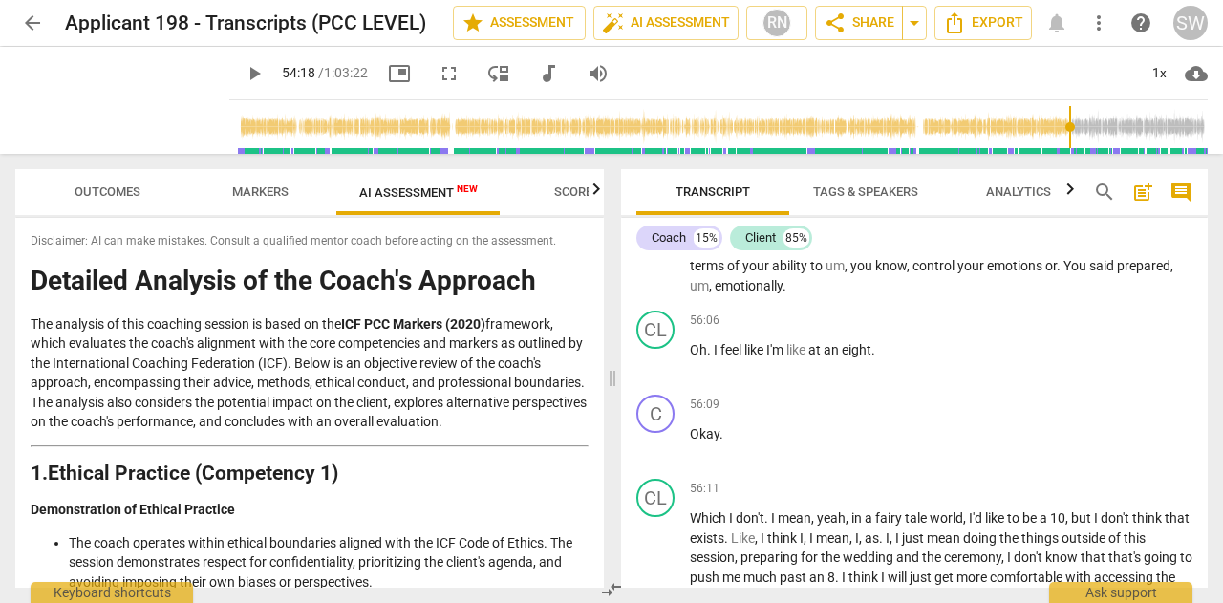
scroll to position [15914, 0]
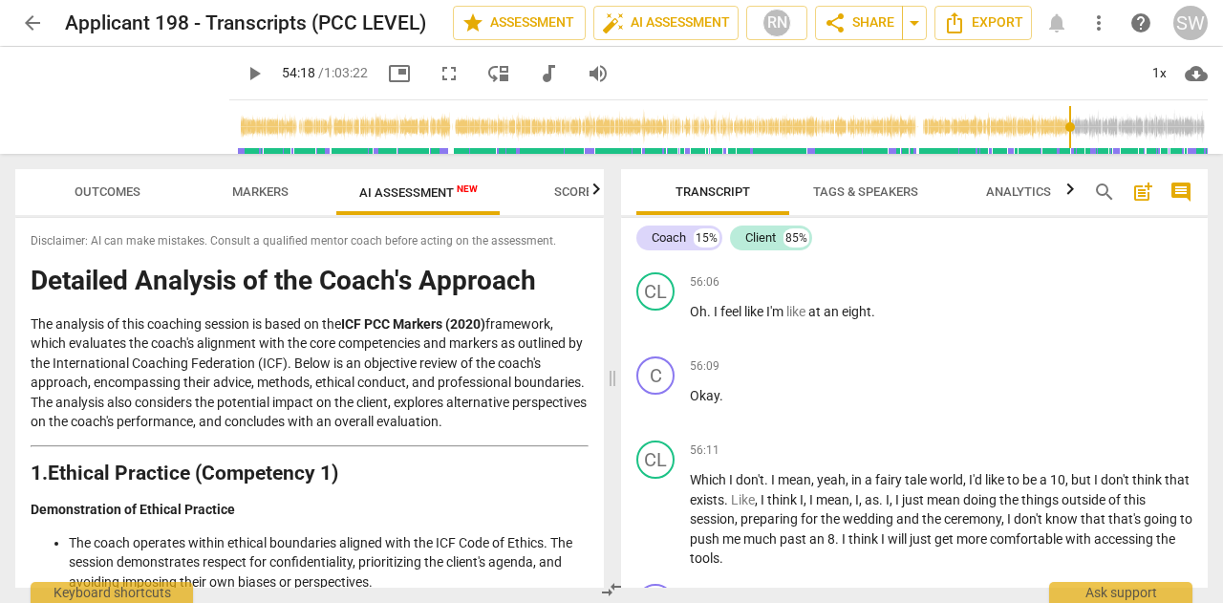
drag, startPoint x: 723, startPoint y: 362, endPoint x: 838, endPoint y: 383, distance: 116.6
click at [838, 258] on p "Okay . So I'm just wondering , um , on a scale of 1 to 10 , how confident you f…" at bounding box center [941, 228] width 503 height 59
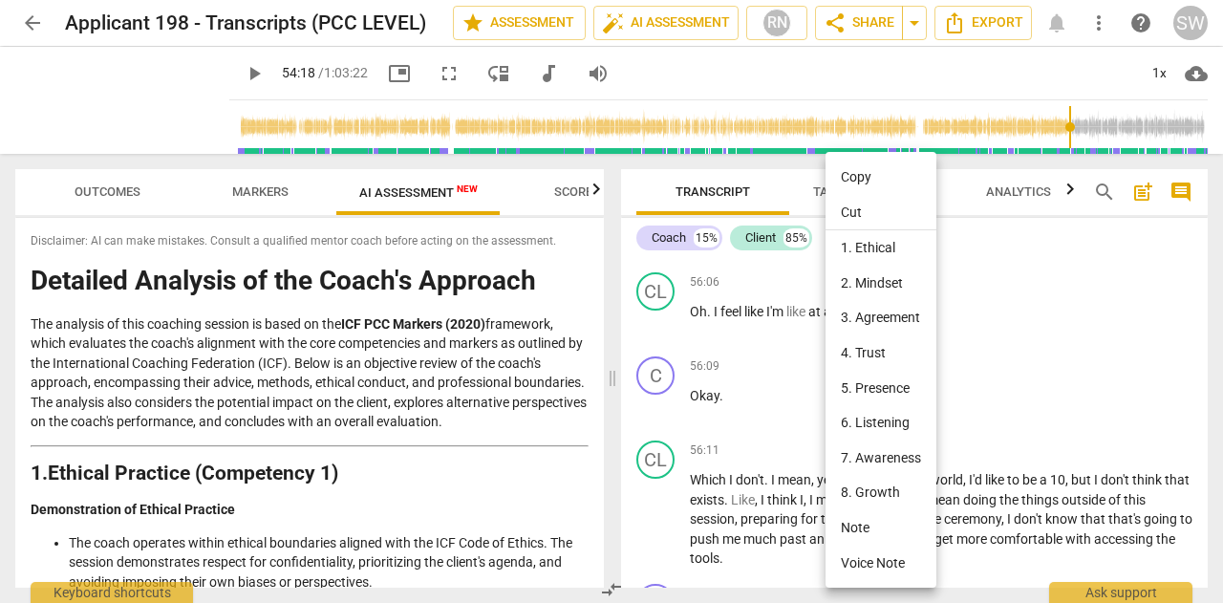
click at [859, 182] on li "Copy" at bounding box center [880, 177] width 111 height 35
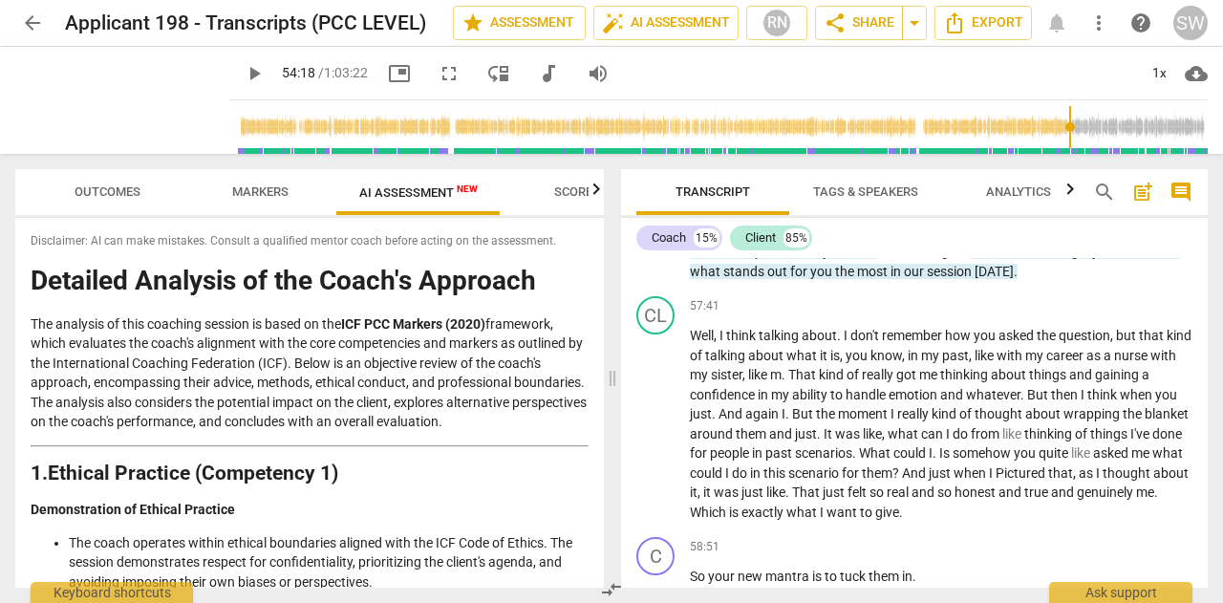
scroll to position [16852, 0]
drag, startPoint x: 1025, startPoint y: 409, endPoint x: 1070, endPoint y: 425, distance: 47.7
click at [1070, 280] on p "Mm . So , um , as we finish up and I , I want to thank you for being so open an…" at bounding box center [941, 241] width 503 height 78
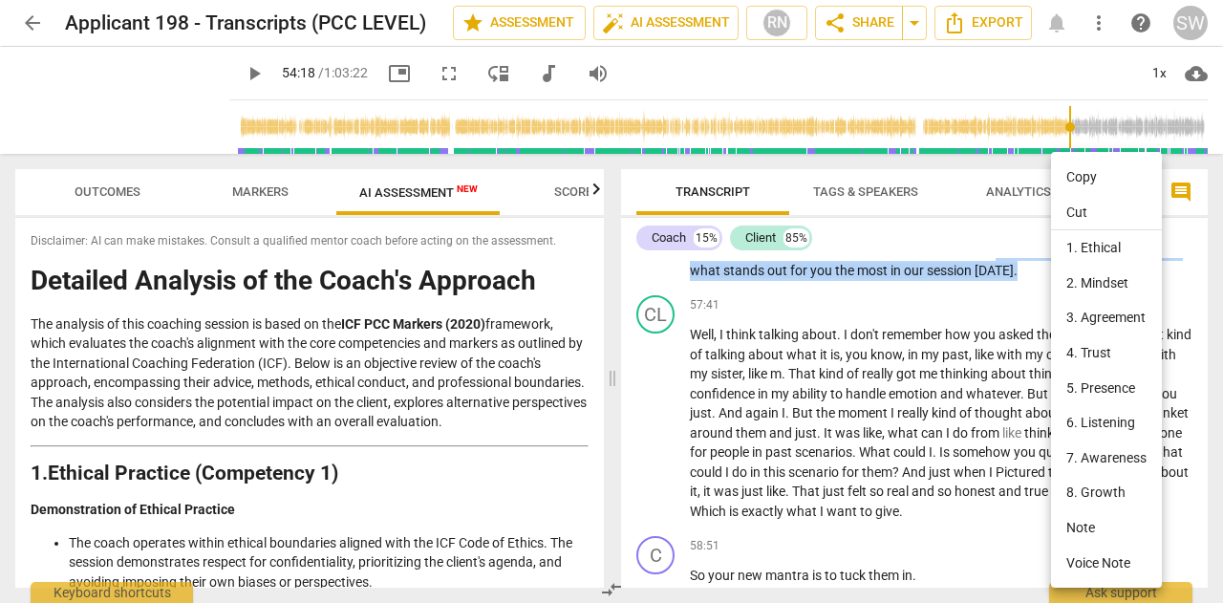
click at [1076, 175] on li "Copy" at bounding box center [1106, 177] width 111 height 35
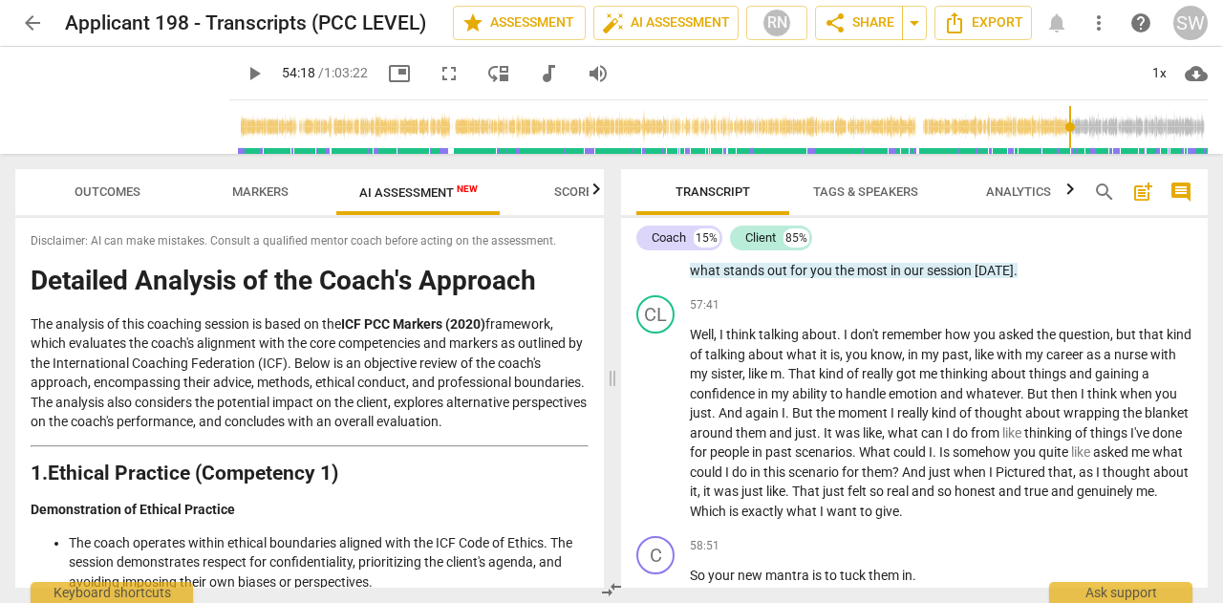
click at [936, 258] on span "challenged" at bounding box center [931, 250] width 64 height 15
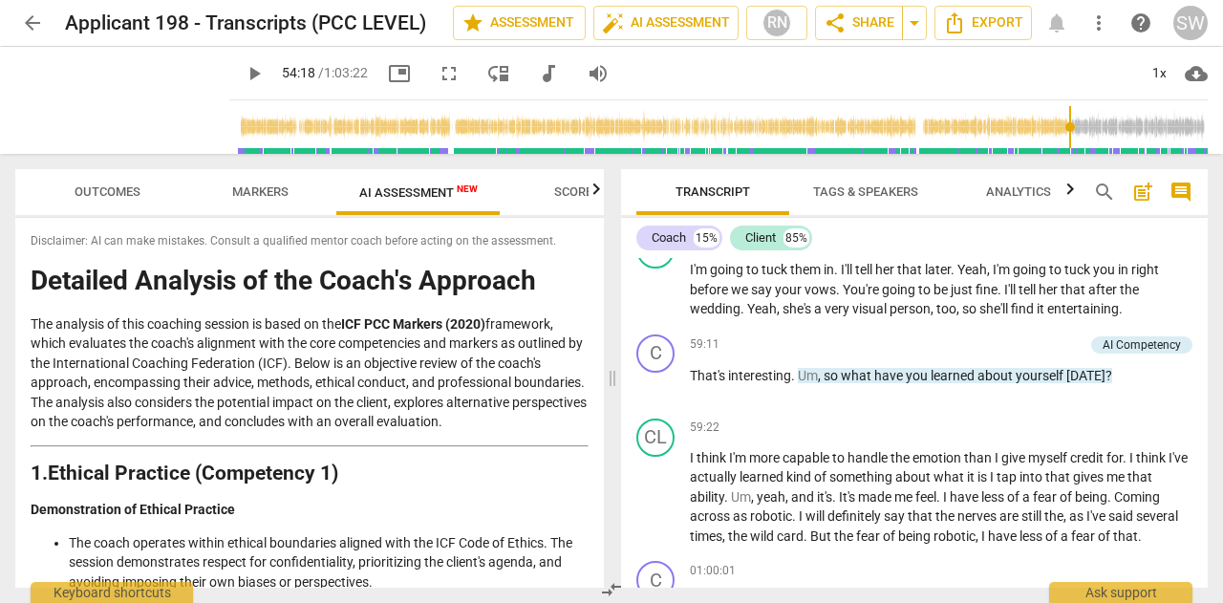
scroll to position [17281, 0]
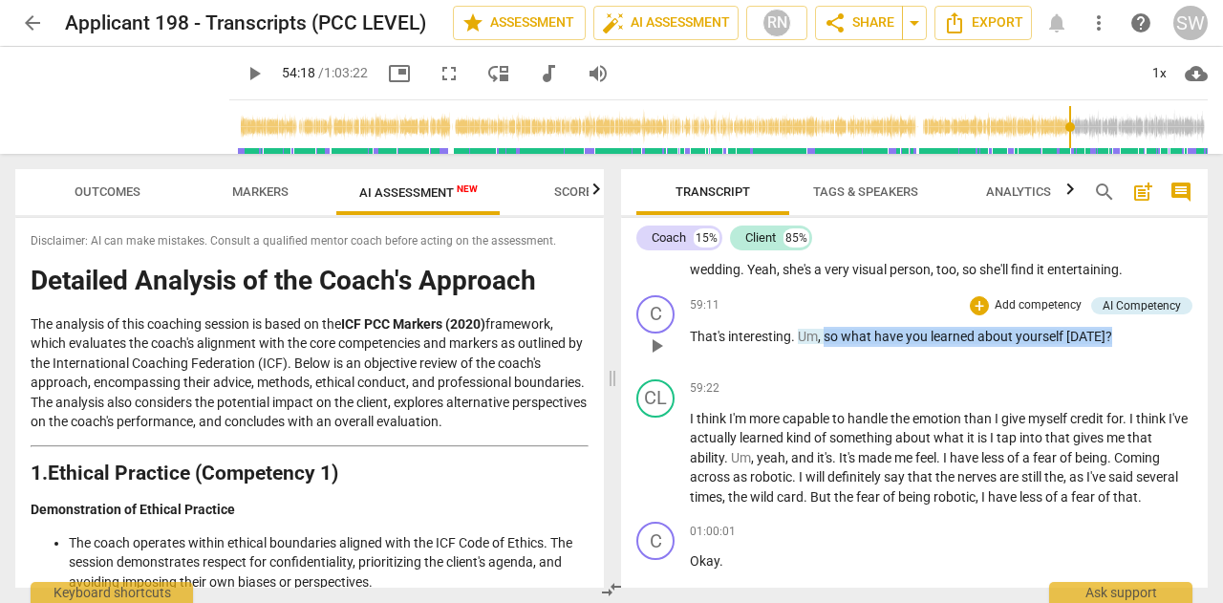
drag, startPoint x: 825, startPoint y: 490, endPoint x: 1120, endPoint y: 519, distance: 295.6
click at [1120, 364] on div "59:11 + Add competency AI Competency keyboard_arrow_right That's interesting . …" at bounding box center [941, 329] width 503 height 69
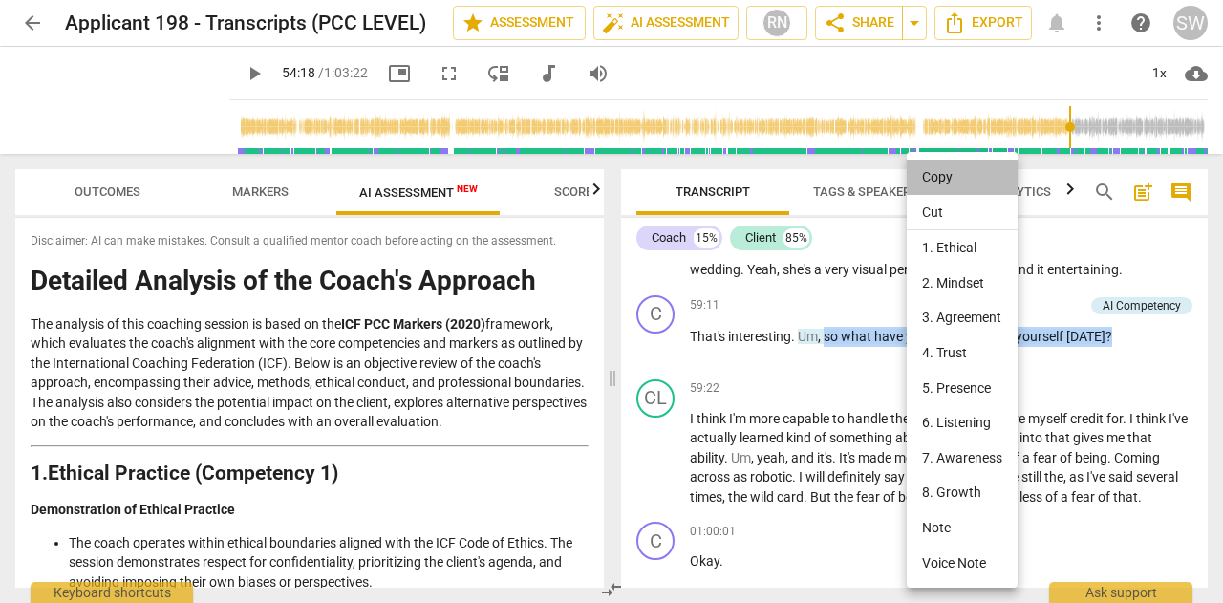
click at [950, 182] on li "Copy" at bounding box center [962, 177] width 111 height 35
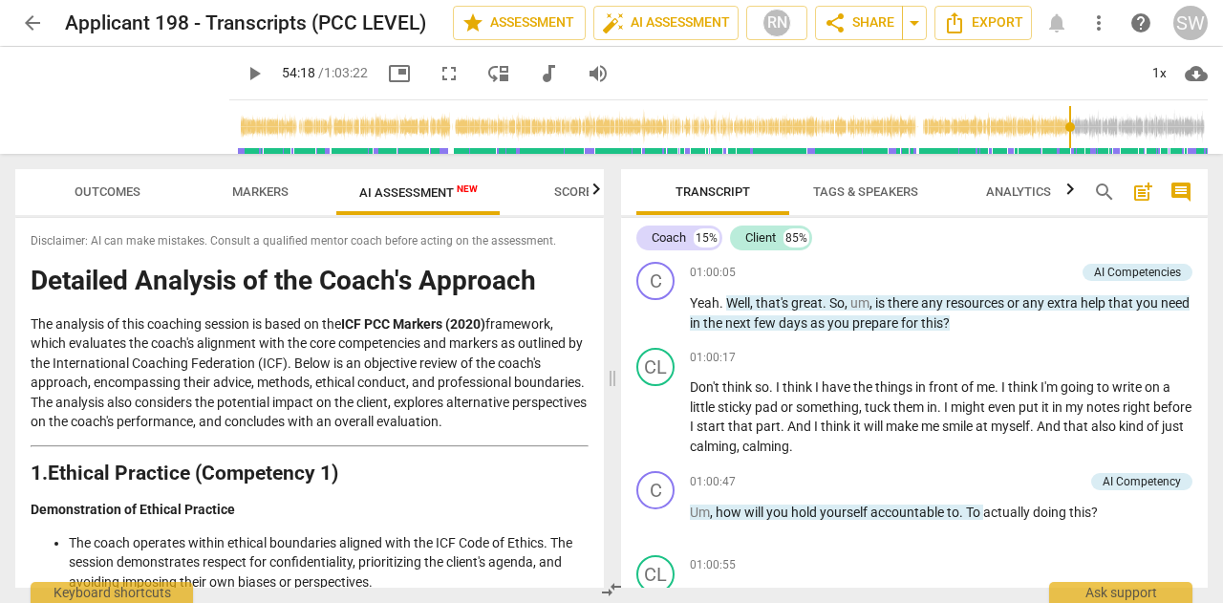
scroll to position [17710, 0]
click at [879, 310] on span "is" at bounding box center [881, 301] width 12 height 15
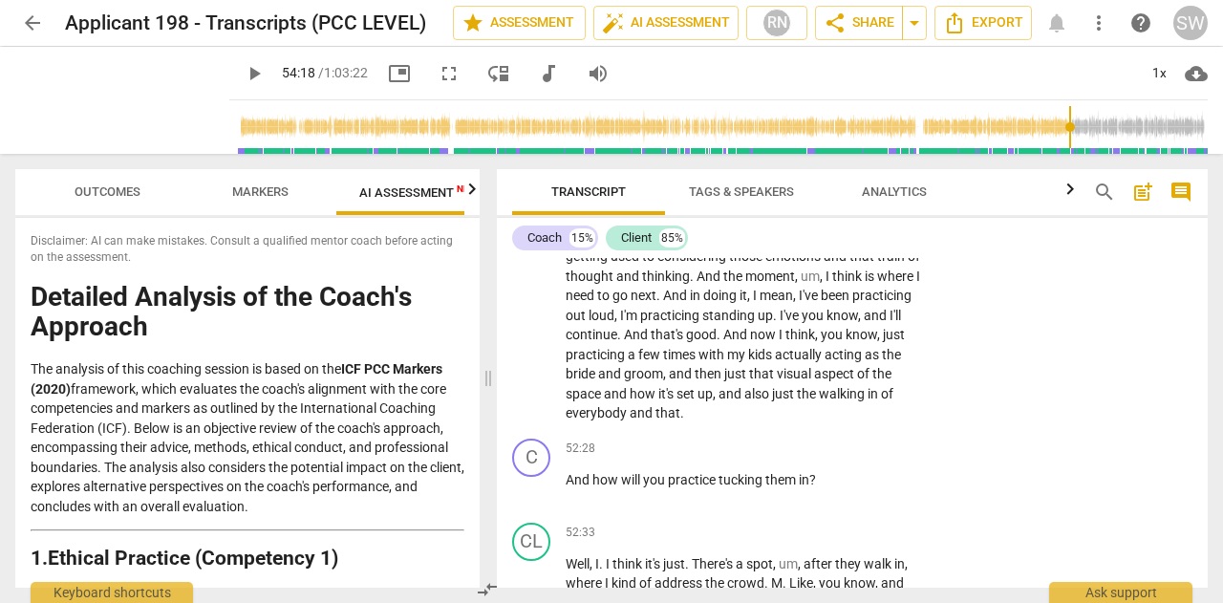
scroll to position [21427, 0]
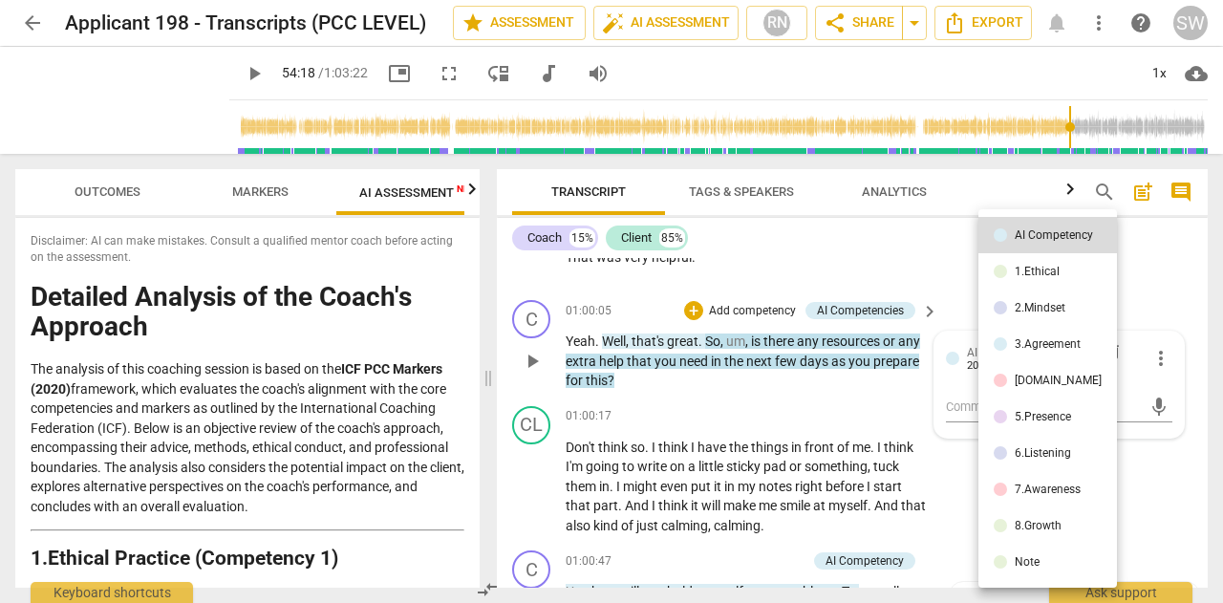
click at [931, 413] on div at bounding box center [611, 301] width 1223 height 603
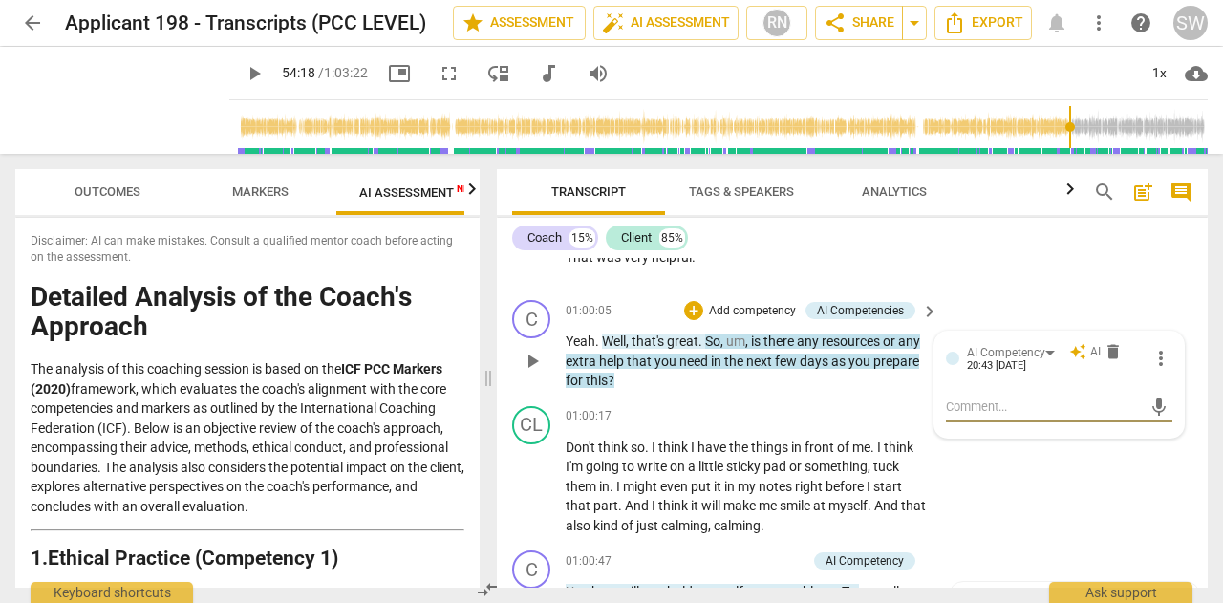
click at [924, 323] on span "keyboard_arrow_right" at bounding box center [929, 311] width 23 height 23
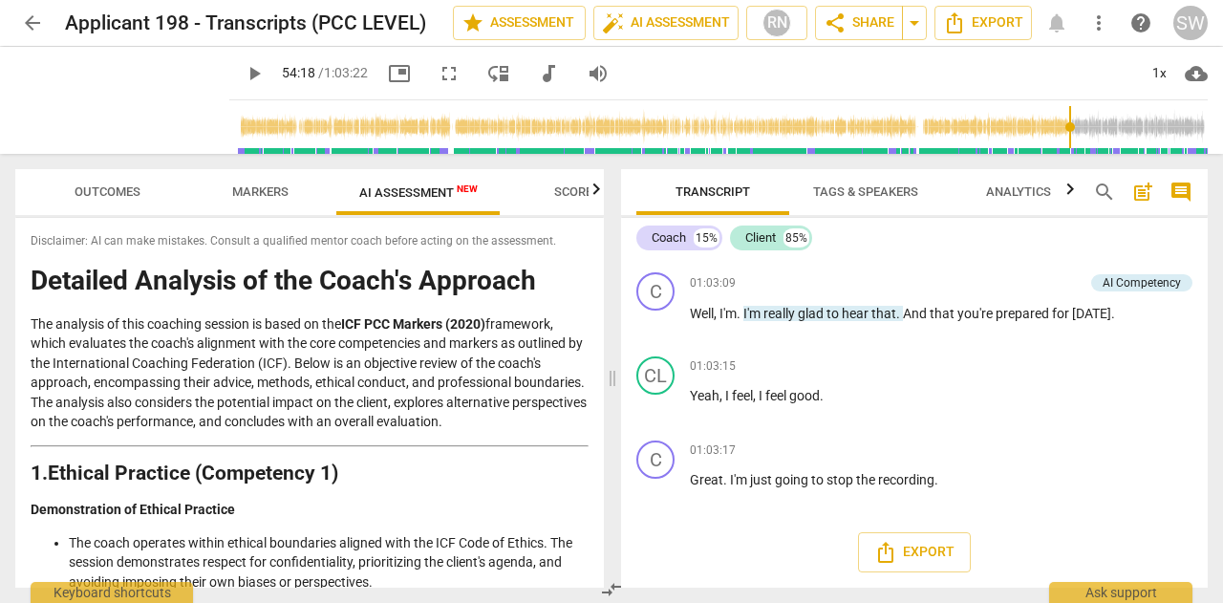
scroll to position [17710, 0]
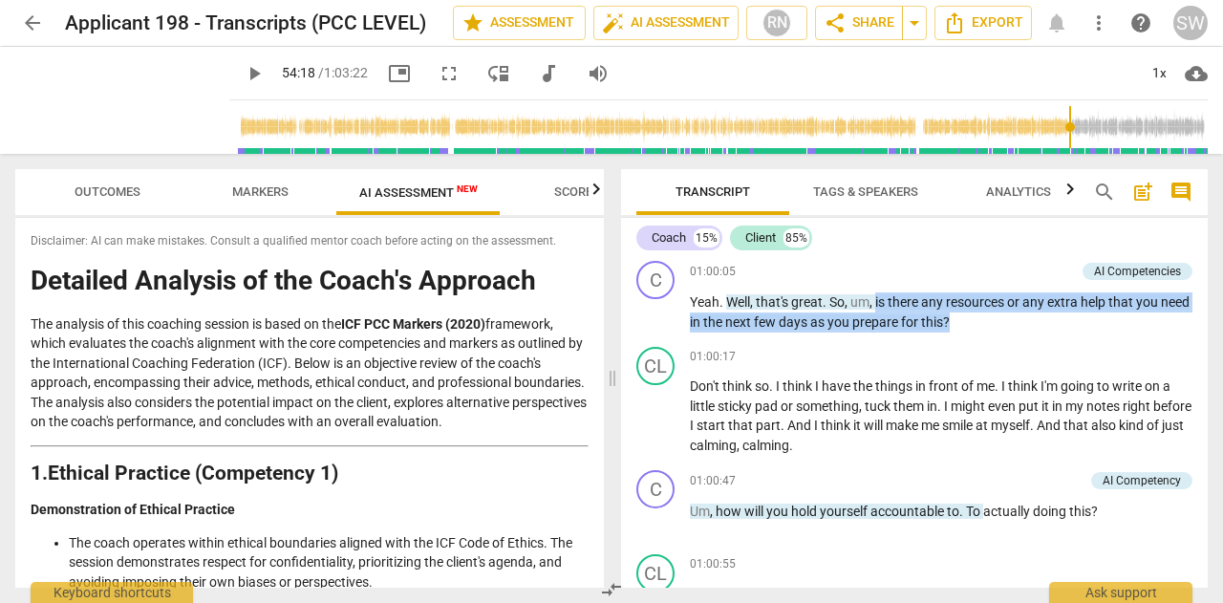
drag, startPoint x: 875, startPoint y: 460, endPoint x: 986, endPoint y: 482, distance: 113.0
click at [986, 332] on p "Yeah . Well , that's great . So , um , is there any resources or any extra help…" at bounding box center [941, 311] width 503 height 39
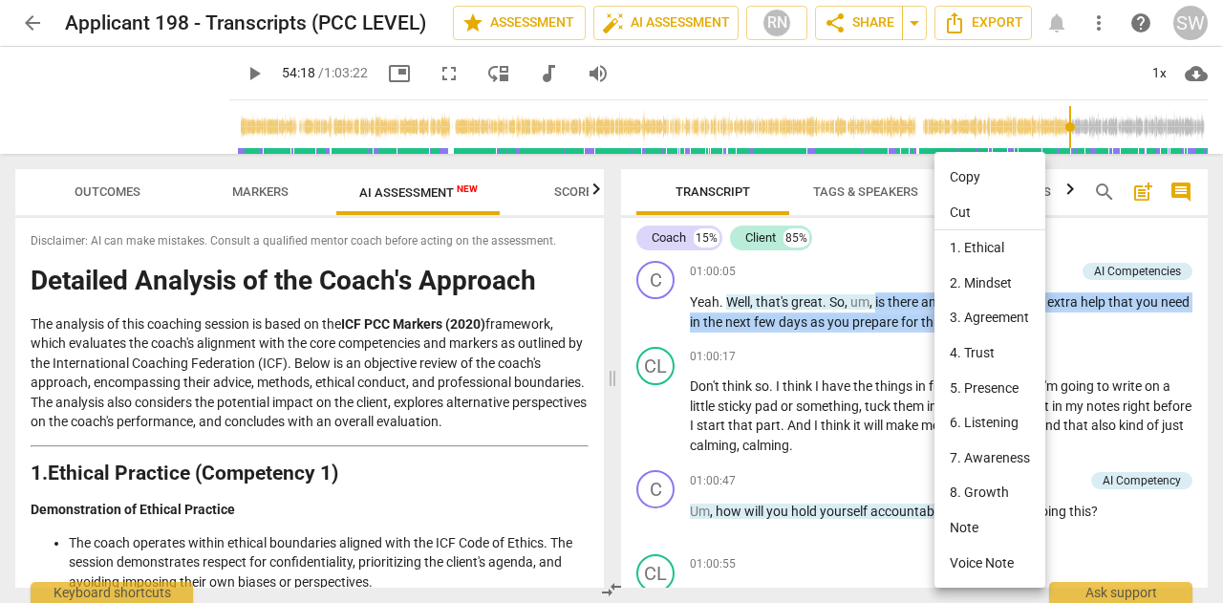
click at [972, 177] on li "Copy" at bounding box center [989, 177] width 111 height 35
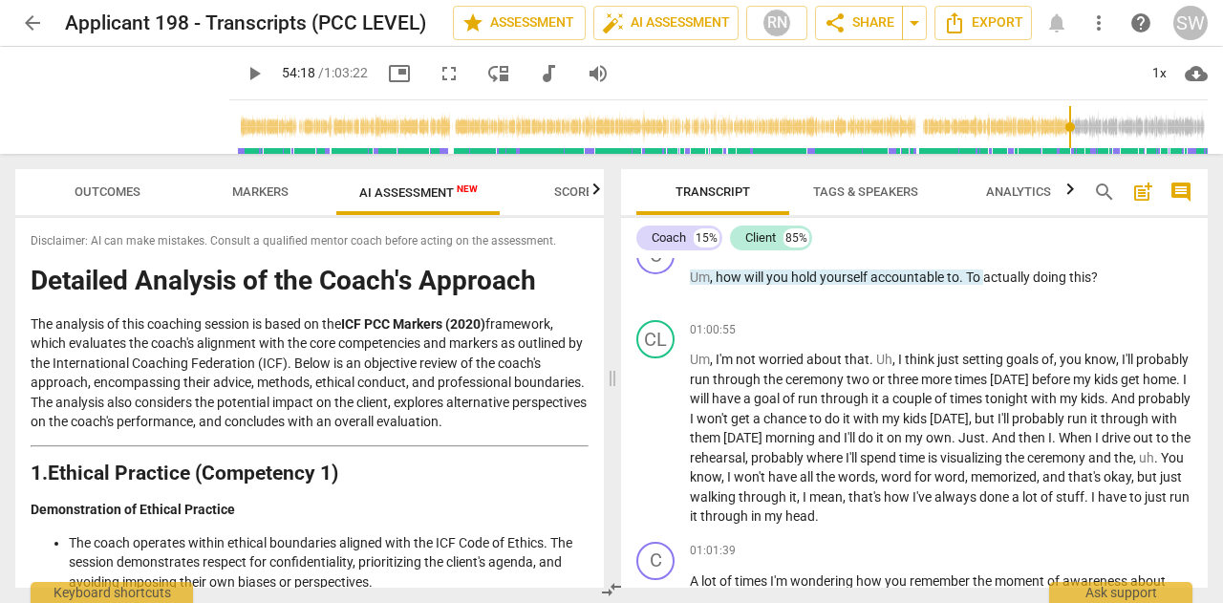
scroll to position [17982, 0]
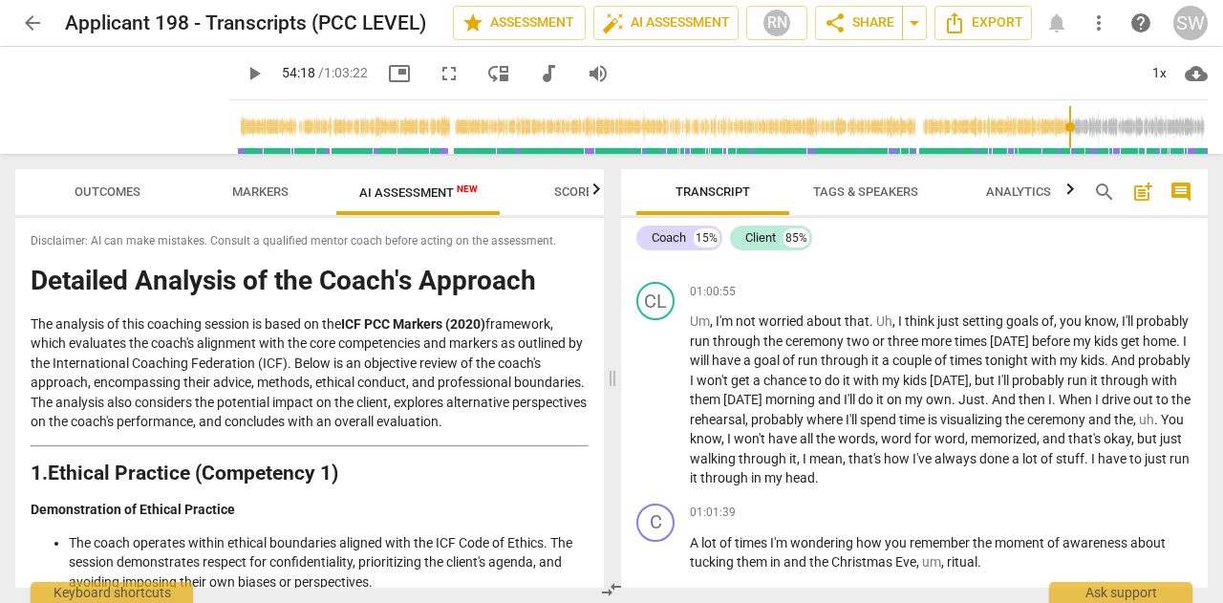
drag, startPoint x: 716, startPoint y: 396, endPoint x: 1106, endPoint y: 396, distance: 390.7
click at [1106, 249] on p "Um , how will you hold yourself accountable to . To actually doing this ?" at bounding box center [941, 239] width 503 height 20
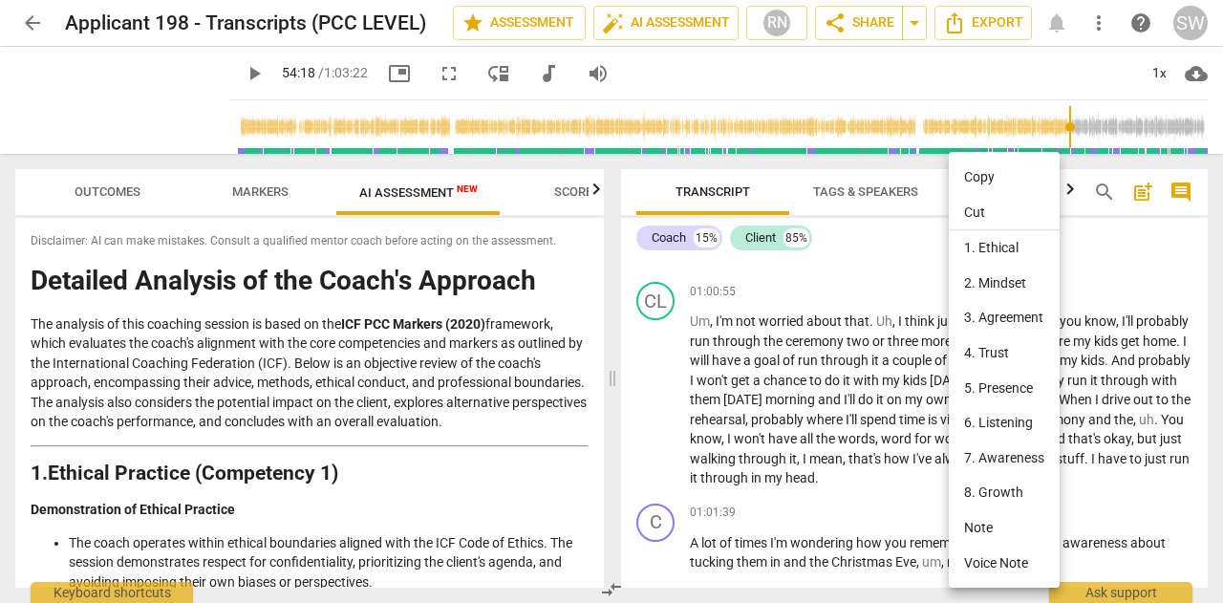
click at [1011, 173] on li "Copy" at bounding box center [1004, 177] width 111 height 35
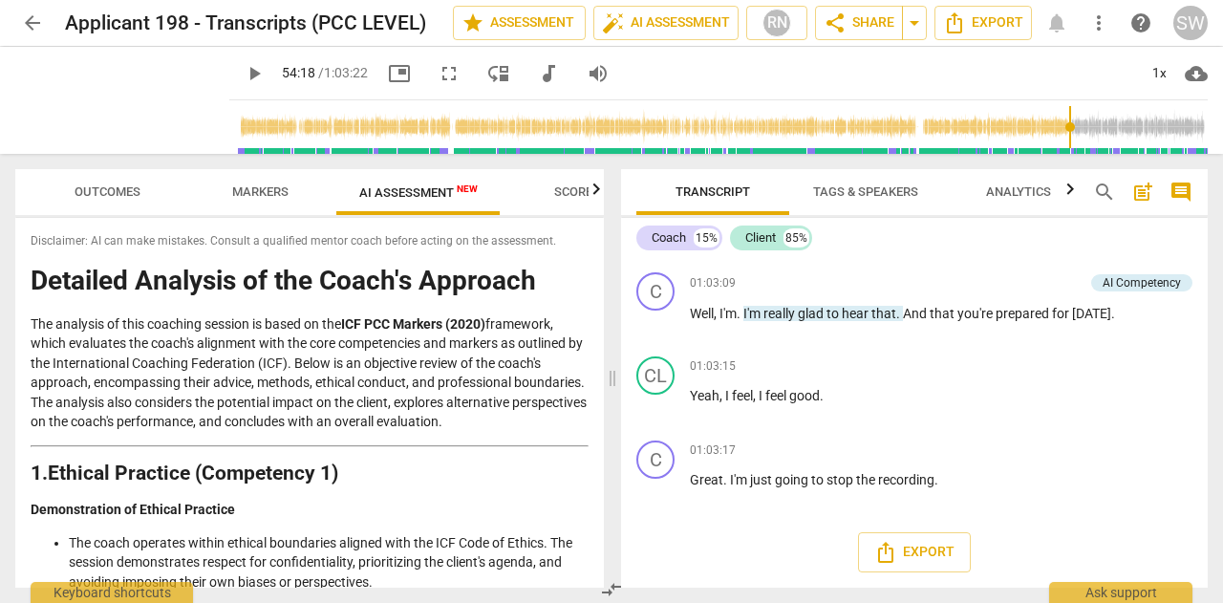
scroll to position [19309, 0]
